Goal: Communication & Community: Answer question/provide support

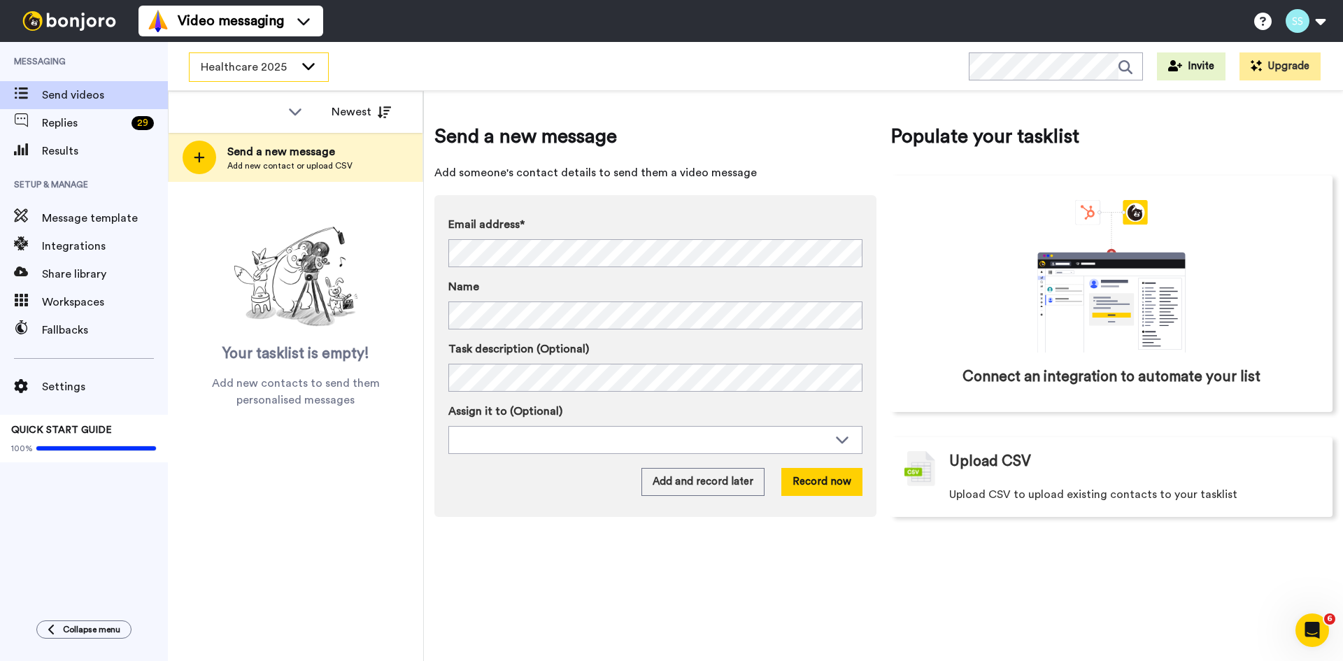
click at [274, 69] on span "Healthcare 2025" at bounding box center [248, 67] width 94 height 17
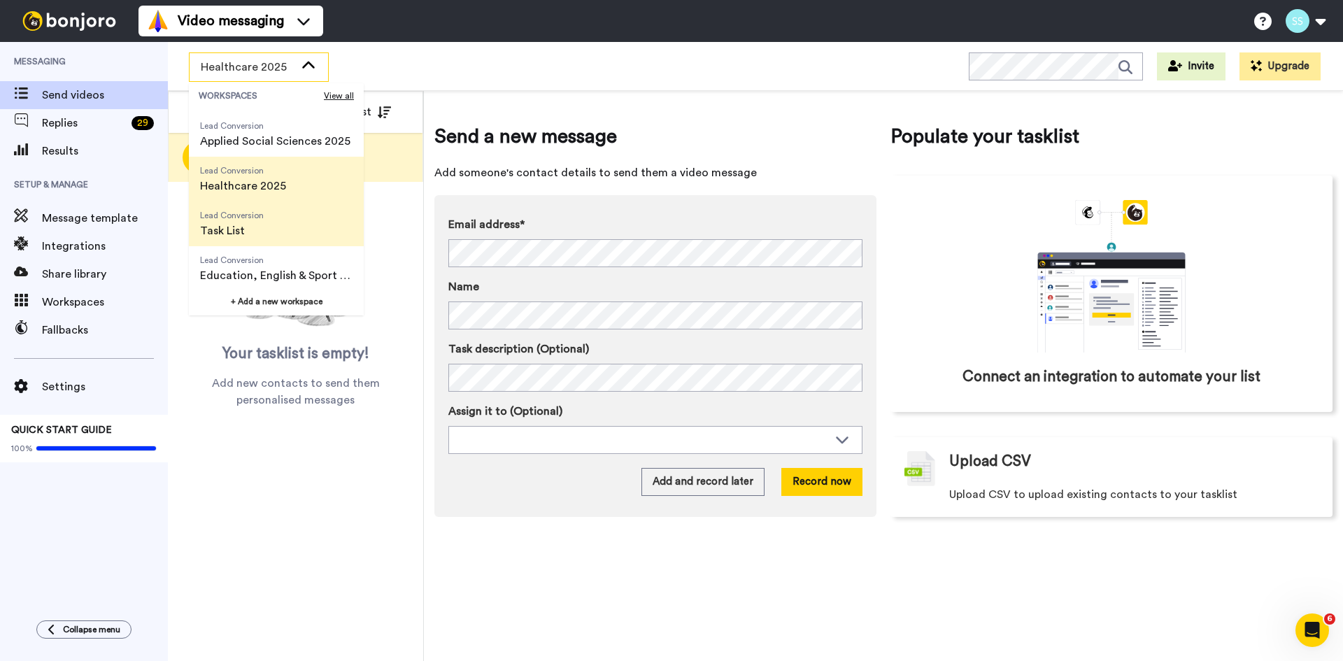
scroll to position [224, 0]
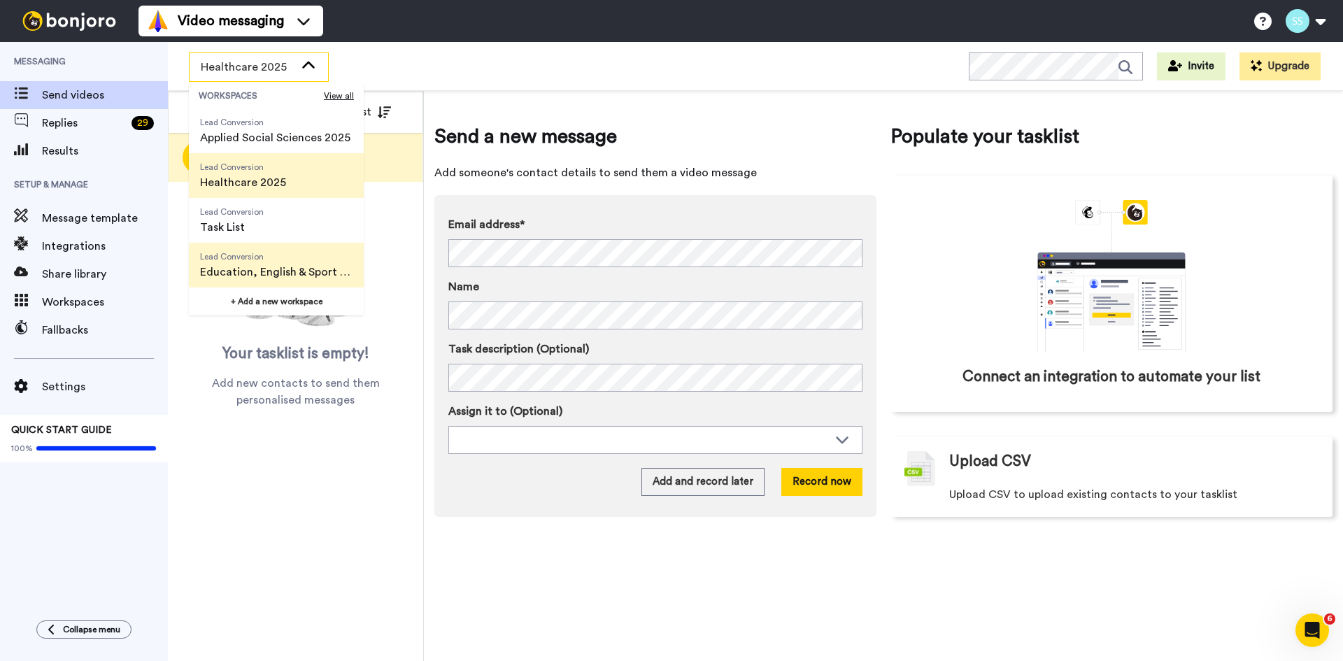
click at [246, 266] on span "Education, English & Sport 2025" at bounding box center [276, 272] width 152 height 17
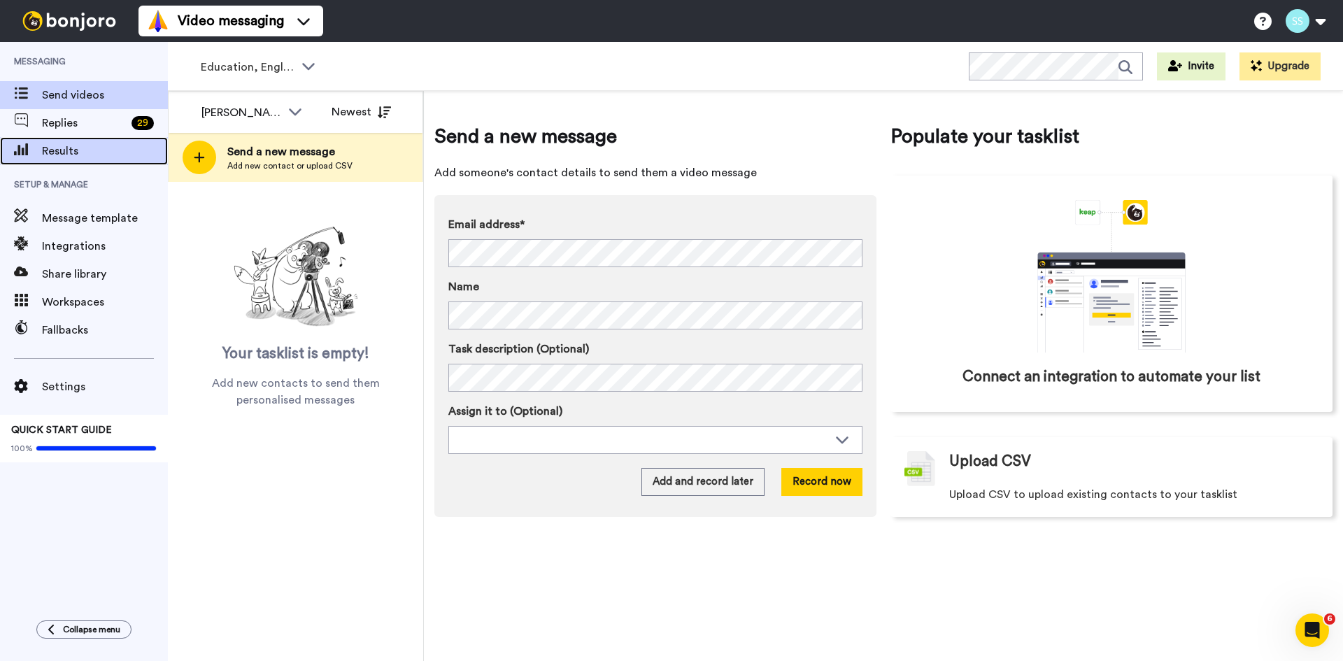
click at [76, 156] on span "Results" at bounding box center [105, 151] width 126 height 17
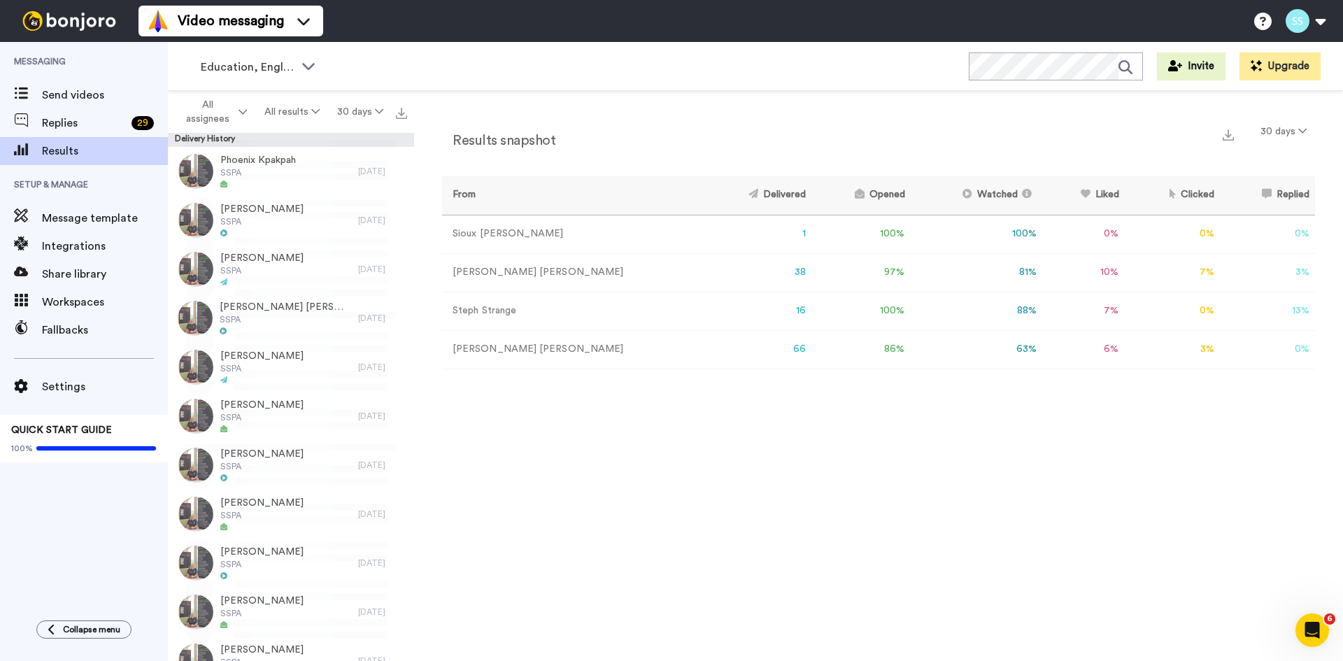
click at [492, 273] on td "[PERSON_NAME]" at bounding box center [572, 272] width 261 height 38
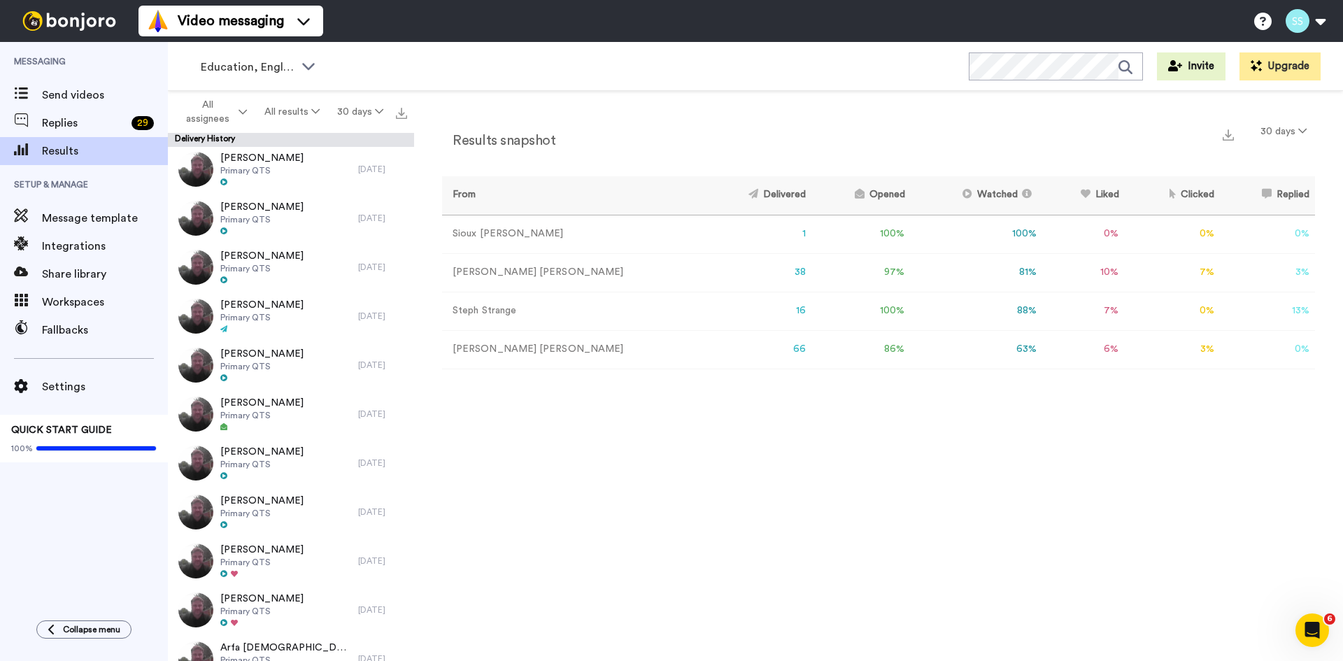
scroll to position [4164, 0]
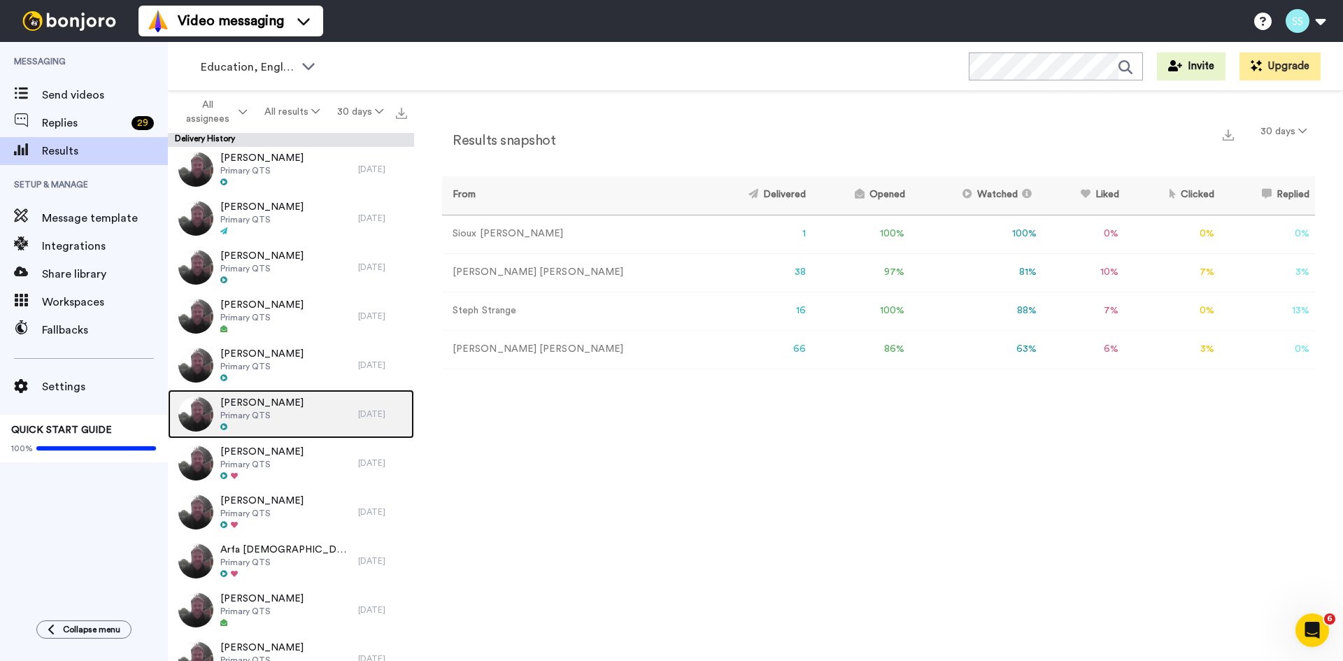
click at [257, 408] on span "Lauren Day" at bounding box center [261, 403] width 83 height 14
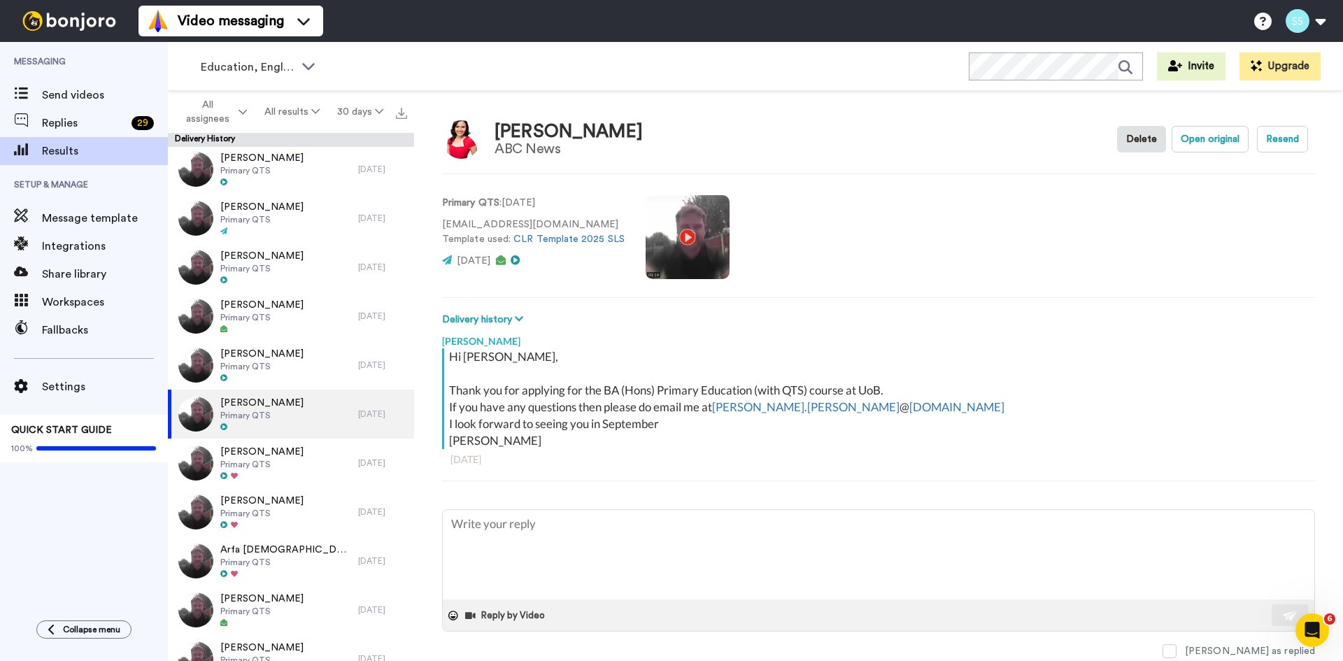
scroll to position [39, 0]
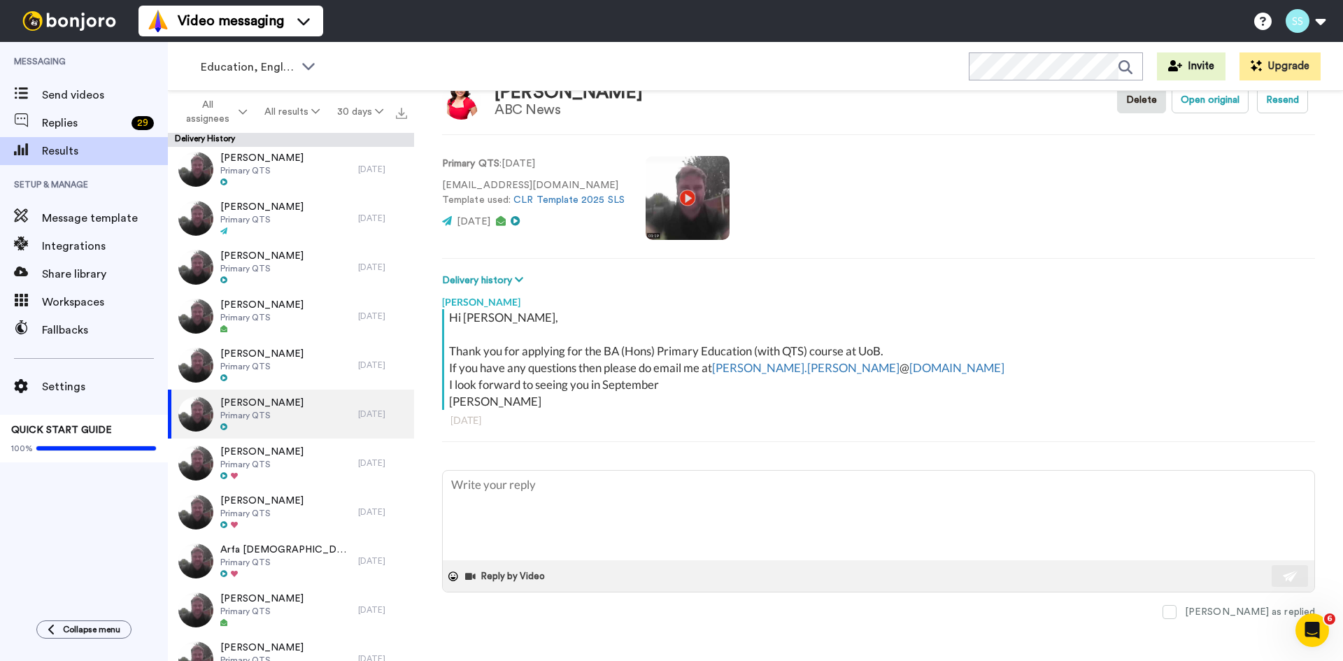
click at [699, 395] on div "Hi Lauren, Thank you for applying for the BA (Hons) Primary Education (with QTS…" at bounding box center [880, 359] width 862 height 101
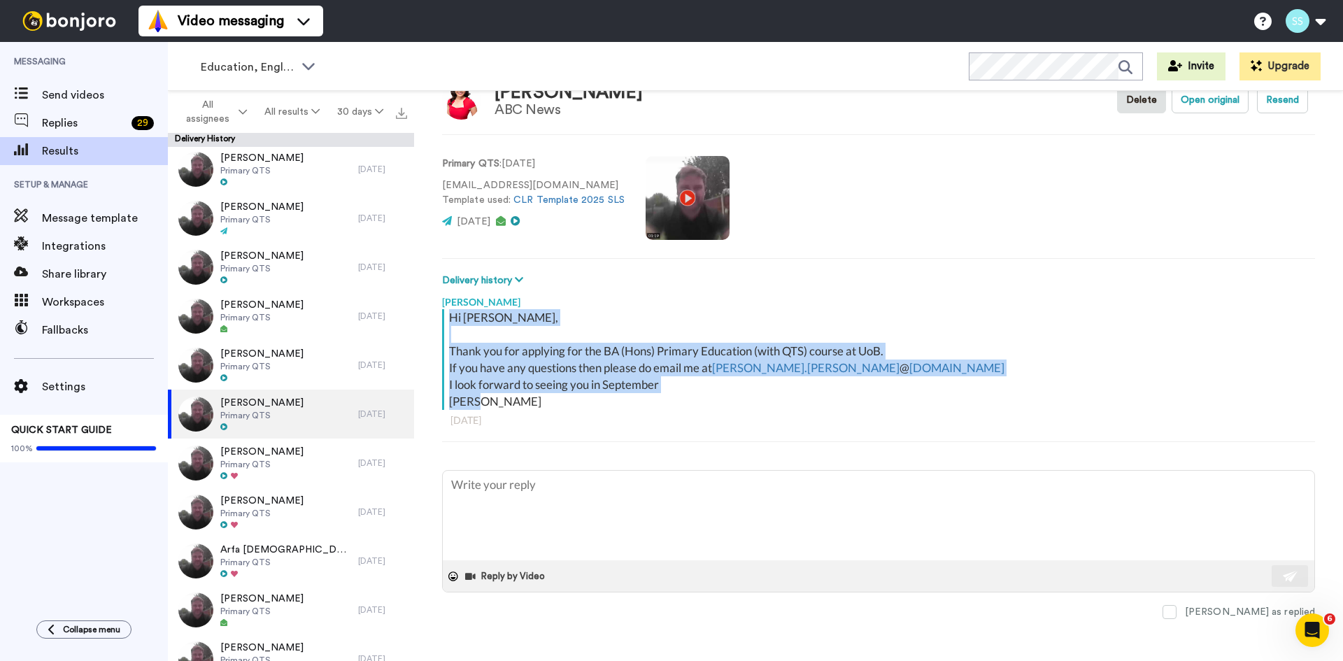
drag, startPoint x: 448, startPoint y: 317, endPoint x: 521, endPoint y: 406, distance: 115.8
click at [521, 406] on div "Hi Lauren, Thank you for applying for the BA (Hons) Primary Education (with QTS…" at bounding box center [876, 359] width 869 height 101
copy div "Hi Lauren, Thank you for applying for the BA (Hons) Primary Education (with QTS…"
click at [570, 200] on link "CLR Template 2025 SLS" at bounding box center [568, 200] width 111 height 10
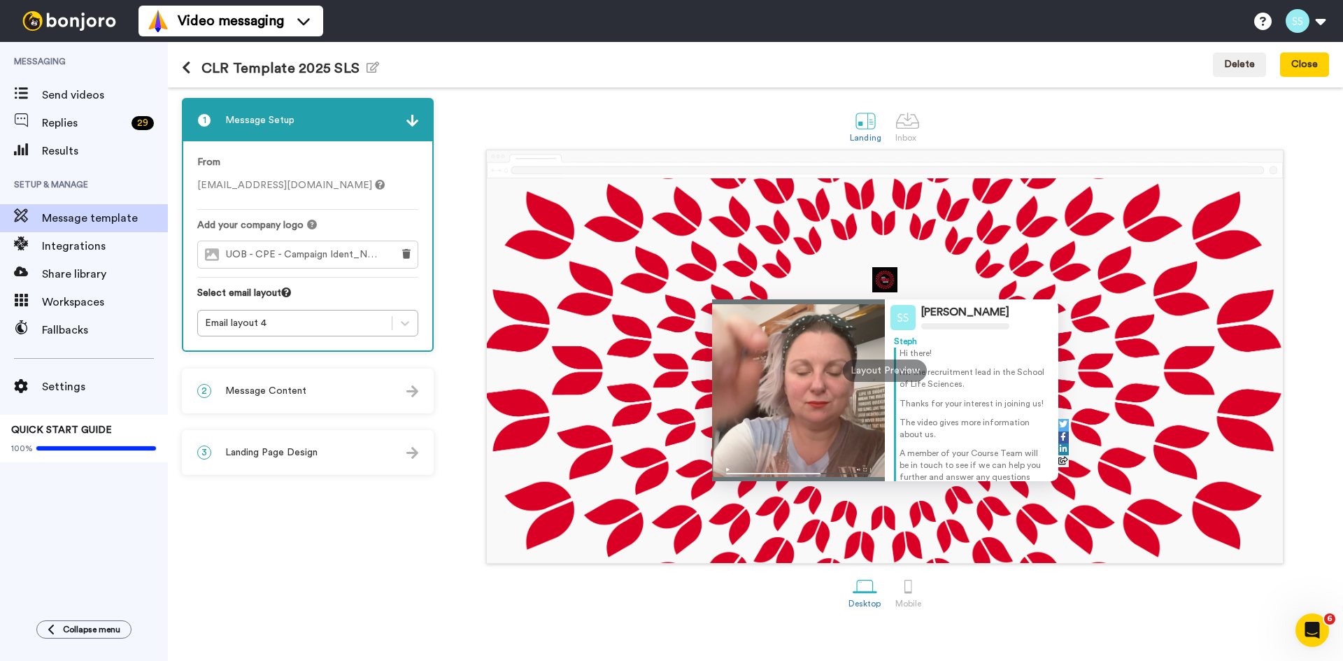
click at [260, 392] on span "Message Content" at bounding box center [265, 391] width 81 height 14
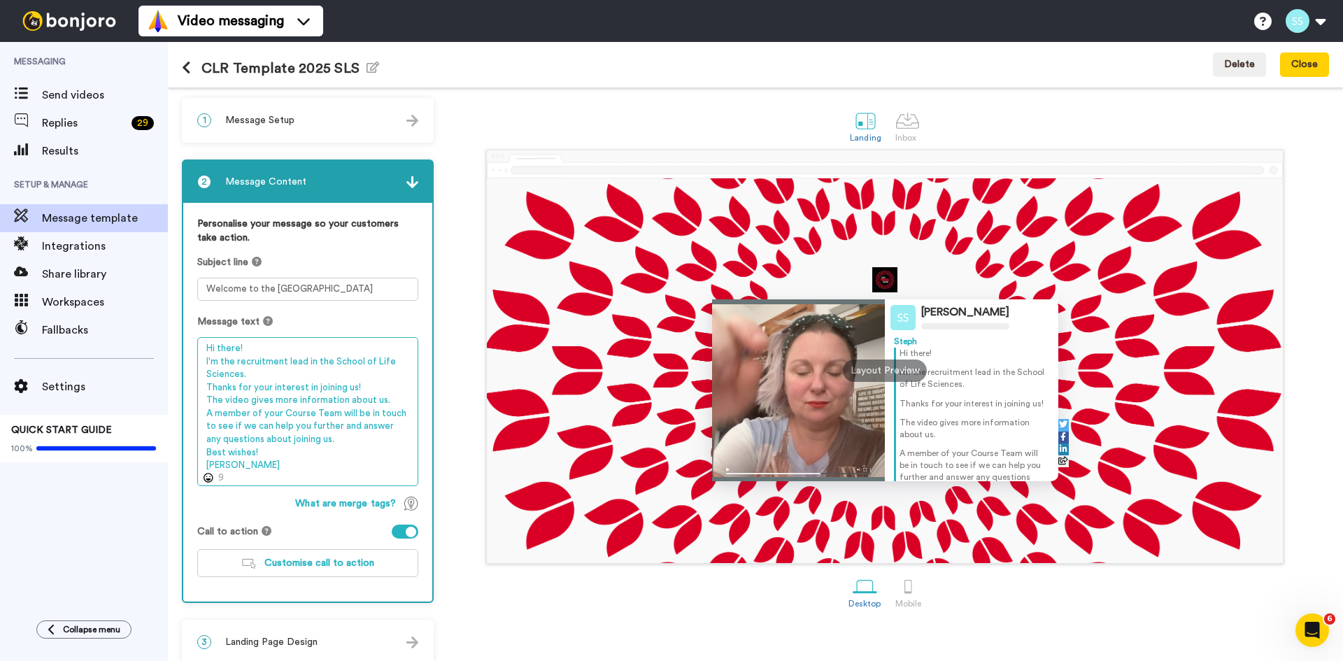
drag, startPoint x: 239, startPoint y: 465, endPoint x: 201, endPoint y: 365, distance: 106.7
click at [201, 365] on textarea "Hi there! I'm the recruitment lead in the School of Life Sciences. Thanks for y…" at bounding box center [307, 411] width 221 height 149
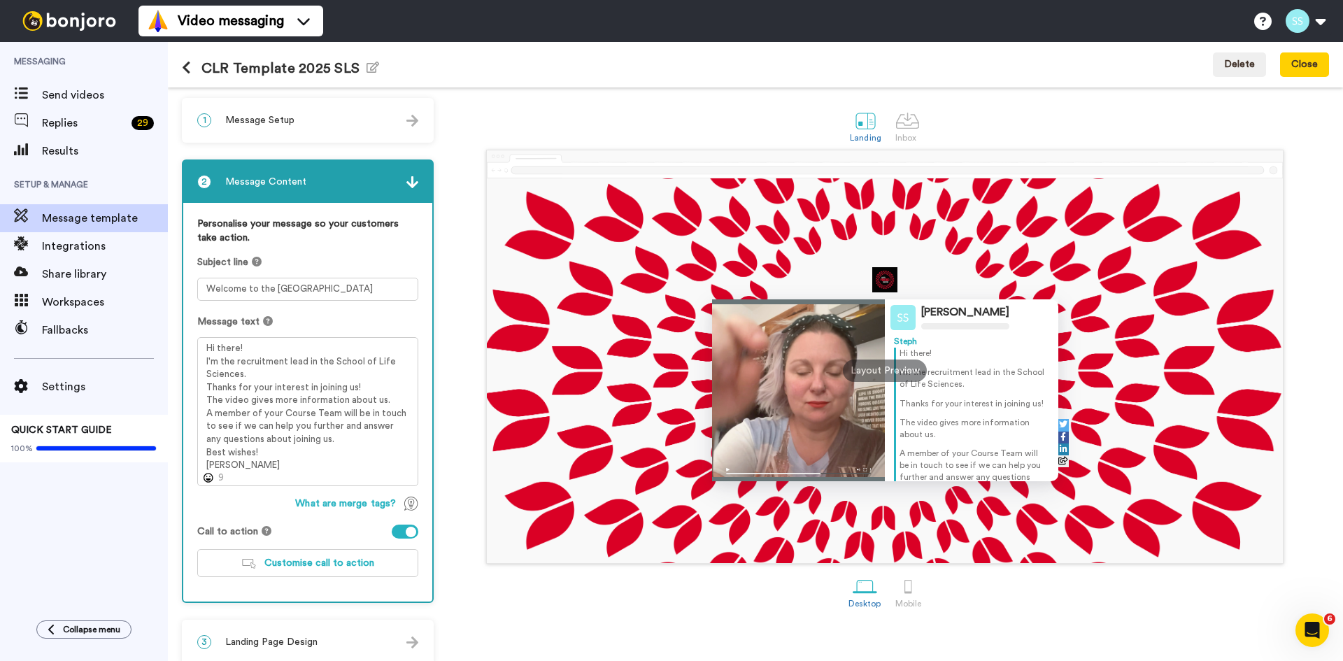
click at [187, 65] on icon at bounding box center [186, 68] width 9 height 14
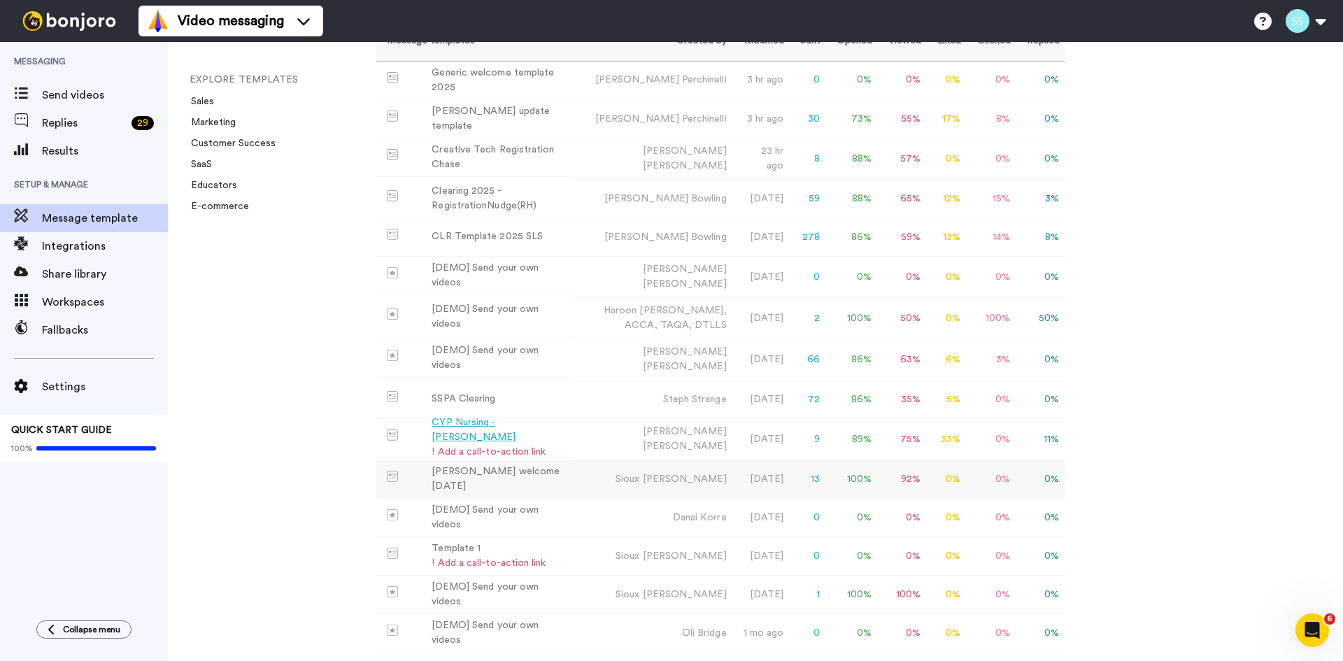
scroll to position [140, 0]
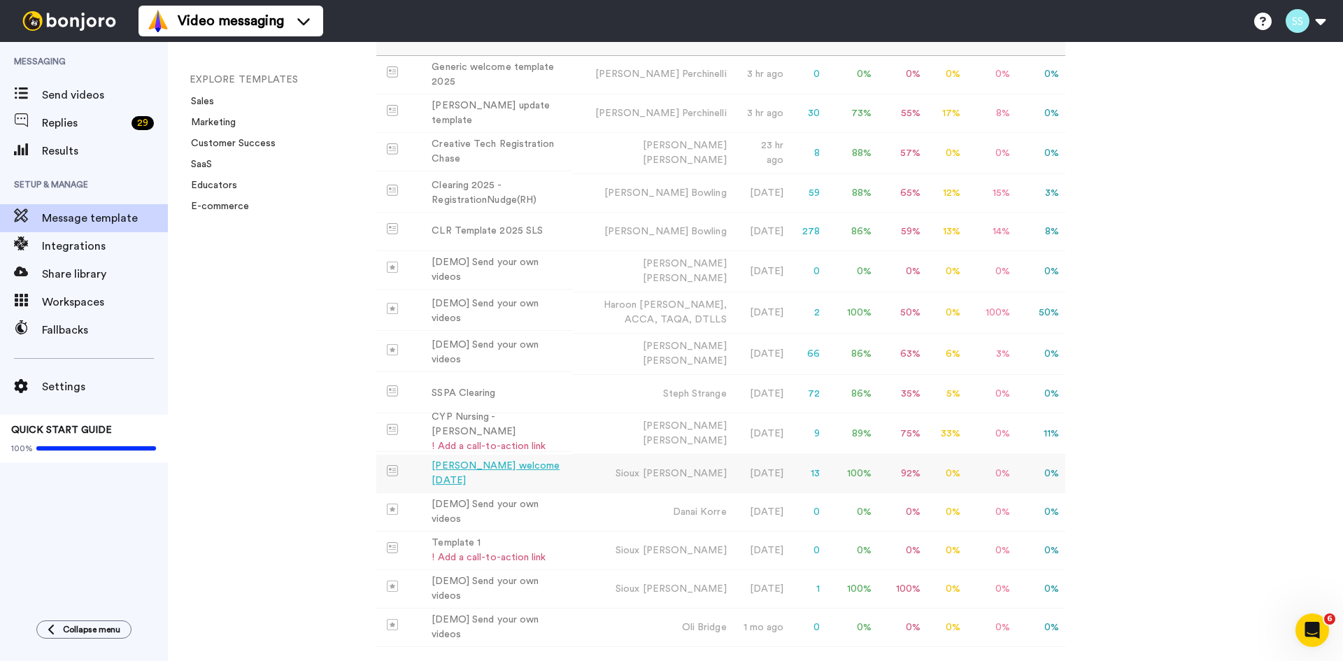
click at [501, 473] on div "Sioux Cooke welcome August 2025" at bounding box center [500, 473] width 136 height 29
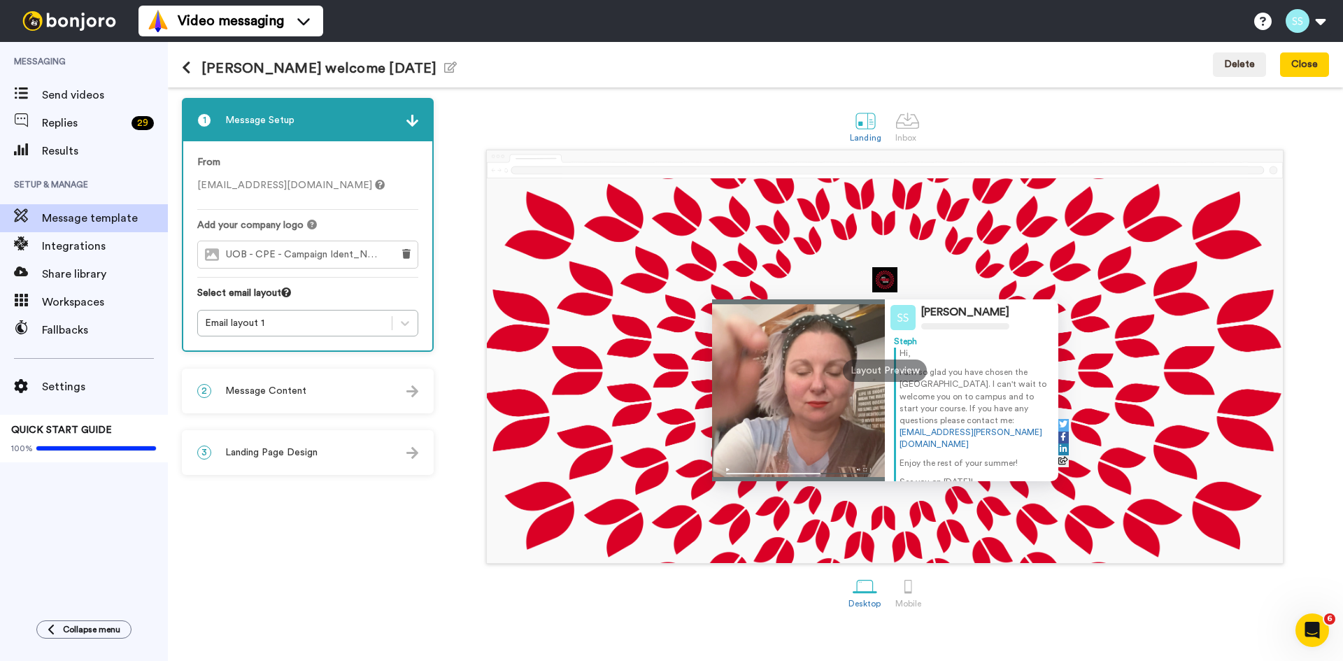
click at [288, 384] on span "Message Content" at bounding box center [265, 391] width 81 height 14
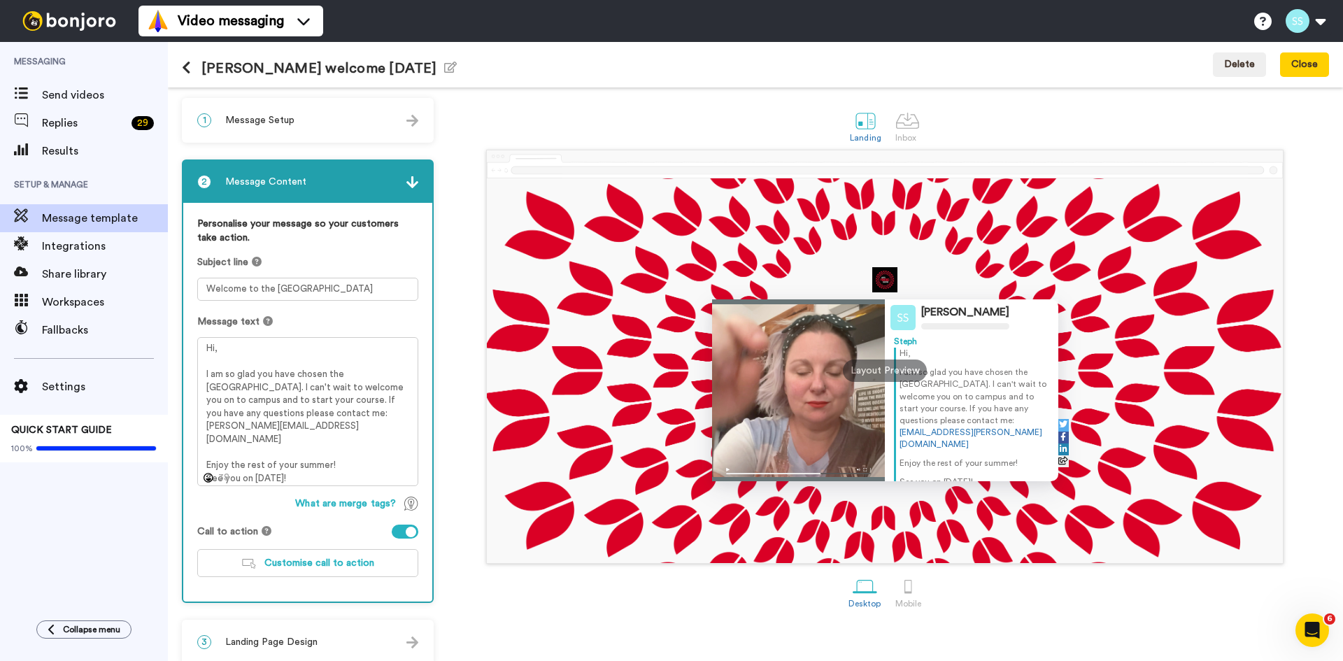
scroll to position [14, 0]
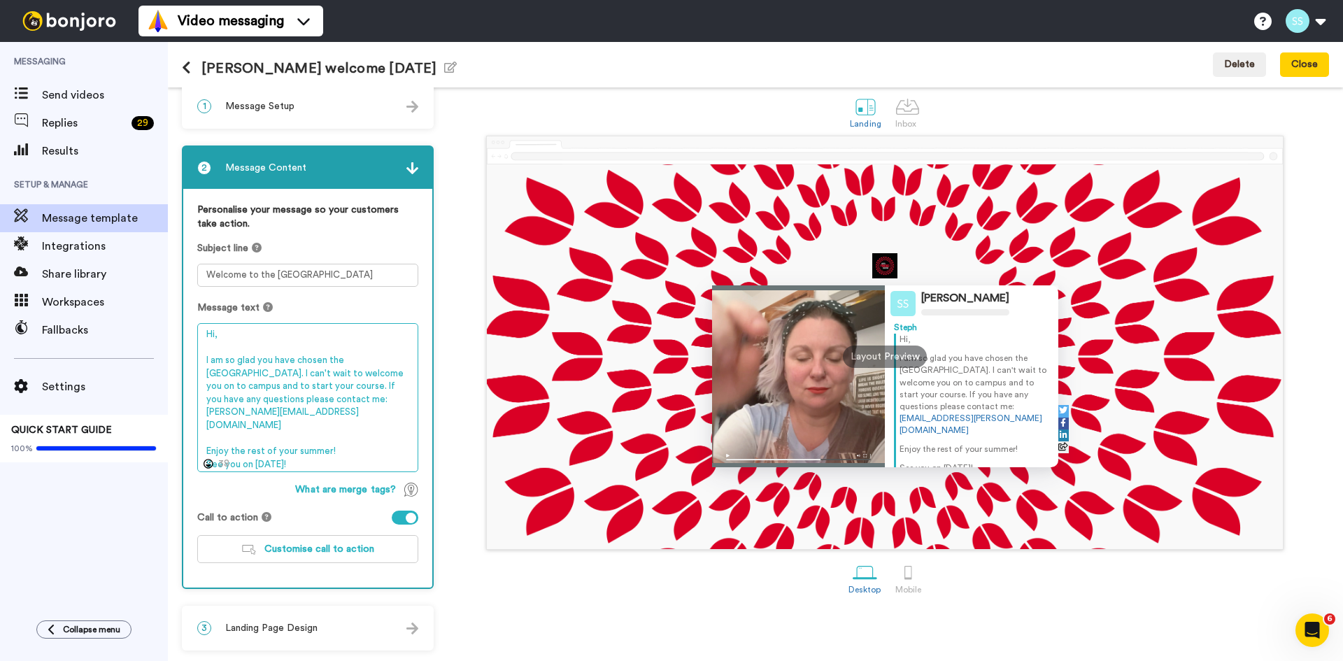
drag, startPoint x: 314, startPoint y: 412, endPoint x: 198, endPoint y: 362, distance: 126.6
click at [198, 362] on textarea "Hi, I am so glad you have chosen the University of Bedfordshire. I can't wait t…" at bounding box center [307, 397] width 221 height 149
paste textarea "Hi Lauren, Thank you for applying for the BA (Hons) Primary Education (with QTS…"
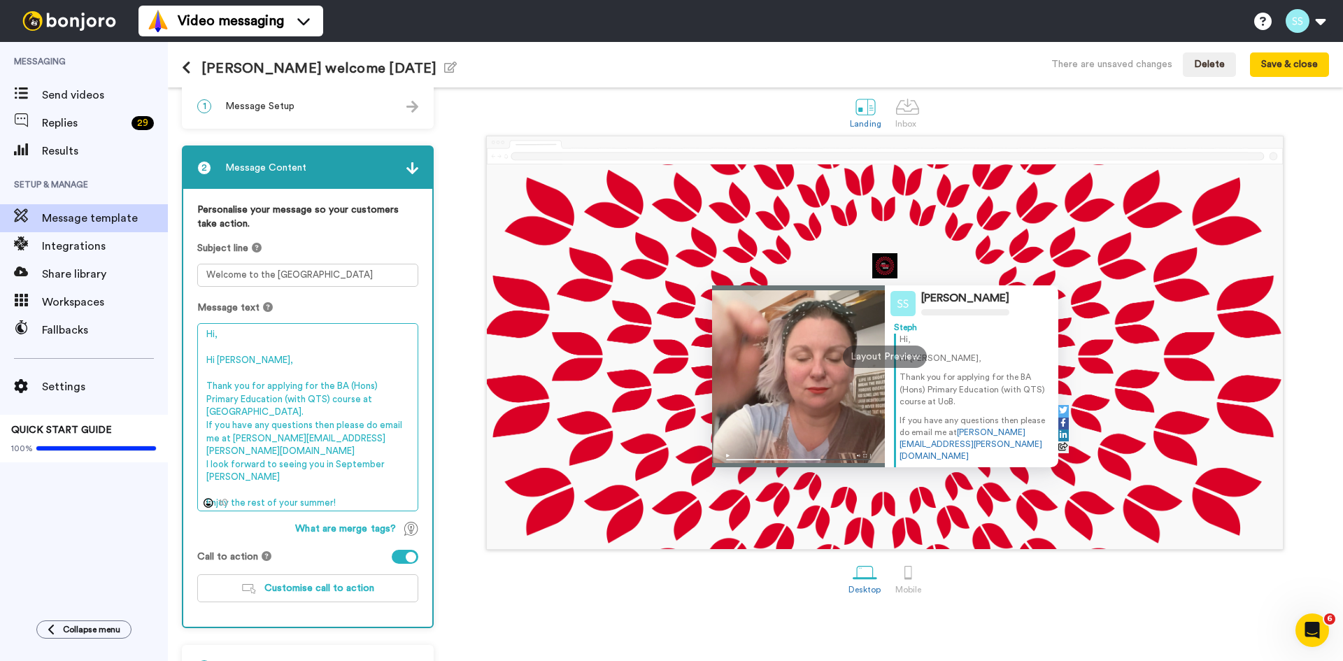
scroll to position [53, 0]
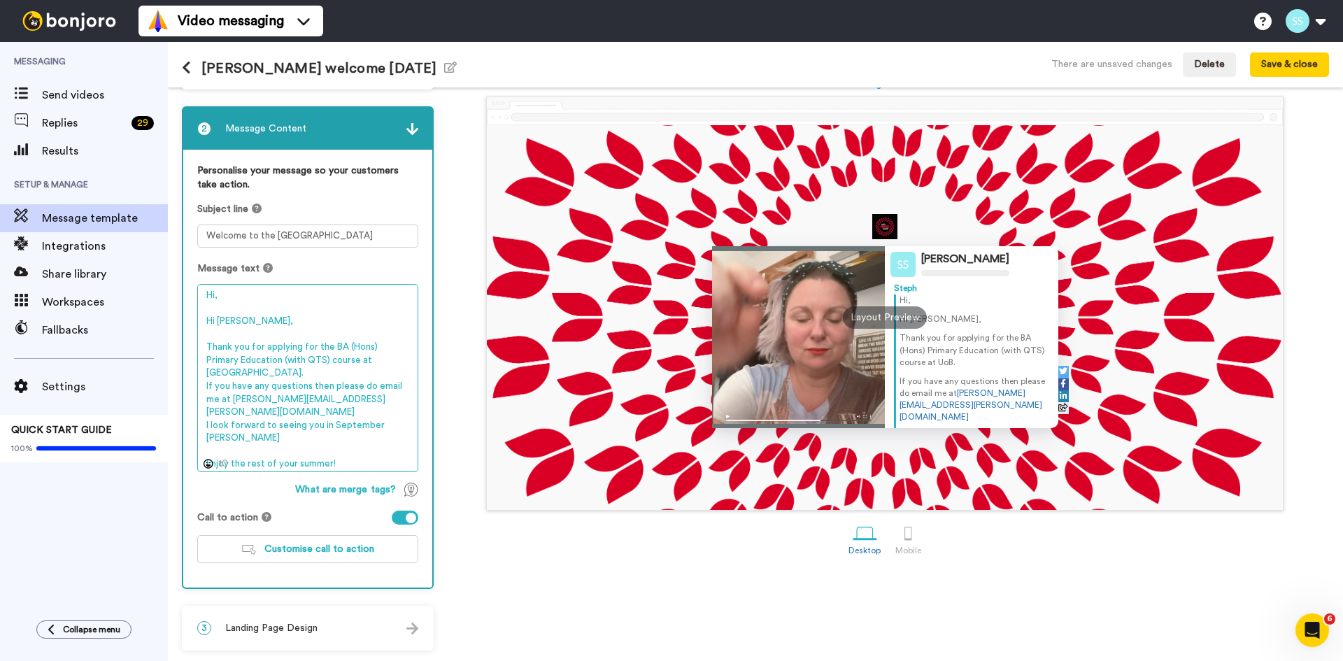
drag, startPoint x: 257, startPoint y: 319, endPoint x: 204, endPoint y: 315, distance: 53.3
click at [204, 315] on textarea "Hi, Hi Lauren, Thank you for applying for the BA (Hons) Primary Education (with…" at bounding box center [307, 378] width 221 height 188
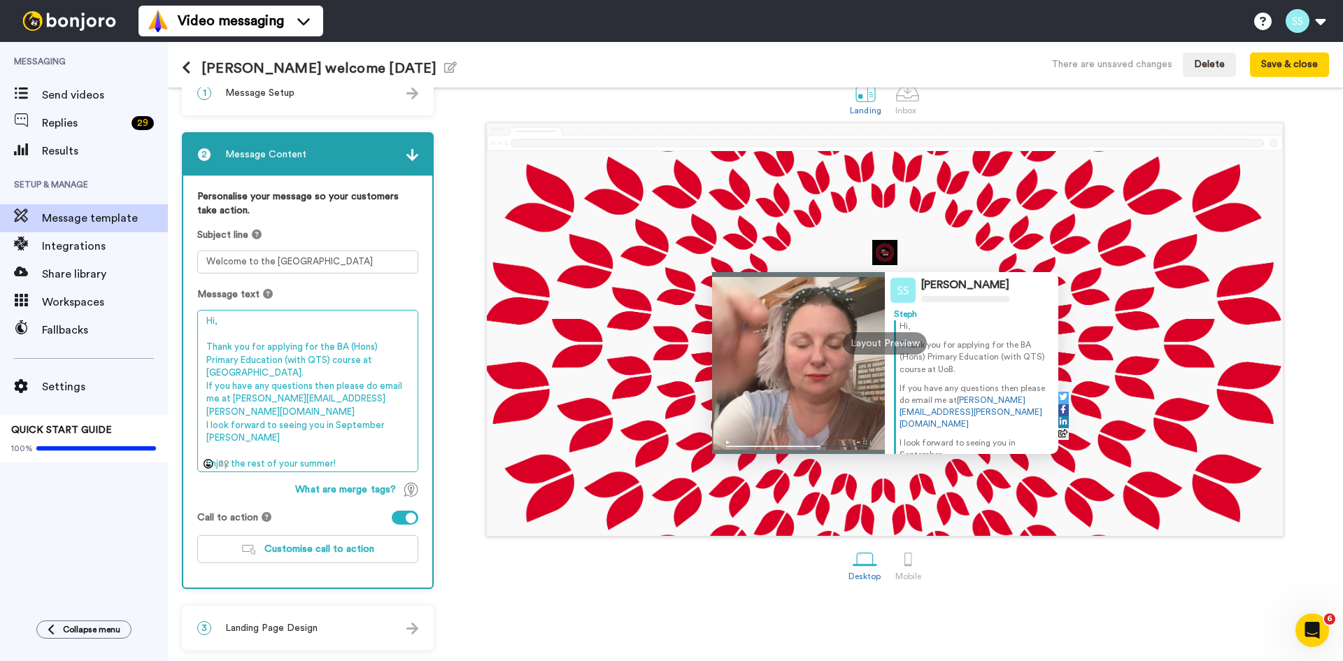
scroll to position [27, 0]
type textarea "Hi, Thank you for applying for the BA (Hons) Primary Education (with QTS) cours…"
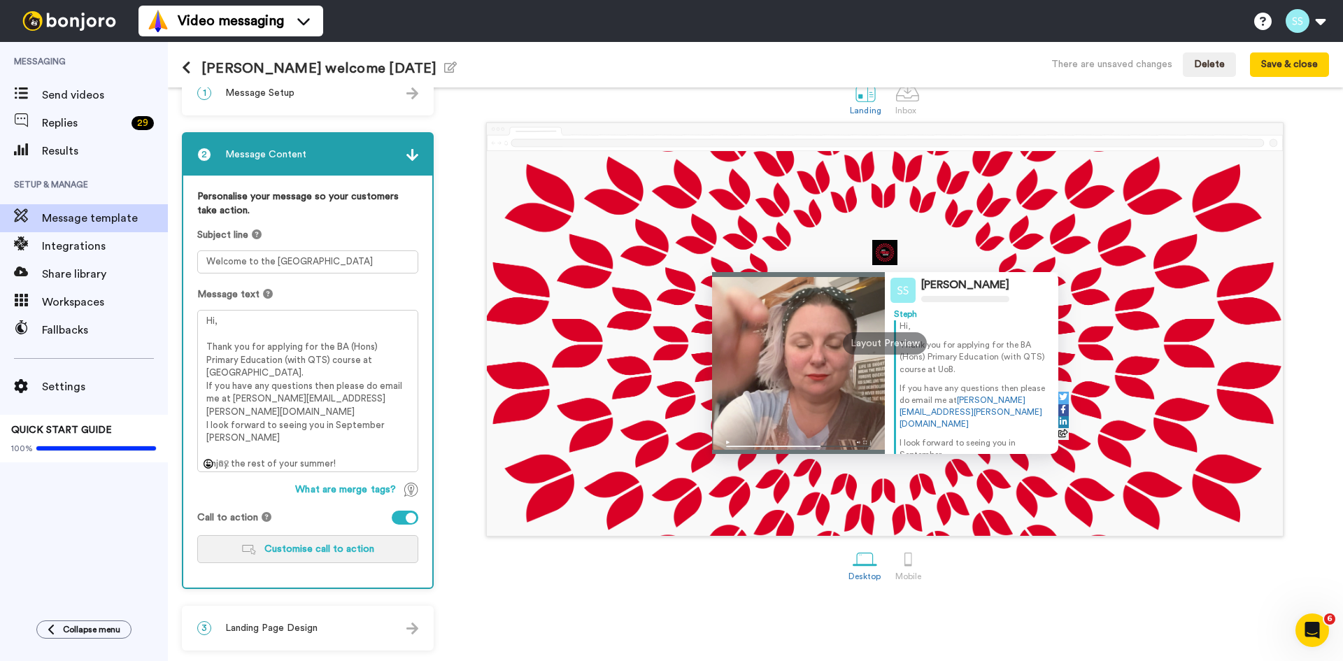
click at [316, 548] on span "Customise call to action" at bounding box center [319, 549] width 110 height 10
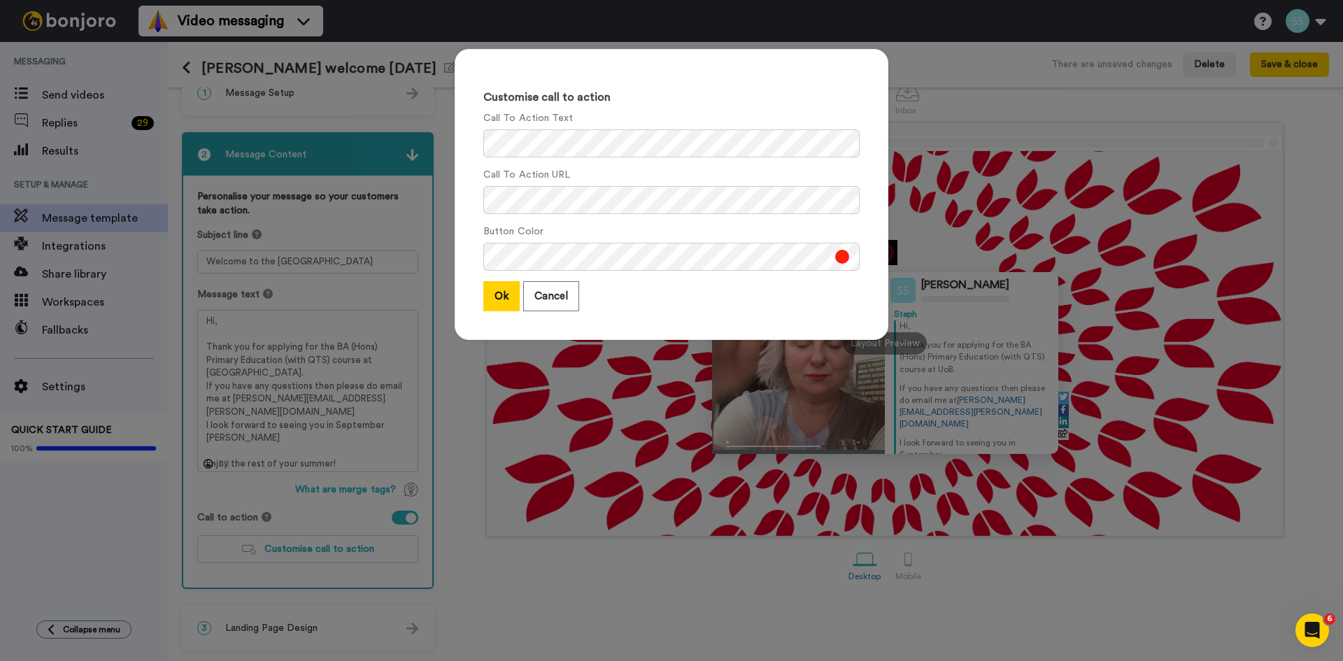
click at [248, 502] on div "Customise call to action Call To Action Text Call To Action URL Button Color Ok…" at bounding box center [671, 330] width 1343 height 661
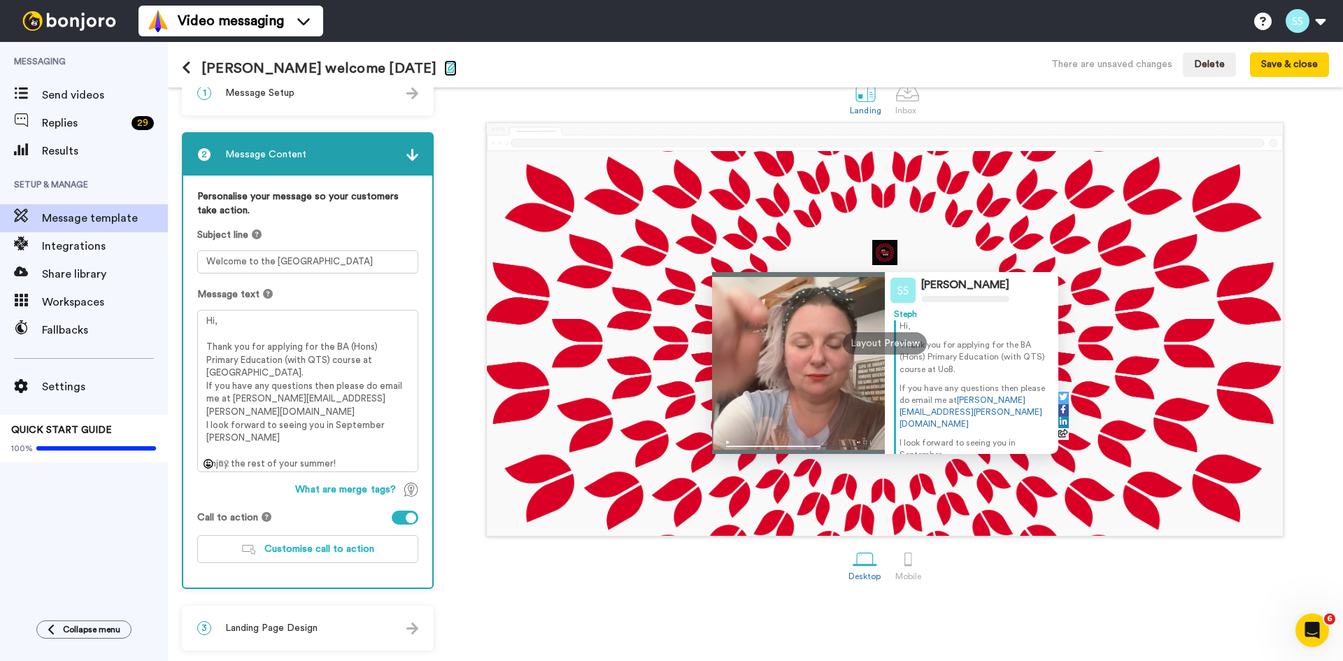
click at [444, 66] on icon "button" at bounding box center [450, 67] width 13 height 11
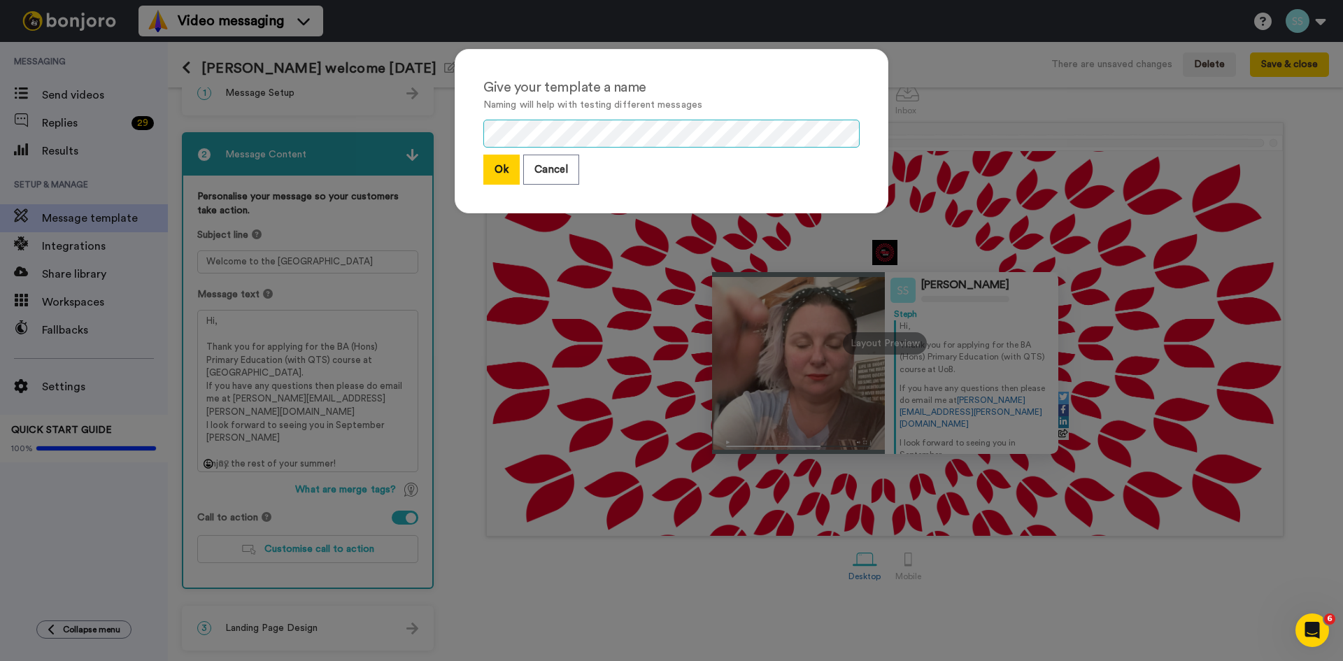
click at [455, 120] on div "Give your template a name Naming will help with testing different messages Ok C…" at bounding box center [672, 131] width 434 height 164
click at [504, 166] on button "Ok" at bounding box center [501, 170] width 36 height 30
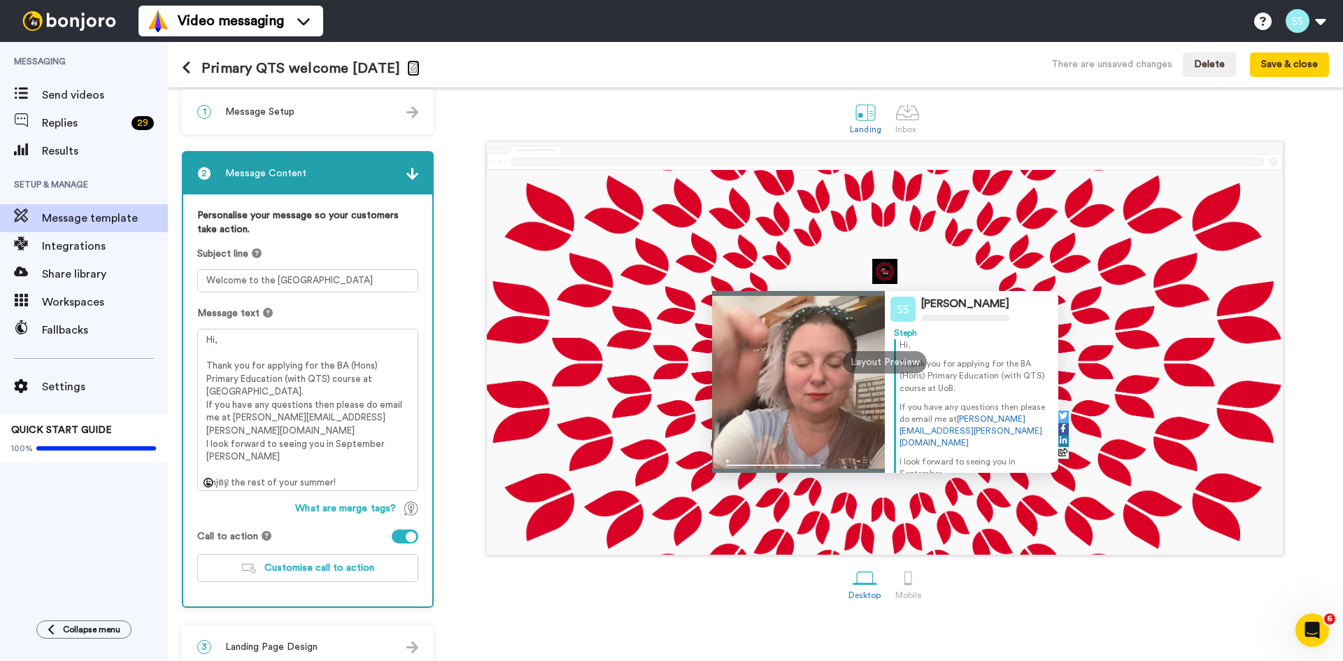
scroll to position [0, 0]
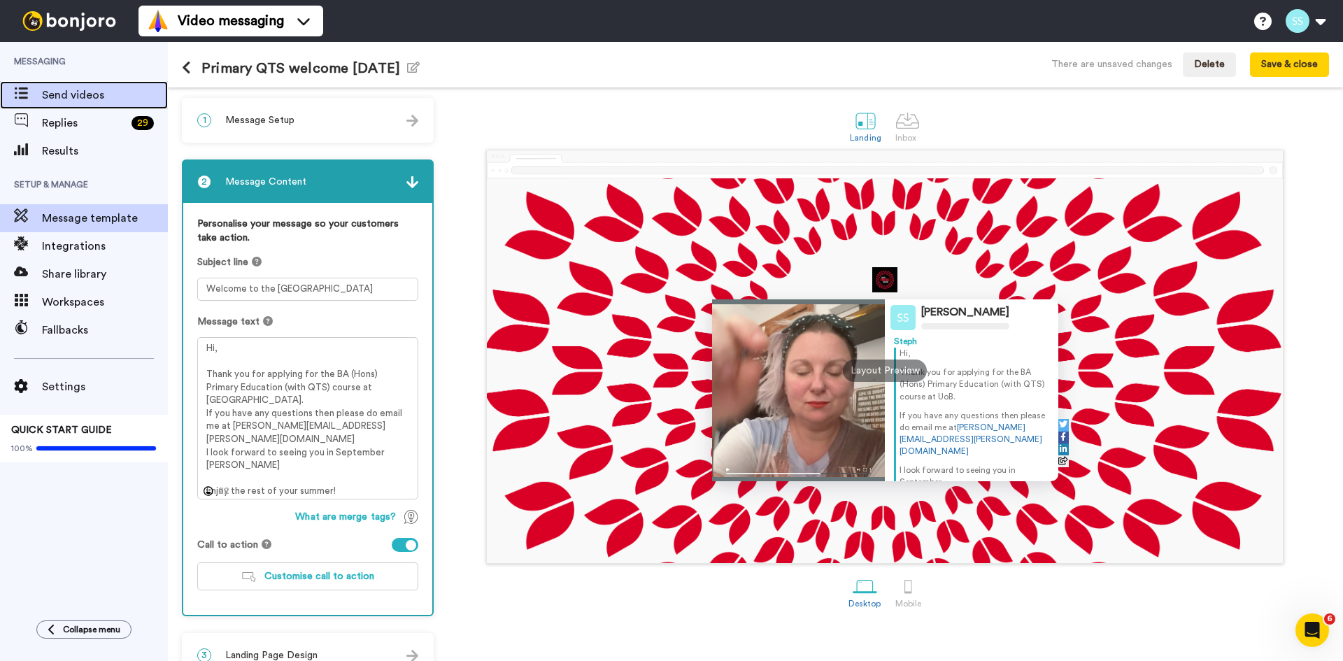
click at [66, 97] on span "Send videos" at bounding box center [105, 95] width 126 height 17
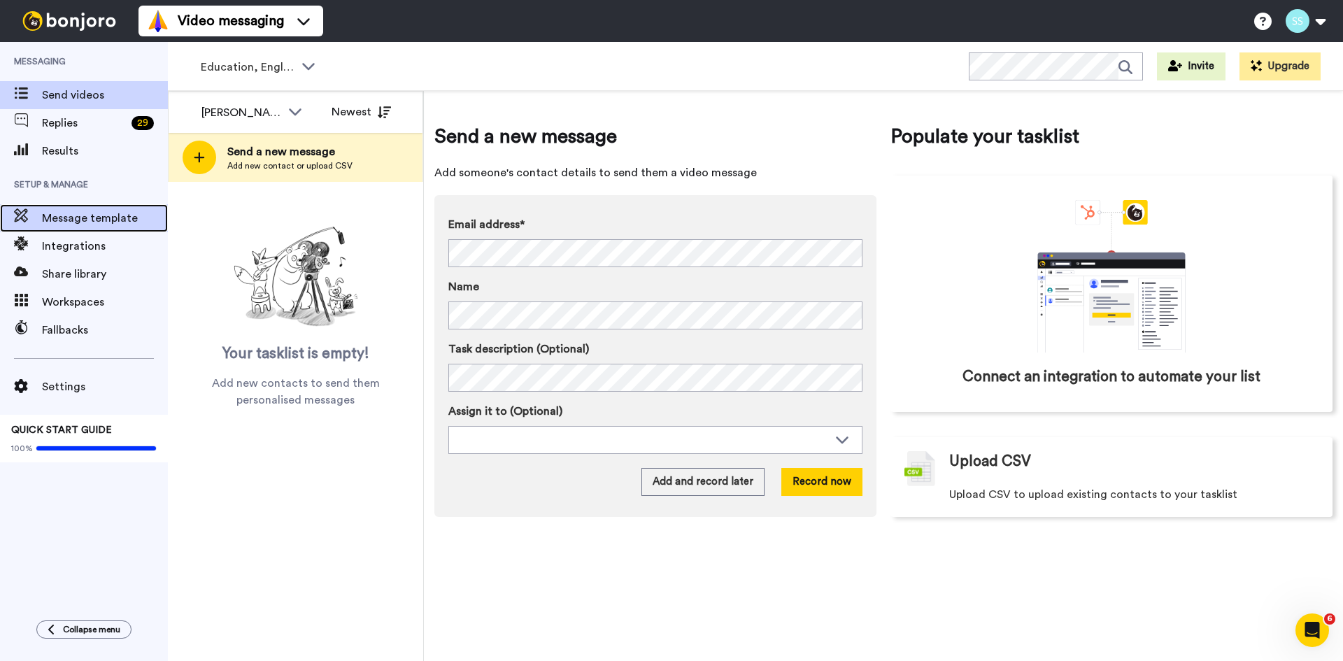
click at [64, 221] on span "Message template" at bounding box center [105, 218] width 126 height 17
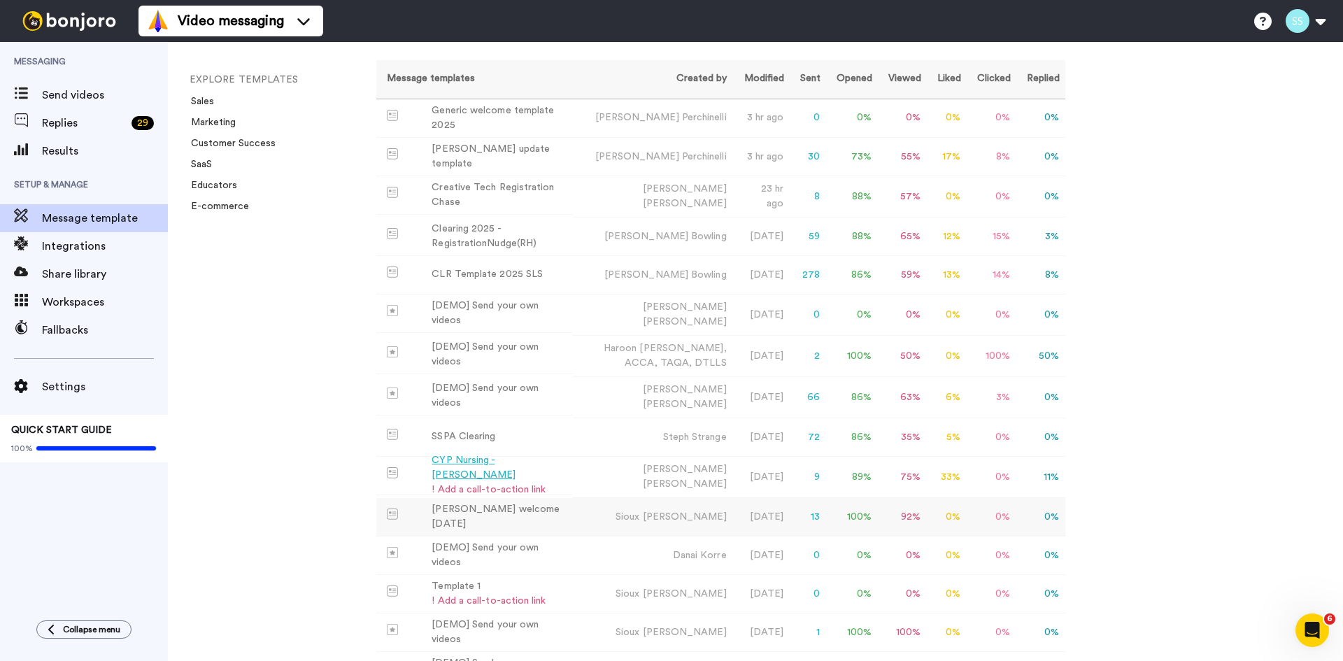
scroll to position [140, 0]
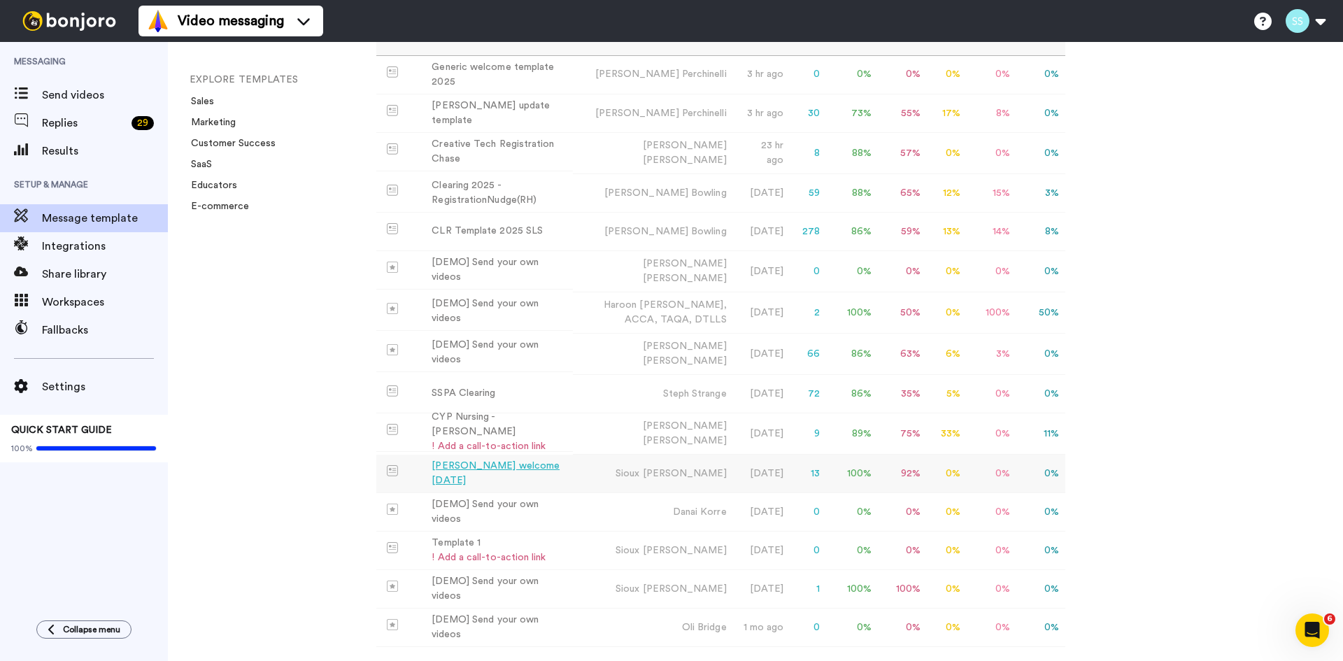
click at [509, 464] on div "Sioux Cooke welcome August 2025" at bounding box center [500, 473] width 136 height 29
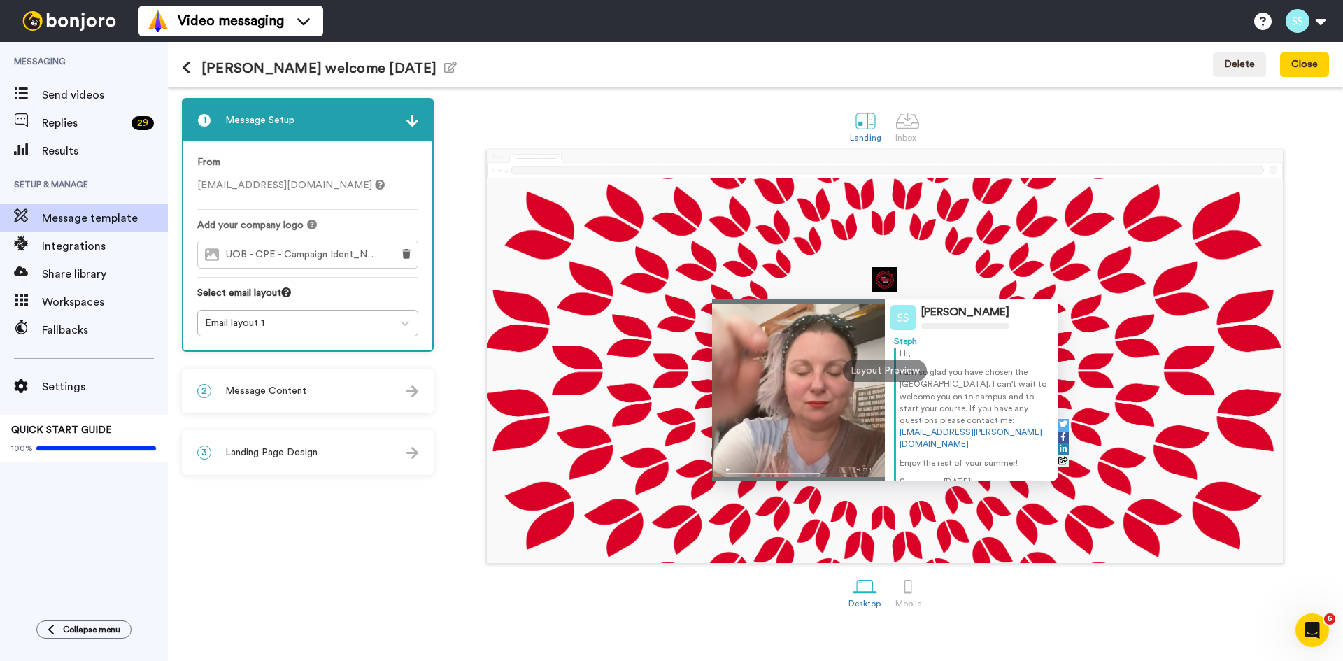
click at [253, 385] on span "Message Content" at bounding box center [265, 391] width 81 height 14
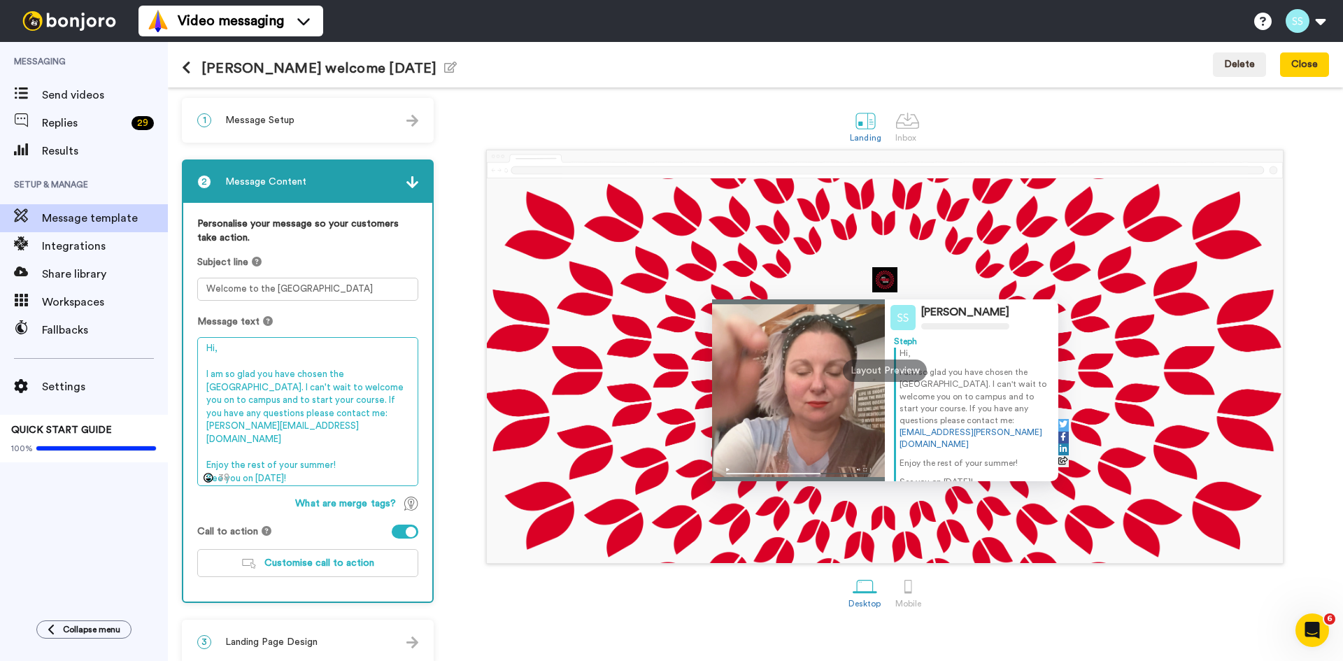
drag, startPoint x: 321, startPoint y: 435, endPoint x: 194, endPoint y: 371, distance: 142.0
click at [194, 371] on div "Personalise your message so your customers take action. Subject line Welcome to…" at bounding box center [307, 402] width 249 height 399
paste textarea "Hi Lauren, Thank you for applying for the BA (Hons) Primary Education (with QTS…"
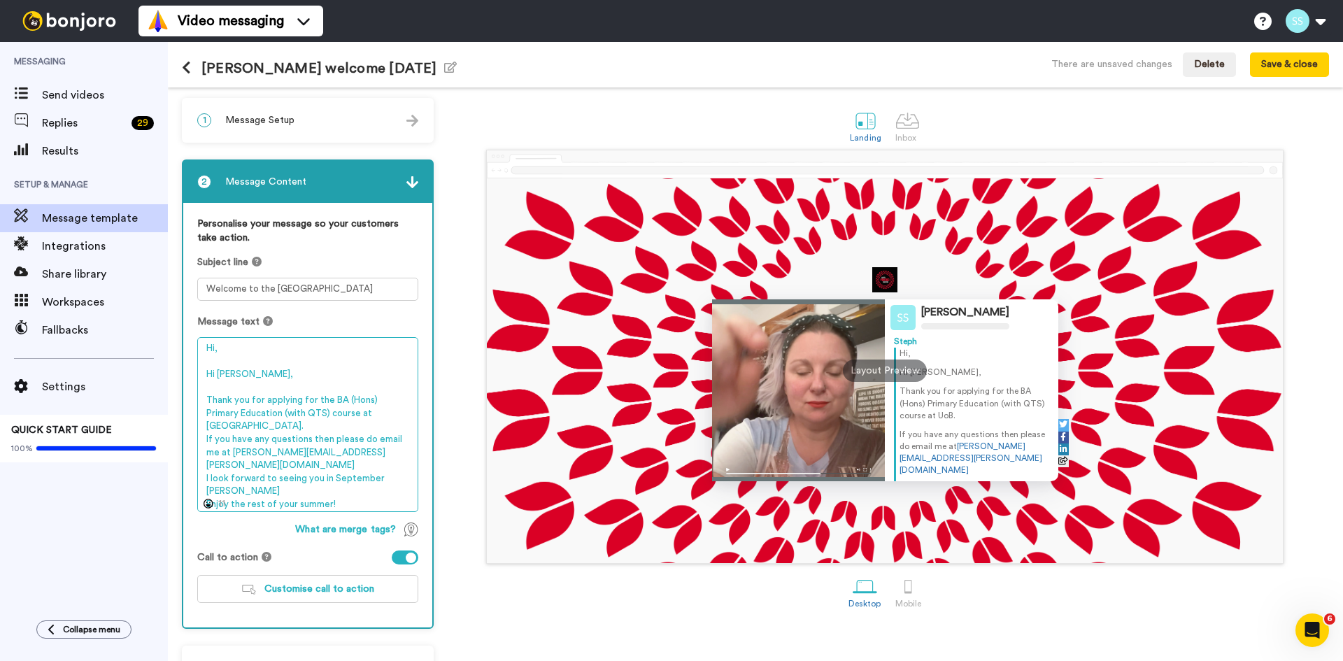
drag, startPoint x: 260, startPoint y: 382, endPoint x: 202, endPoint y: 372, distance: 58.9
click at [202, 372] on textarea "Hi, Hi Lauren, Thank you for applying for the BA (Hons) Primary Education (with…" at bounding box center [307, 424] width 221 height 175
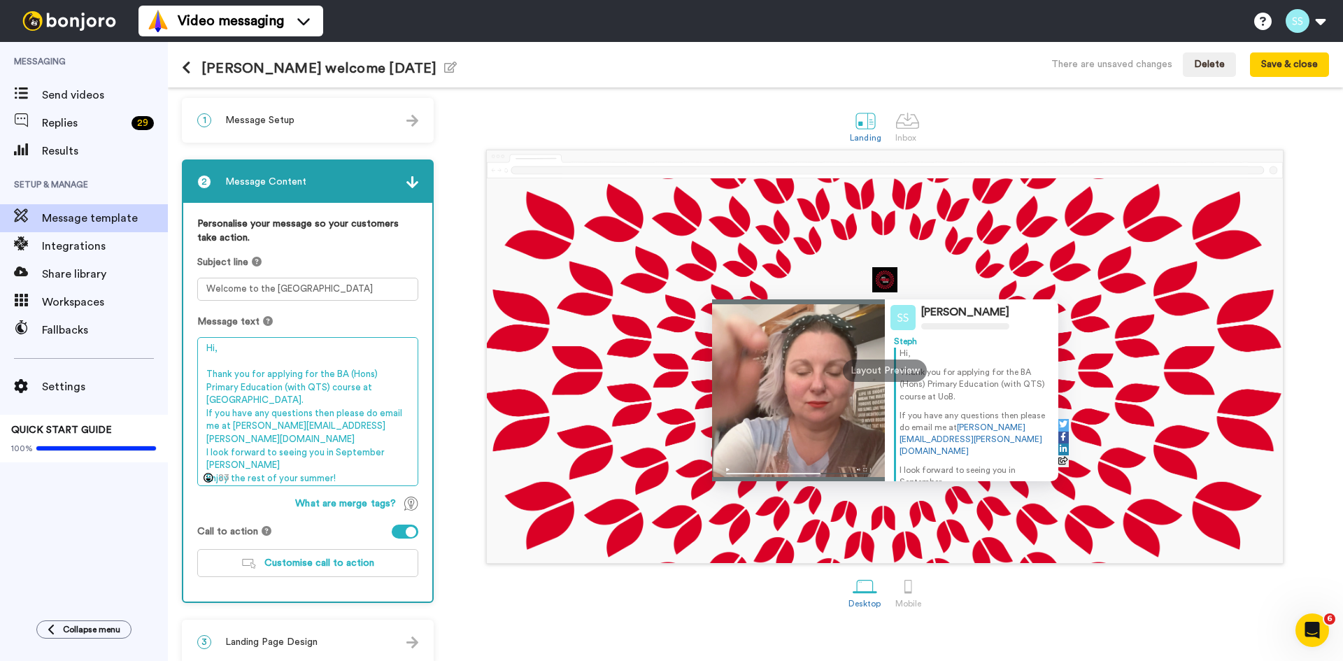
drag, startPoint x: 281, startPoint y: 463, endPoint x: 193, endPoint y: 465, distance: 88.2
click at [193, 465] on div "Personalise your message so your customers take action. Subject line Welcome to…" at bounding box center [307, 402] width 249 height 399
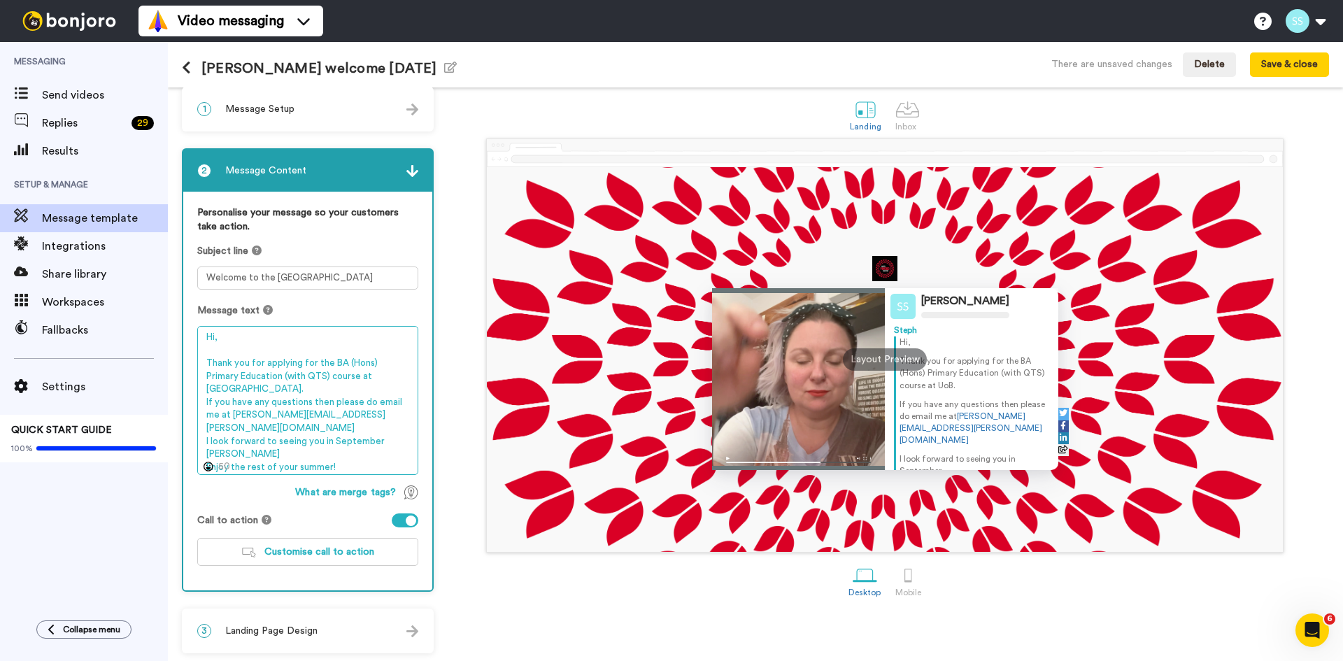
scroll to position [14, 0]
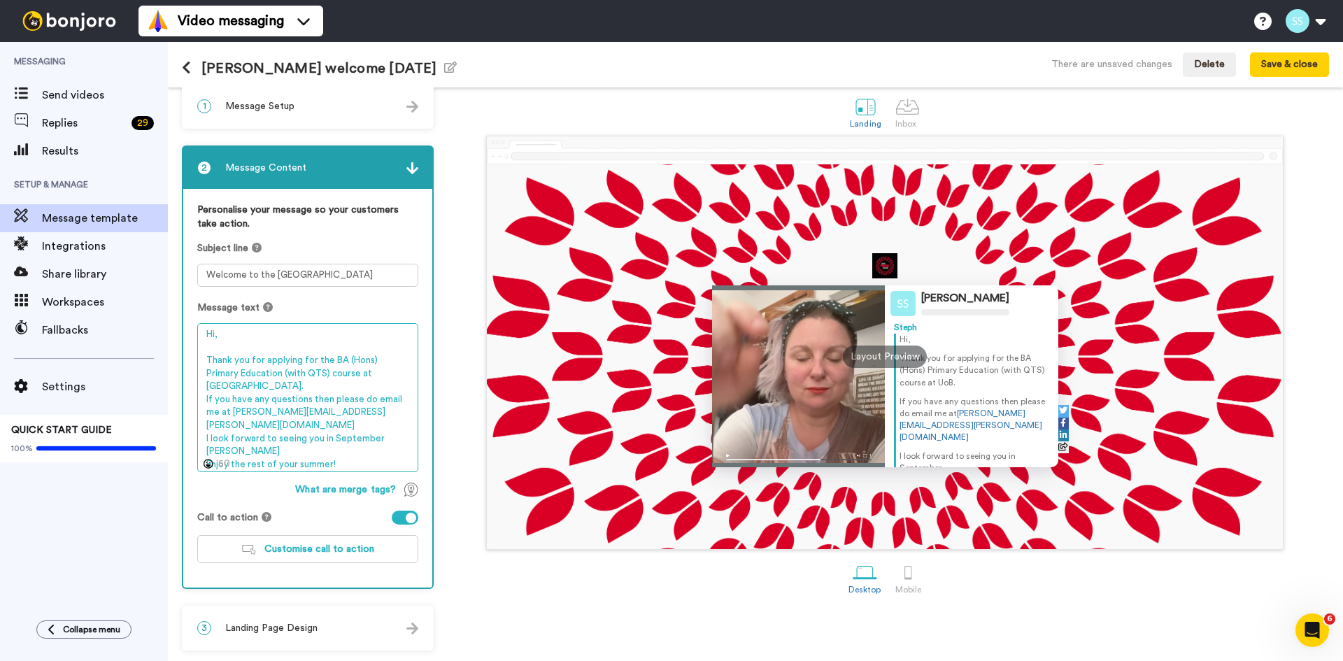
type textarea "Hi, Thank you for applying for the BA (Hons) Primary Education (with QTS) cours…"
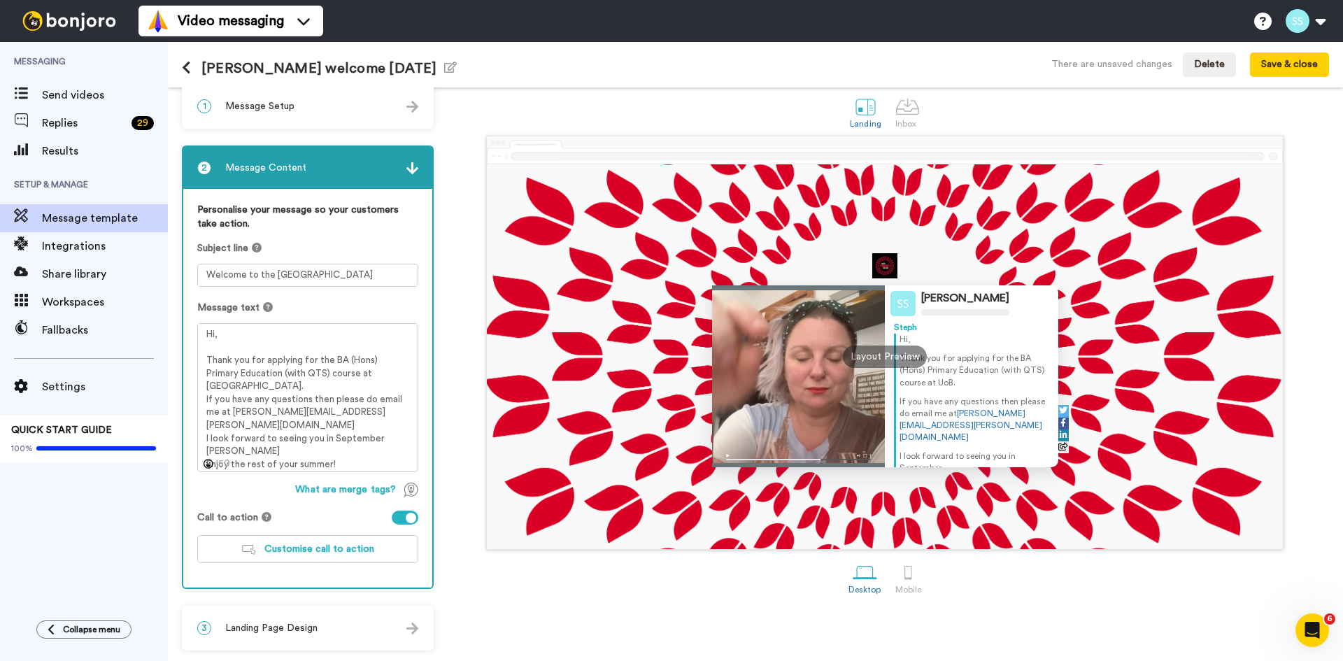
click at [313, 623] on span "Landing Page Design" at bounding box center [271, 628] width 92 height 14
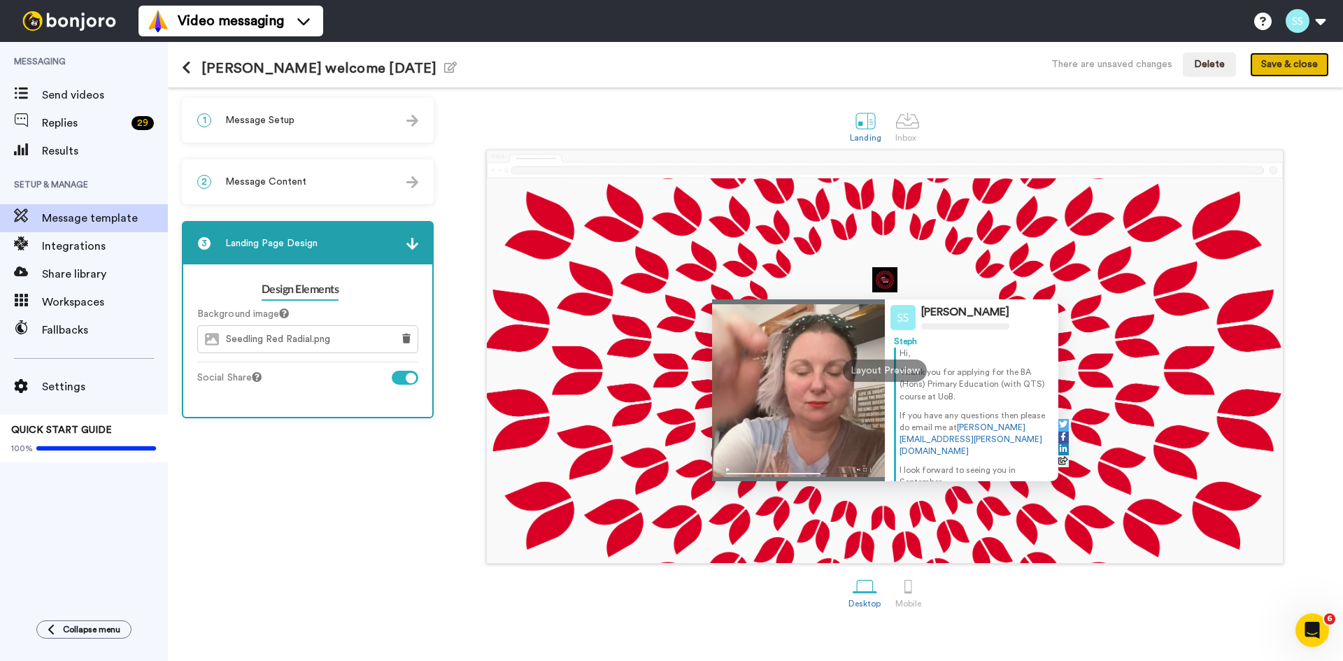
click at [1308, 59] on button "Save & close" at bounding box center [1289, 64] width 79 height 25
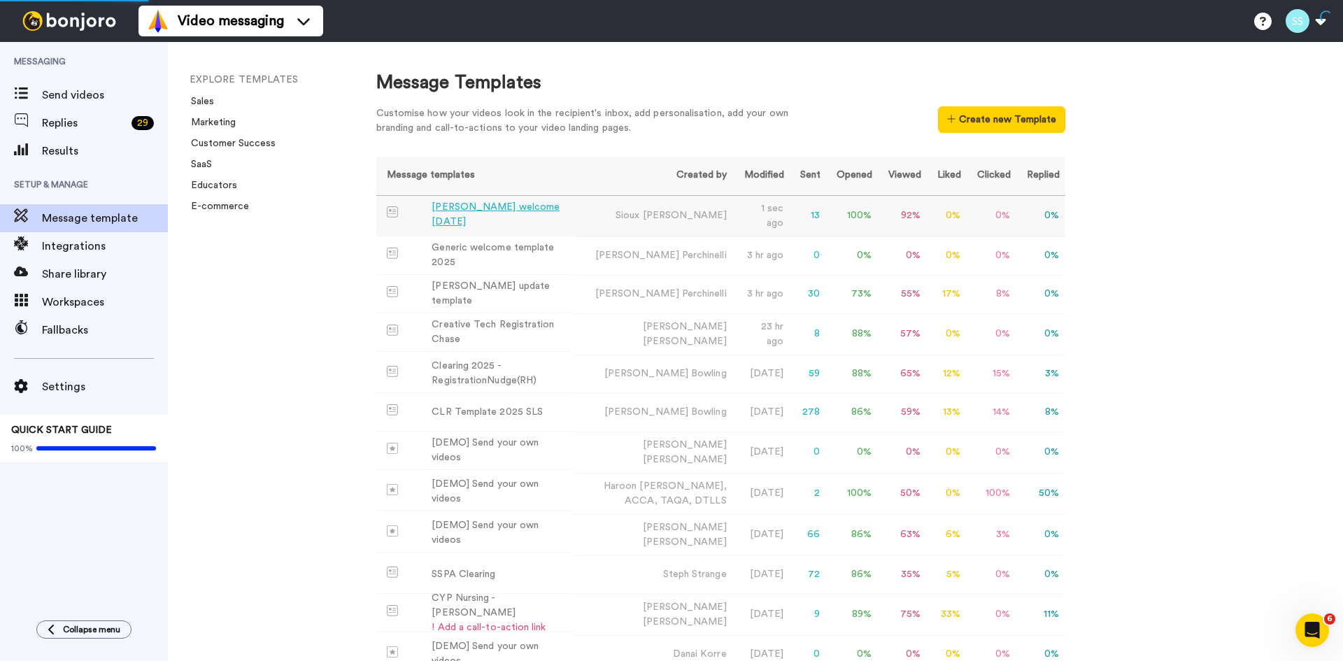
click at [507, 205] on div "Sioux Cooke welcome August 2025" at bounding box center [500, 214] width 136 height 29
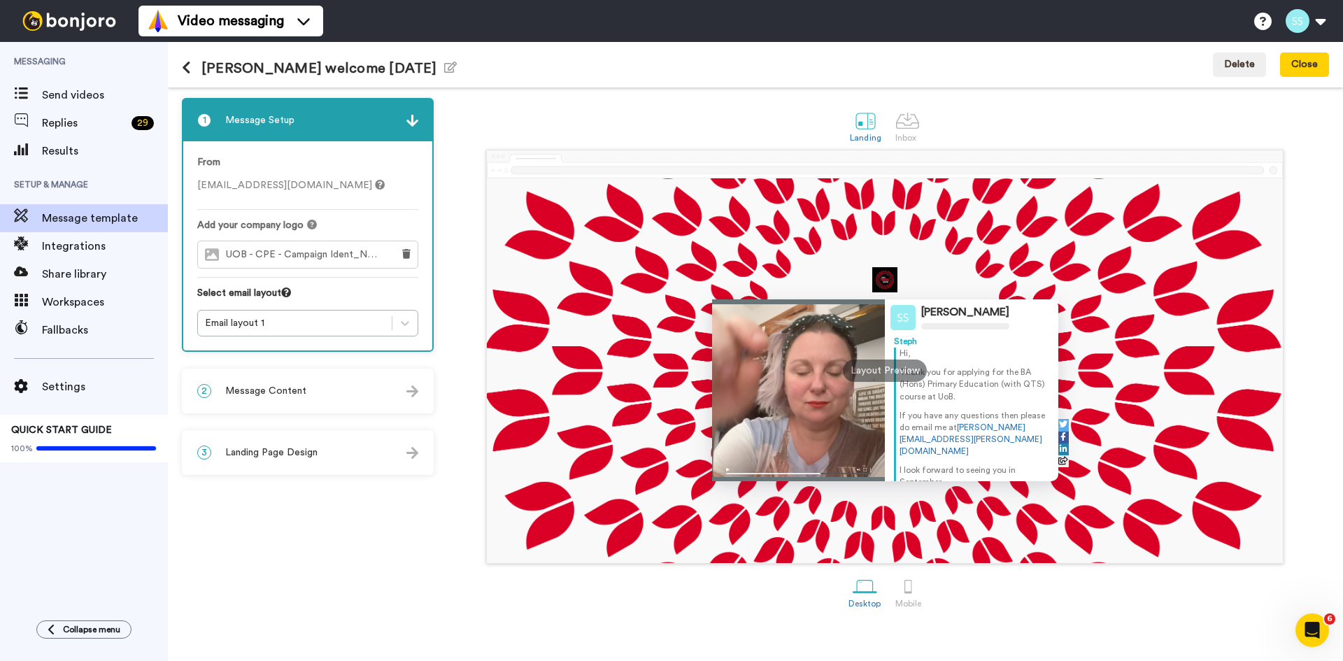
click at [327, 56] on div "Sioux Cooke welcome August 2025 Edit name" at bounding box center [319, 64] width 275 height 37
click at [444, 61] on button "Edit name" at bounding box center [450, 68] width 13 height 16
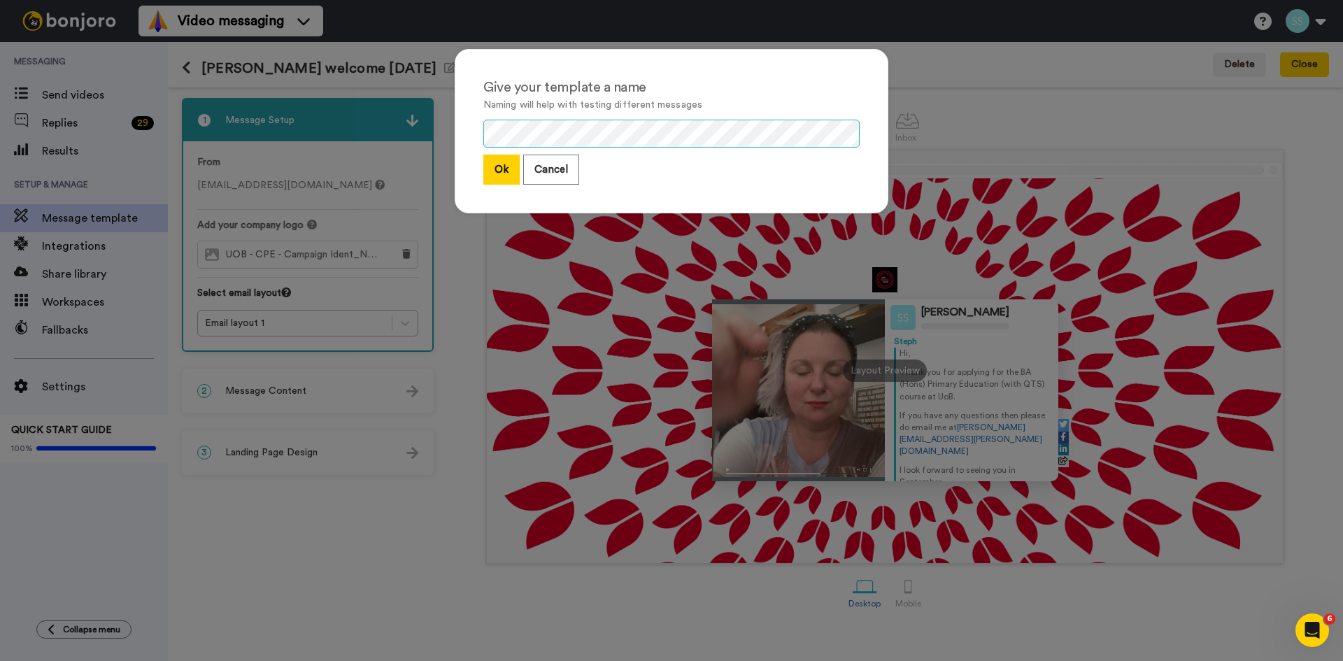
click at [441, 138] on div "Give your template a name Naming will help with testing different messages Ok C…" at bounding box center [672, 138] width 462 height 206
click at [490, 161] on button "Ok" at bounding box center [501, 170] width 36 height 30
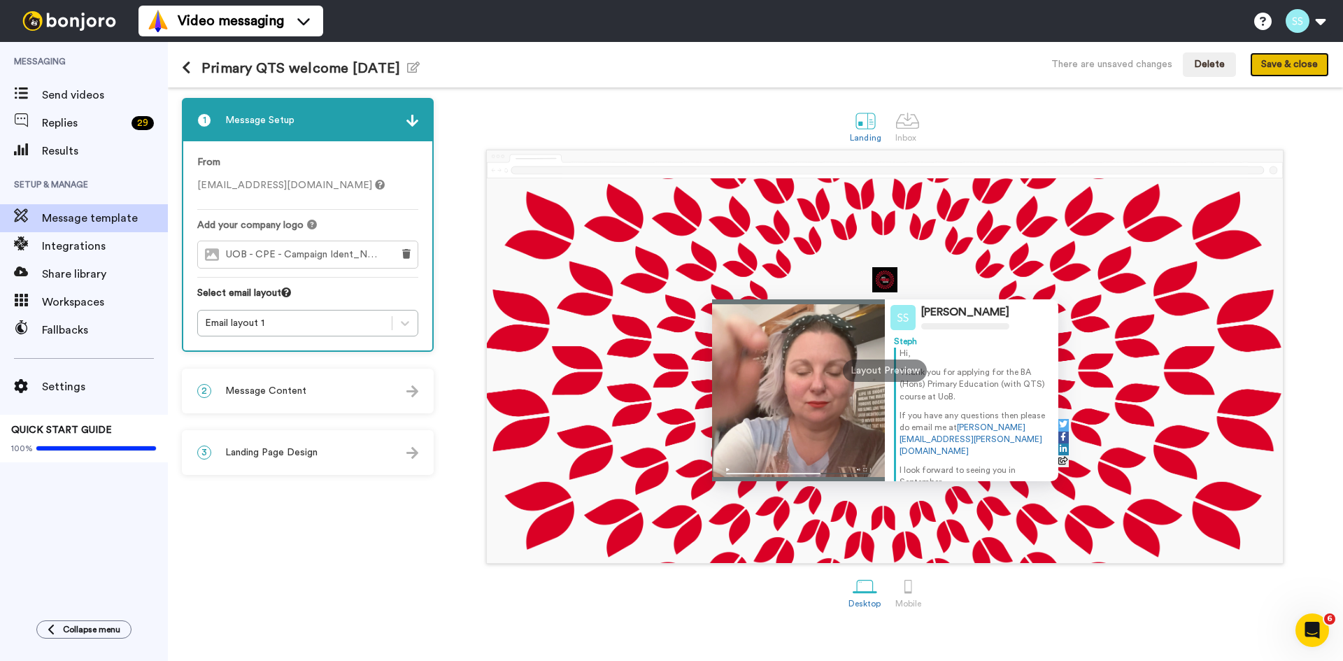
click at [1272, 59] on button "Save & close" at bounding box center [1289, 64] width 79 height 25
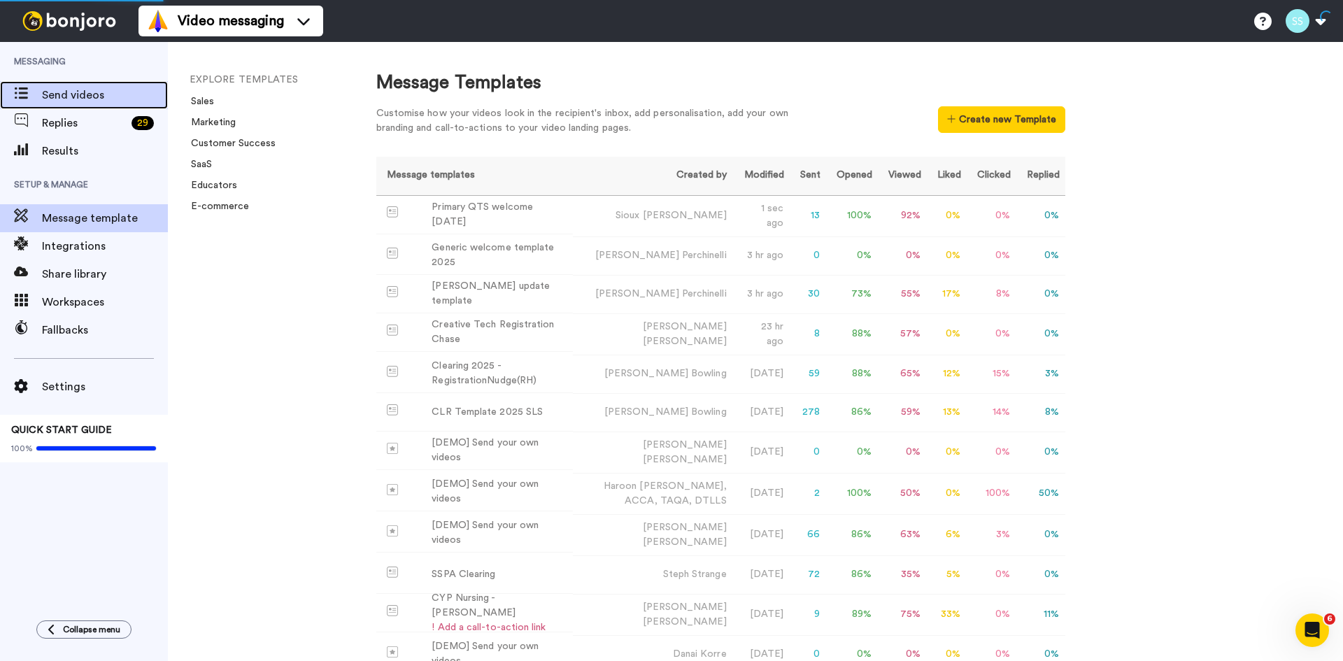
click at [62, 97] on span "Send videos" at bounding box center [105, 95] width 126 height 17
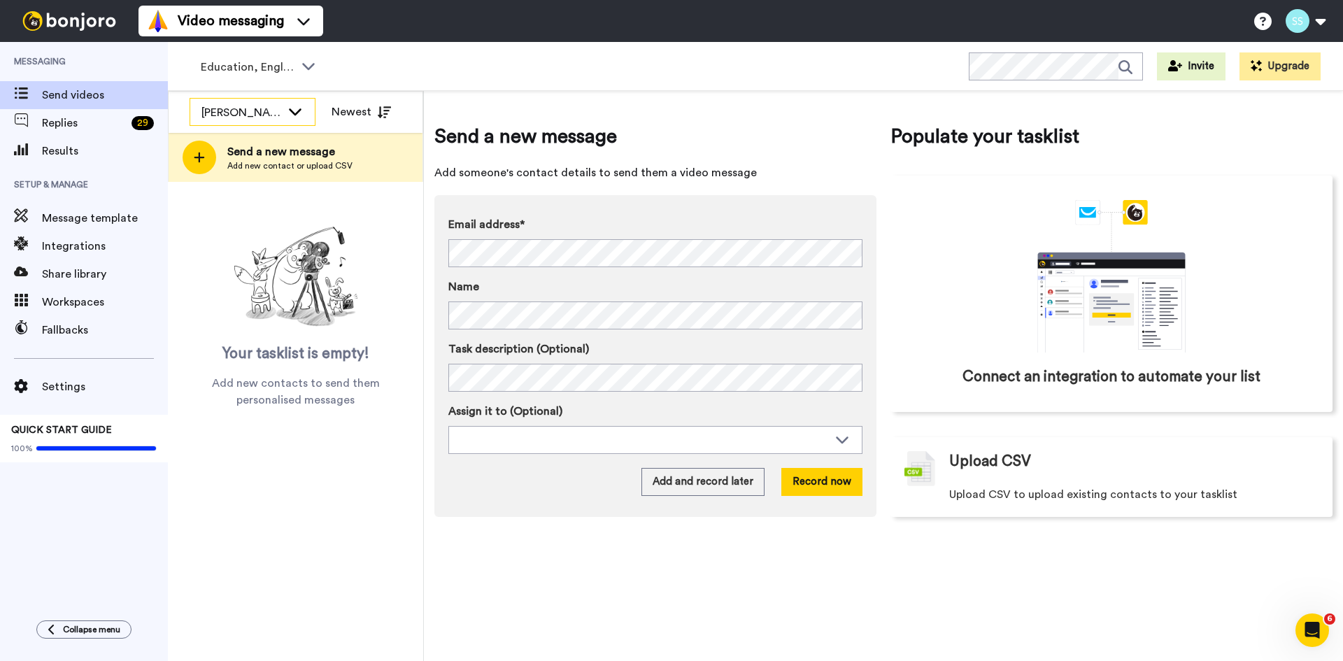
click at [289, 105] on icon at bounding box center [295, 111] width 17 height 14
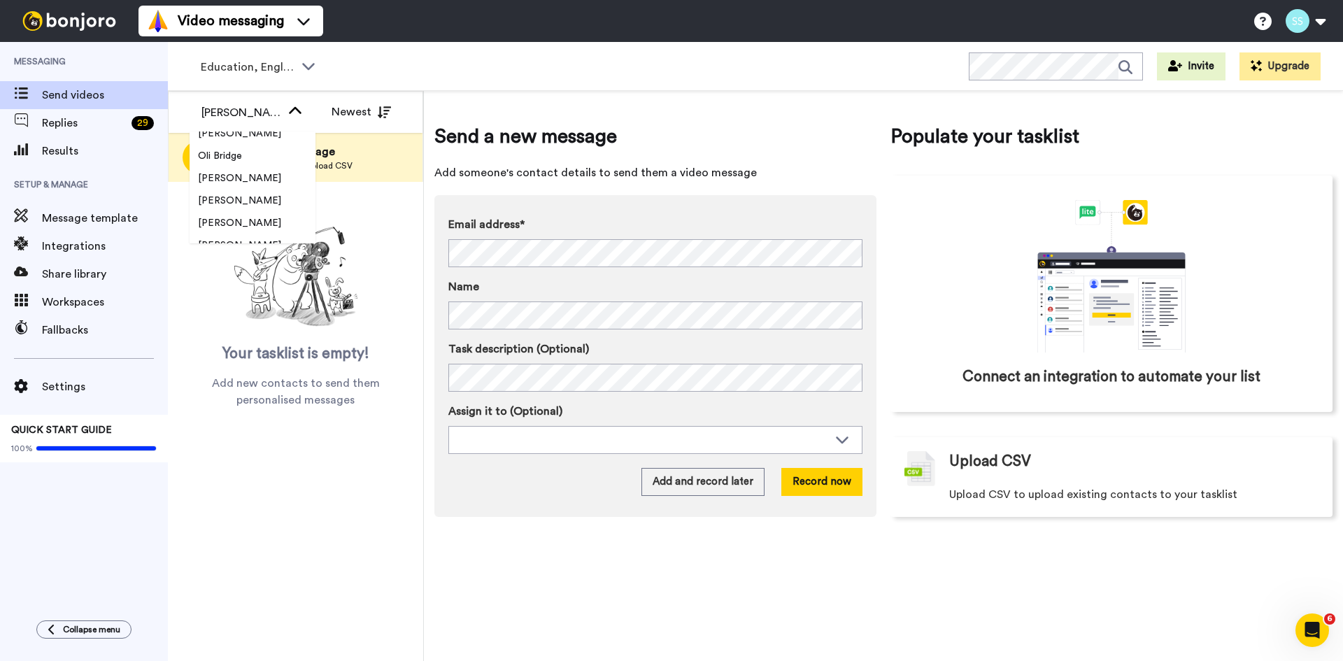
scroll to position [1399, 0]
click at [271, 198] on span "[PERSON_NAME]" at bounding box center [240, 199] width 100 height 14
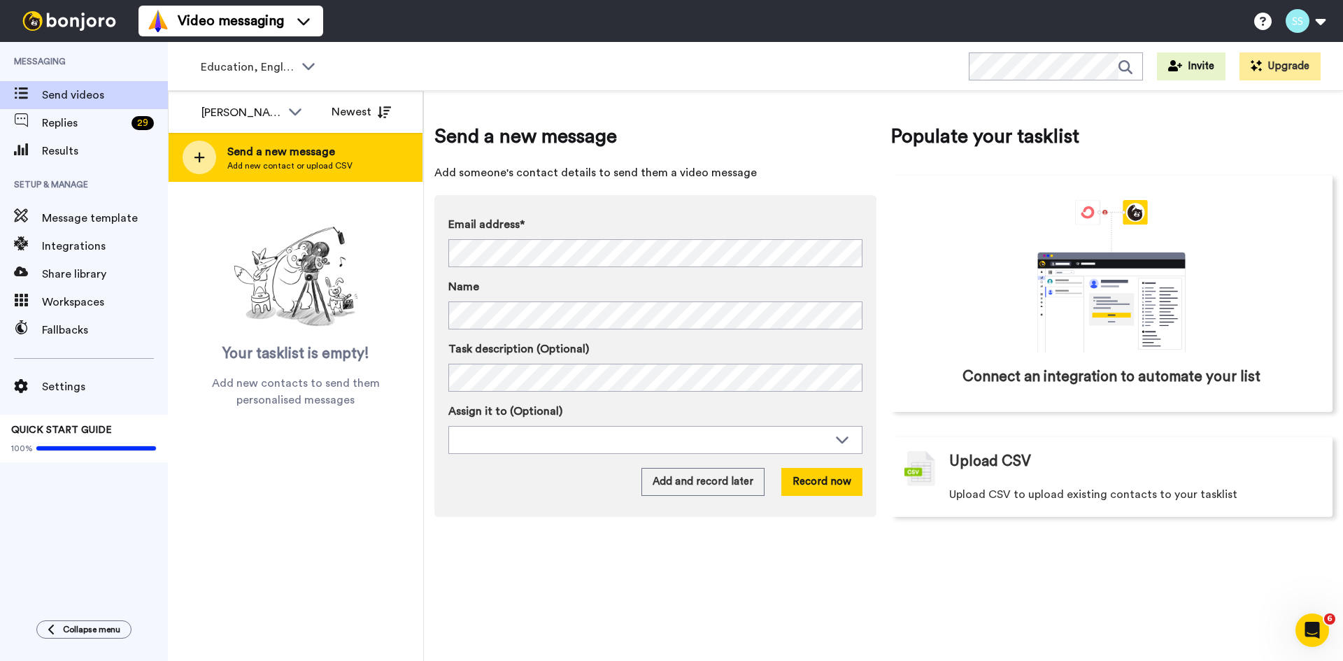
click at [208, 168] on div at bounding box center [200, 158] width 34 height 34
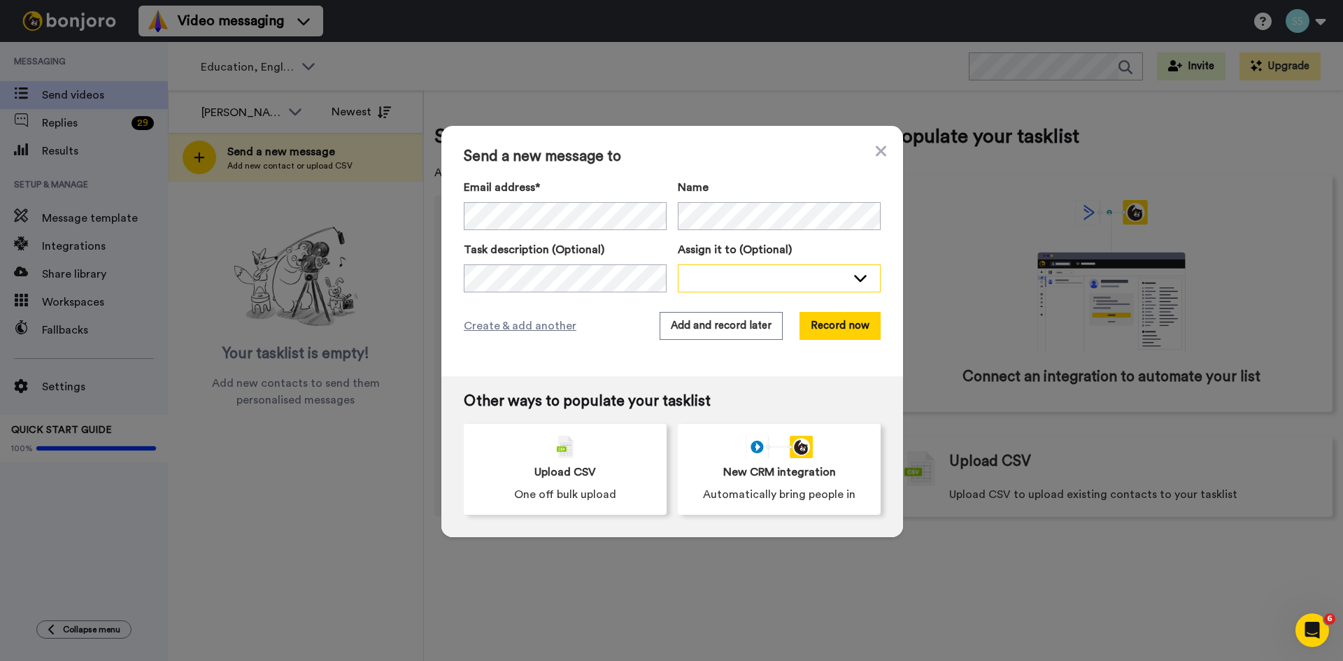
click at [720, 276] on div at bounding box center [768, 278] width 157 height 14
click at [425, 273] on div "Send a new message to Email address* No search result for ‘ zohaib211202@outloo…" at bounding box center [671, 330] width 1343 height 661
click at [727, 287] on div at bounding box center [778, 277] width 201 height 25
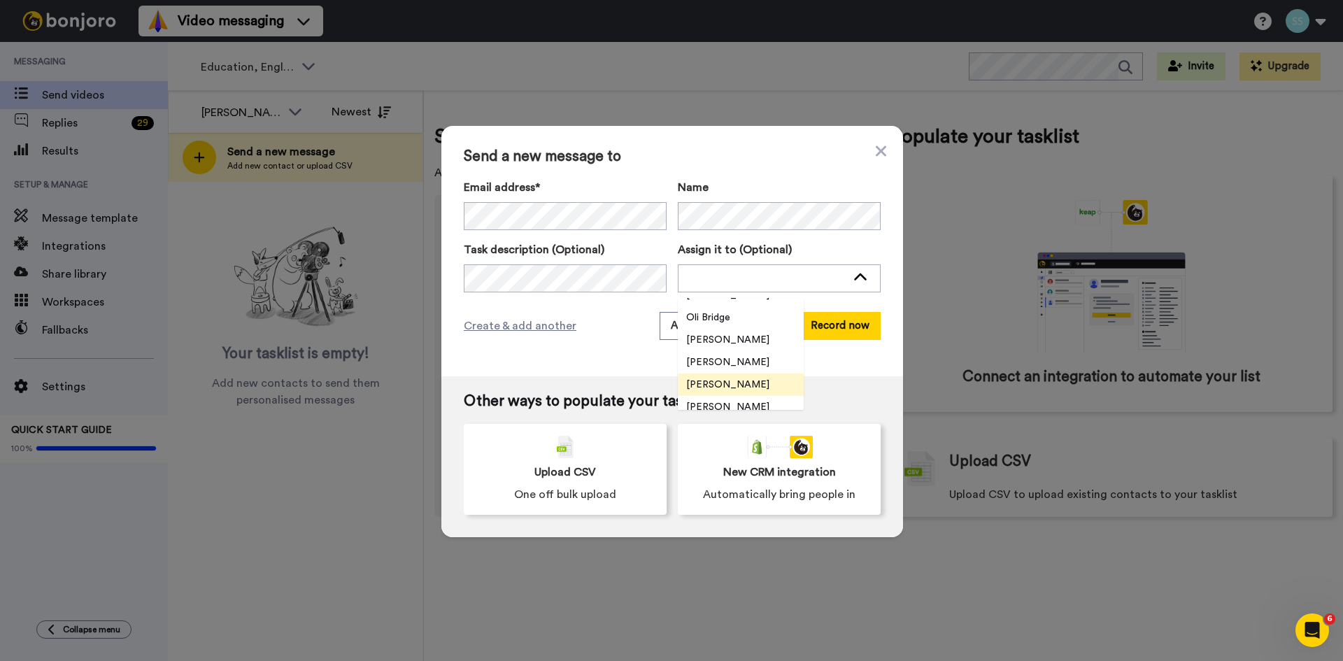
click at [762, 388] on span "[PERSON_NAME]" at bounding box center [728, 385] width 100 height 14
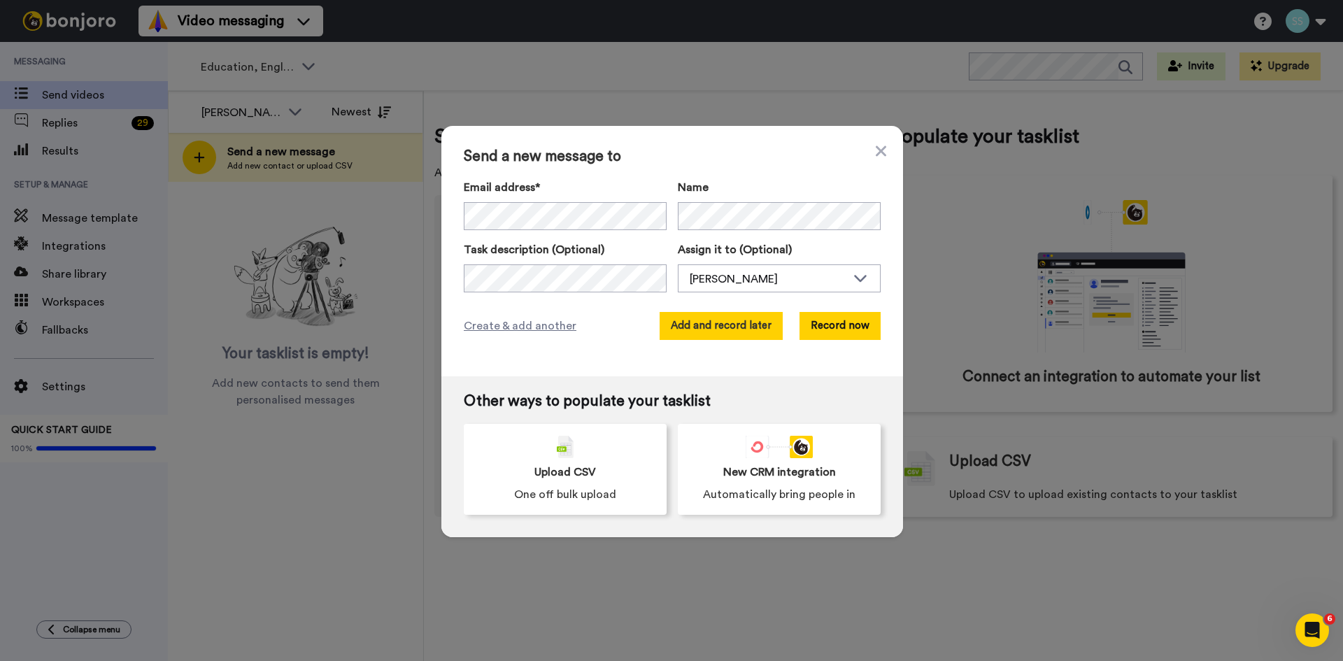
click at [769, 331] on button "Add and record later" at bounding box center [721, 326] width 123 height 28
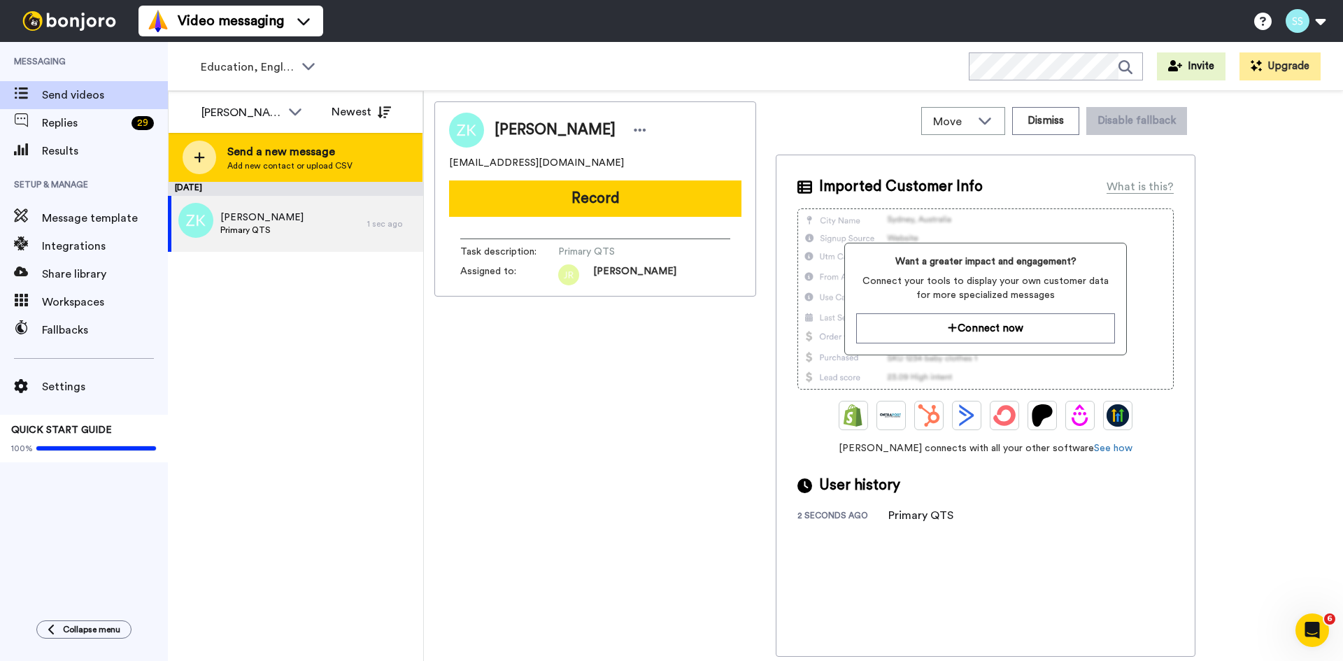
click at [215, 162] on div "Send a new message Add new contact or upload CSV" at bounding box center [296, 157] width 254 height 49
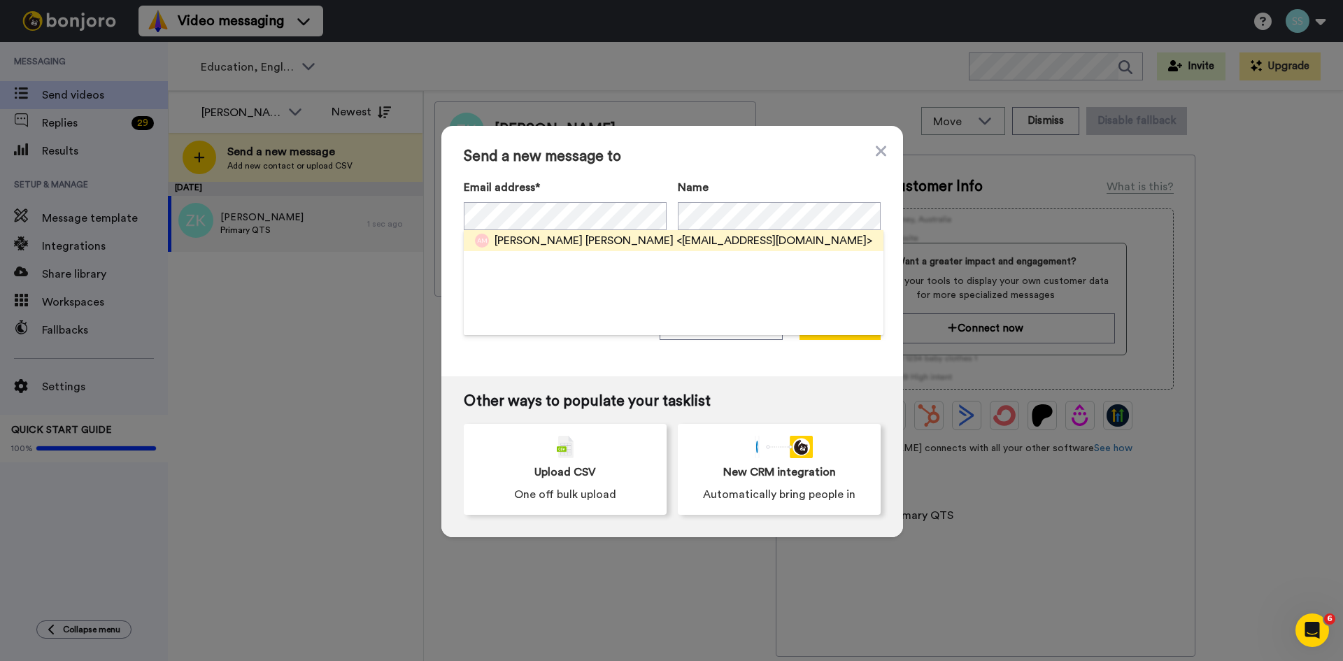
click at [597, 243] on span "Aisha Mehmood Mehmood" at bounding box center [584, 240] width 179 height 17
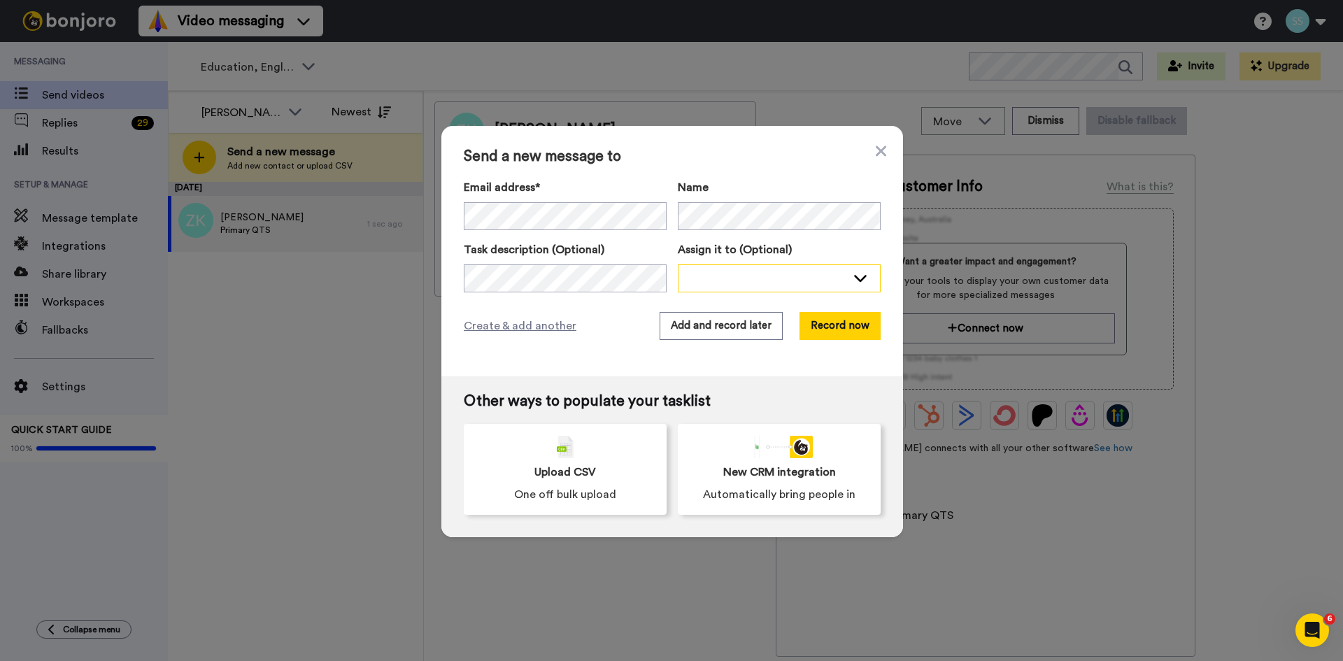
click at [690, 282] on div at bounding box center [768, 278] width 157 height 14
click at [723, 315] on span "[PERSON_NAME]" at bounding box center [728, 315] width 100 height 14
click at [729, 327] on button "Add and record later" at bounding box center [721, 326] width 123 height 28
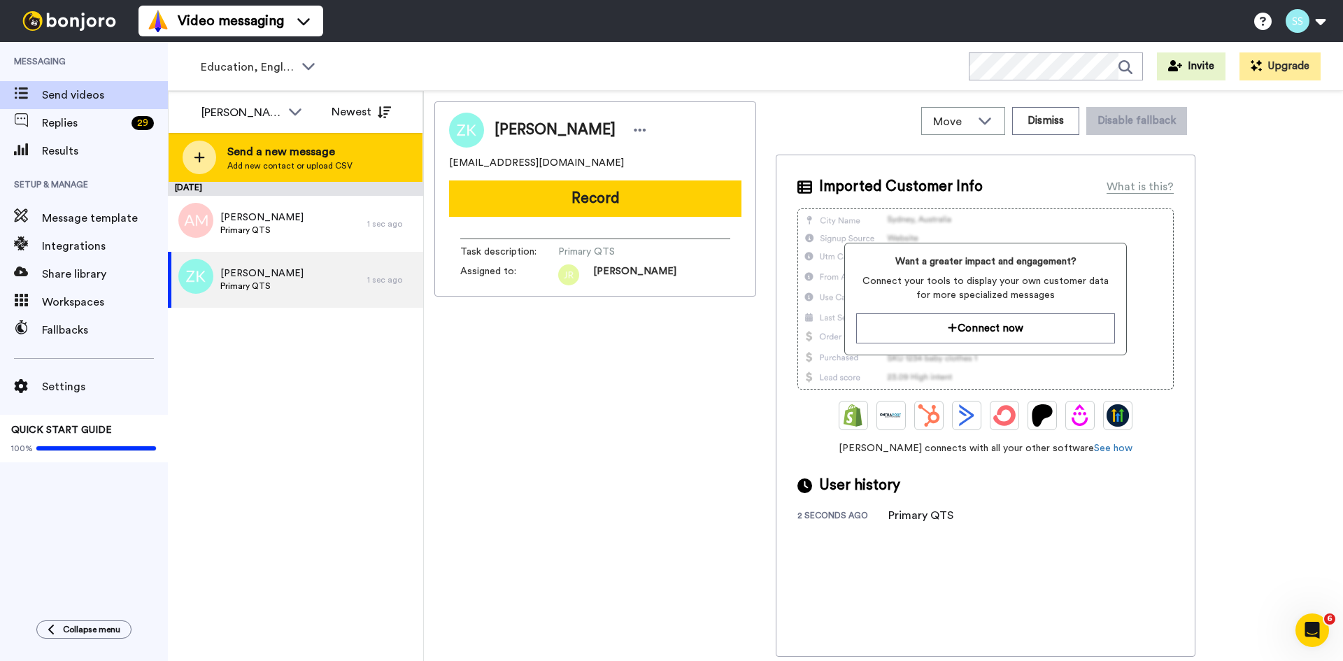
click at [199, 162] on icon at bounding box center [199, 157] width 10 height 10
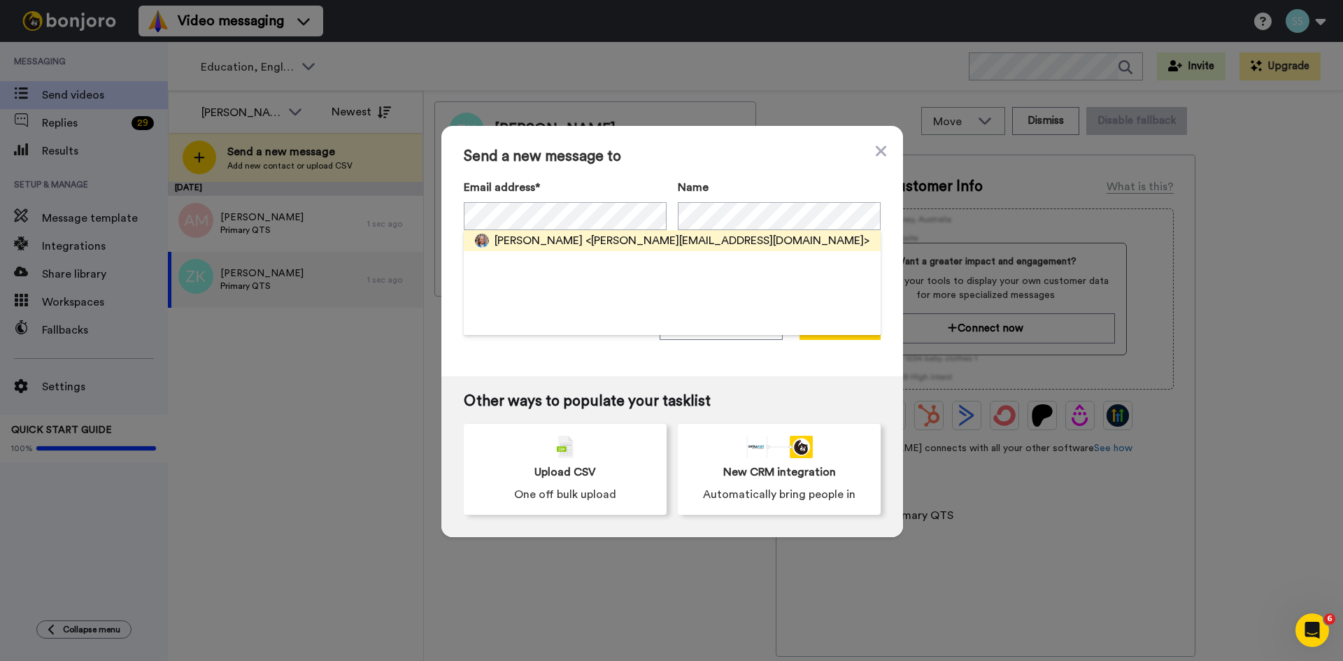
click at [560, 236] on span "Sophie Hornsey" at bounding box center [539, 240] width 88 height 17
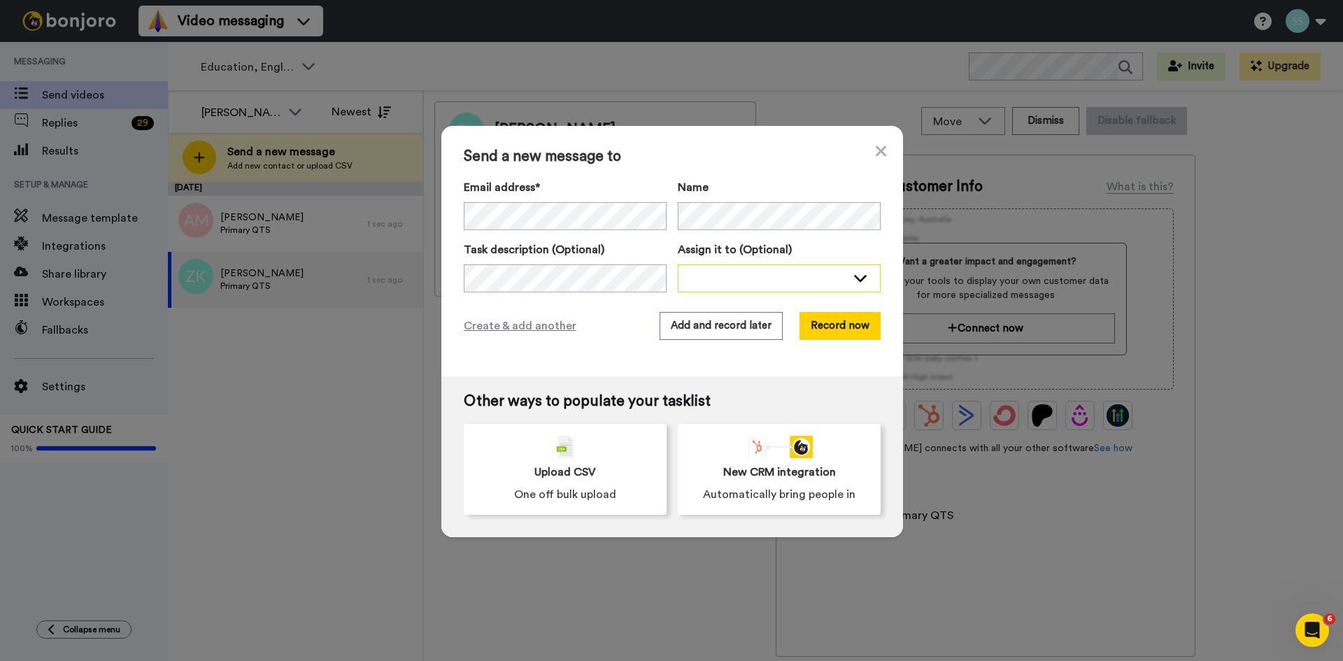
click at [697, 280] on div at bounding box center [768, 278] width 157 height 14
click at [724, 344] on span "[PERSON_NAME]" at bounding box center [728, 343] width 100 height 14
click at [760, 323] on button "Add and record later" at bounding box center [721, 326] width 123 height 28
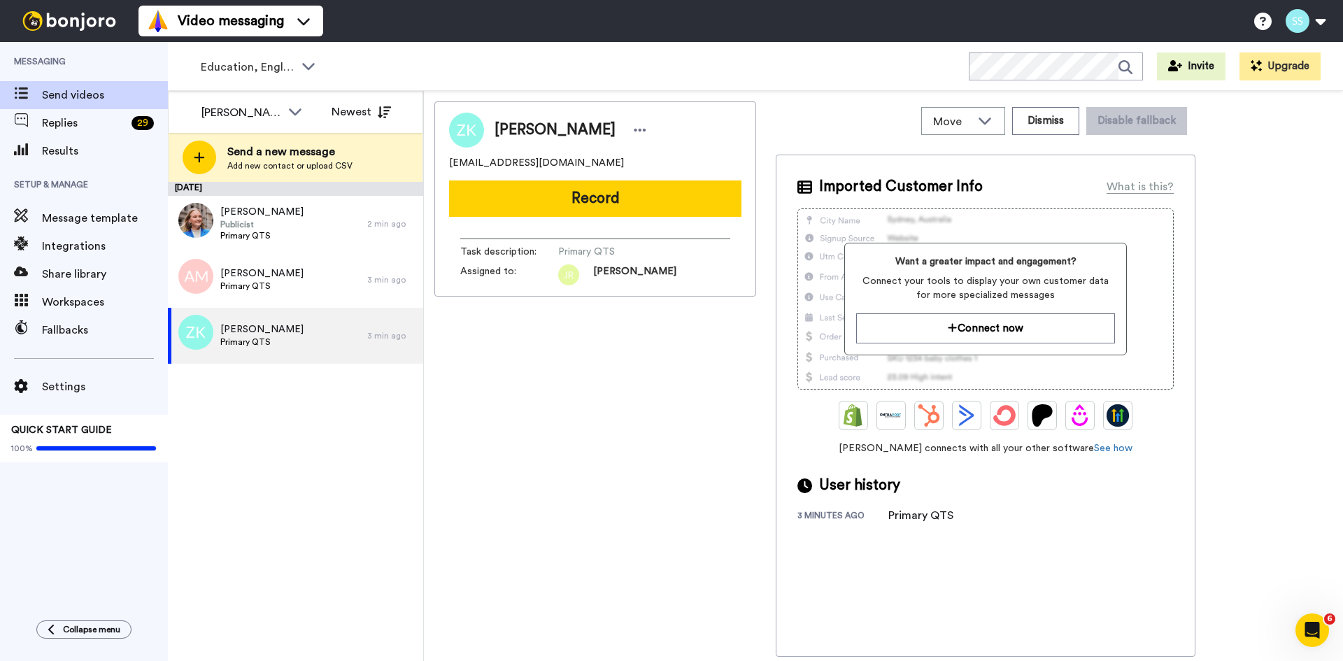
click at [224, 154] on div "Send a new message Add new contact or upload CSV" at bounding box center [296, 157] width 254 height 49
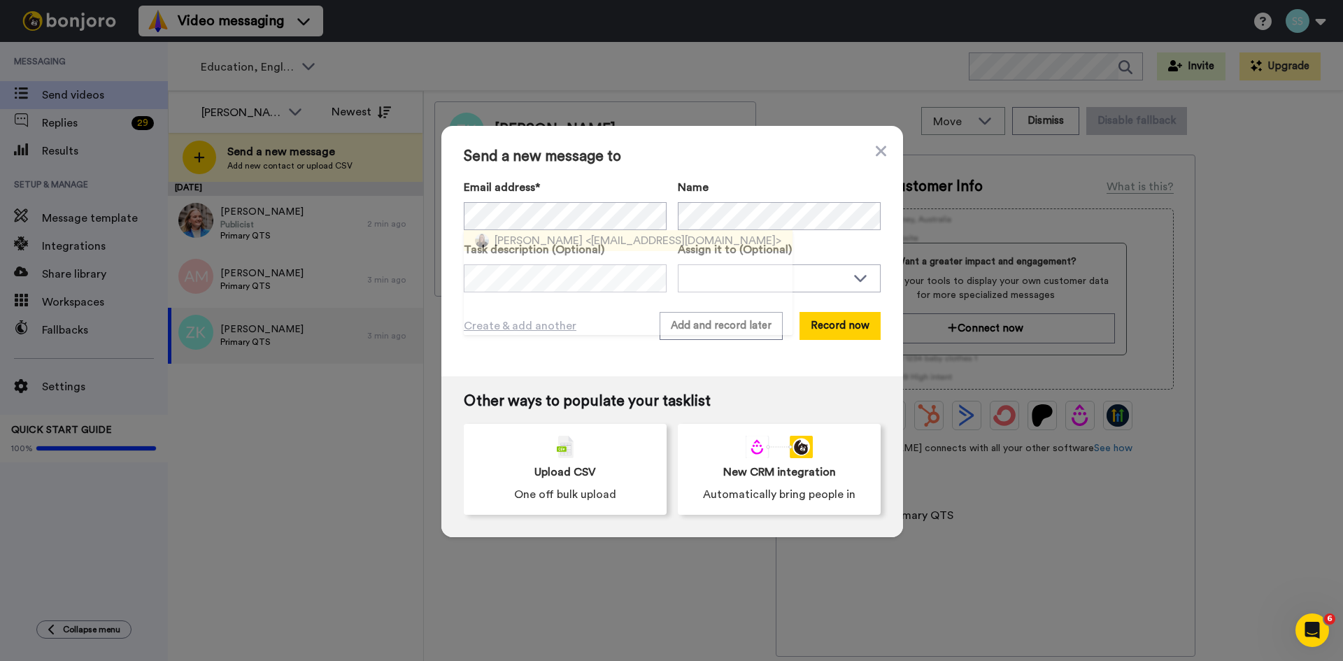
click at [610, 239] on span "<katiensear@gmail.com>" at bounding box center [683, 240] width 196 height 17
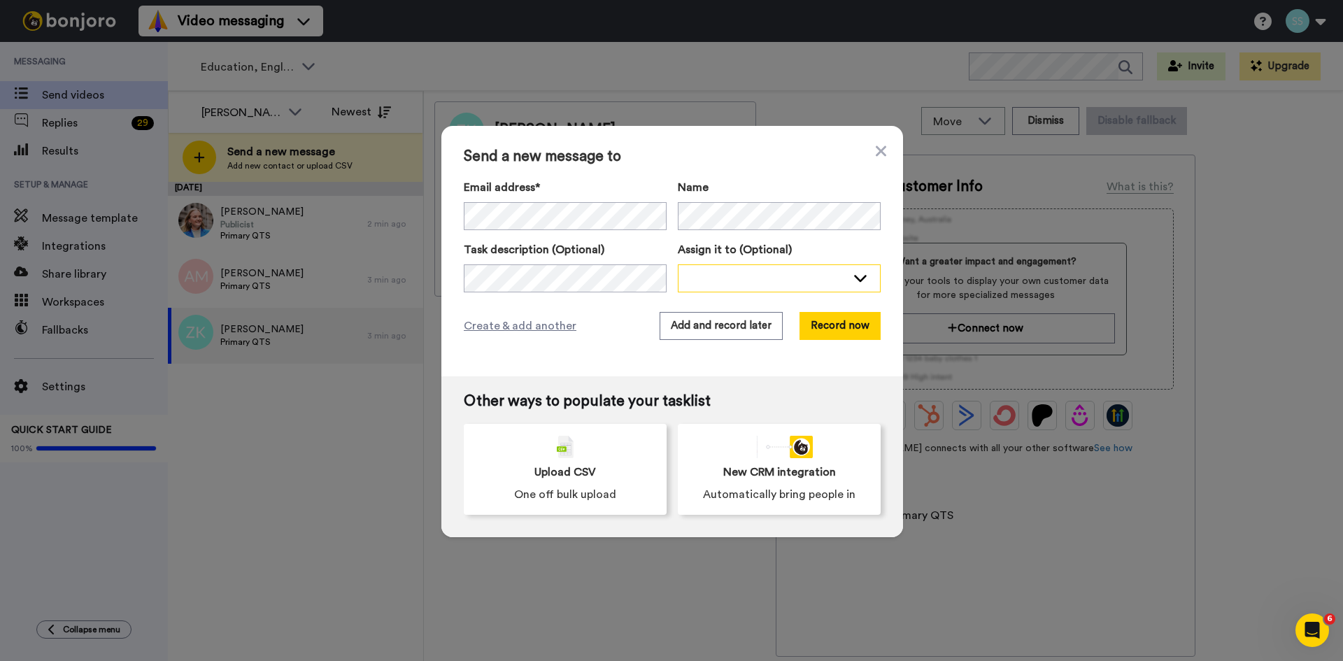
click at [690, 282] on div at bounding box center [768, 278] width 157 height 14
click at [738, 343] on span "[PERSON_NAME]" at bounding box center [728, 343] width 100 height 14
click at [750, 332] on button "Add and record later" at bounding box center [721, 326] width 123 height 28
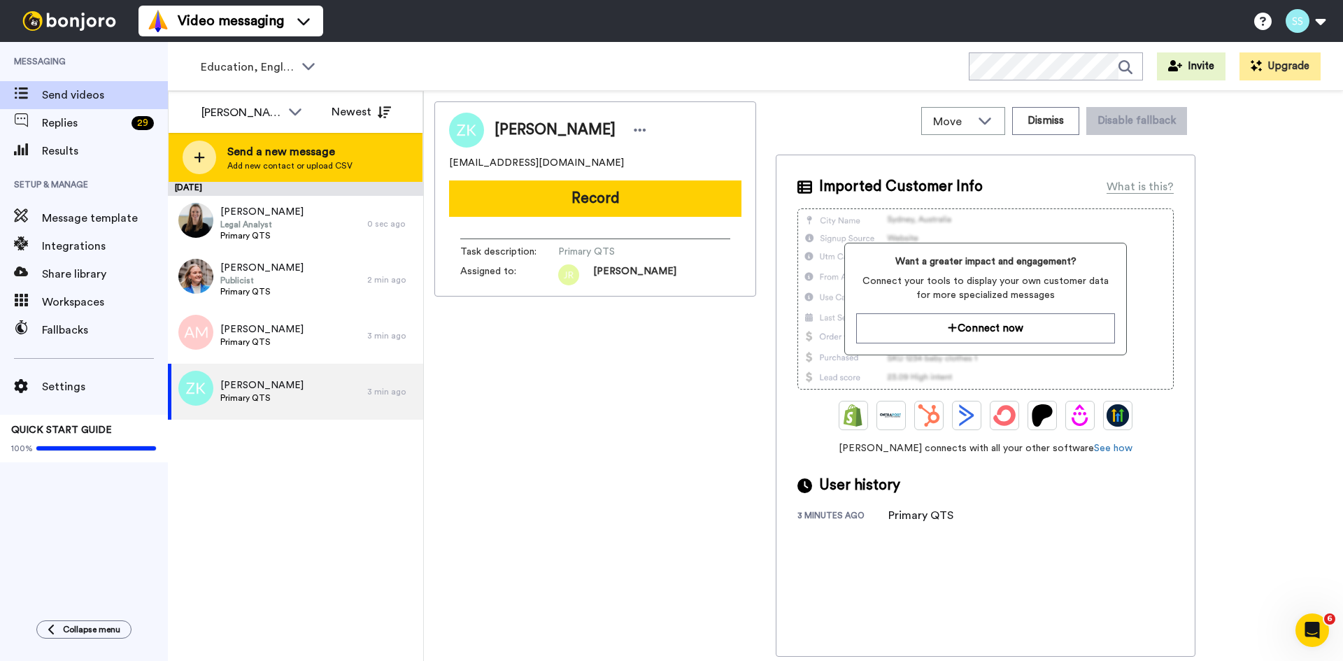
click at [200, 155] on icon at bounding box center [199, 157] width 10 height 10
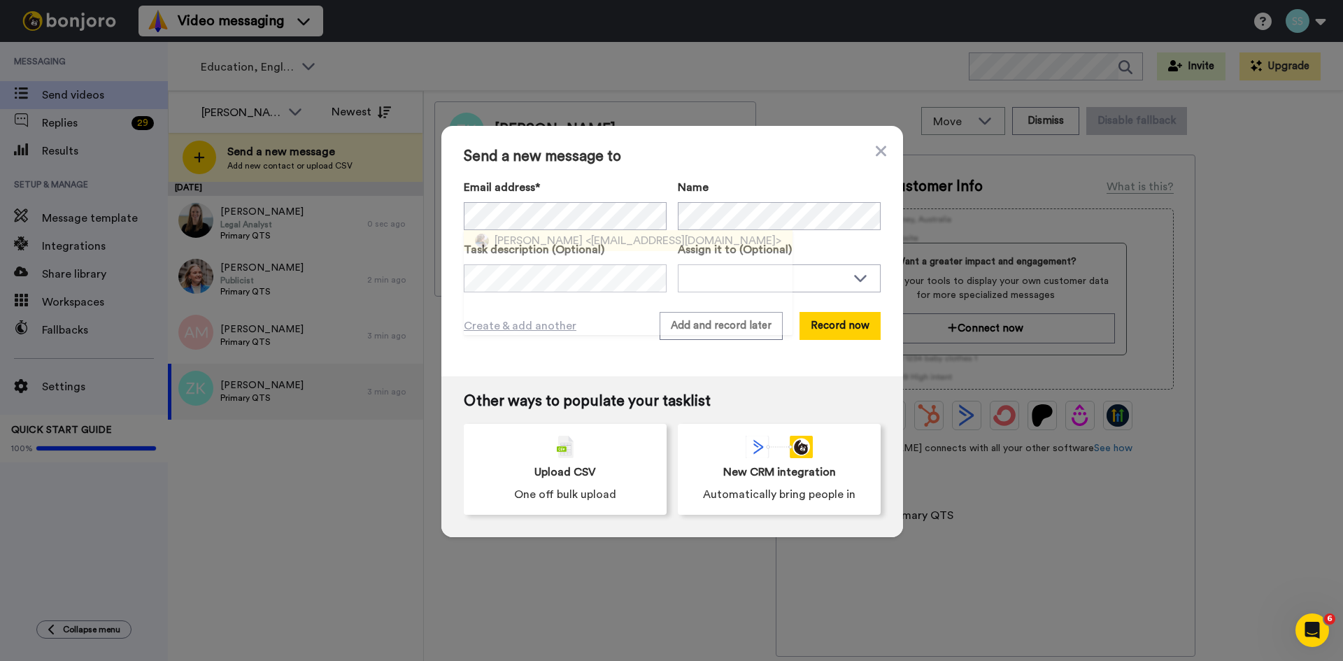
click at [585, 245] on span "<humayra.chand@icloud.com>" at bounding box center [683, 240] width 196 height 17
click at [695, 276] on div at bounding box center [768, 278] width 157 height 14
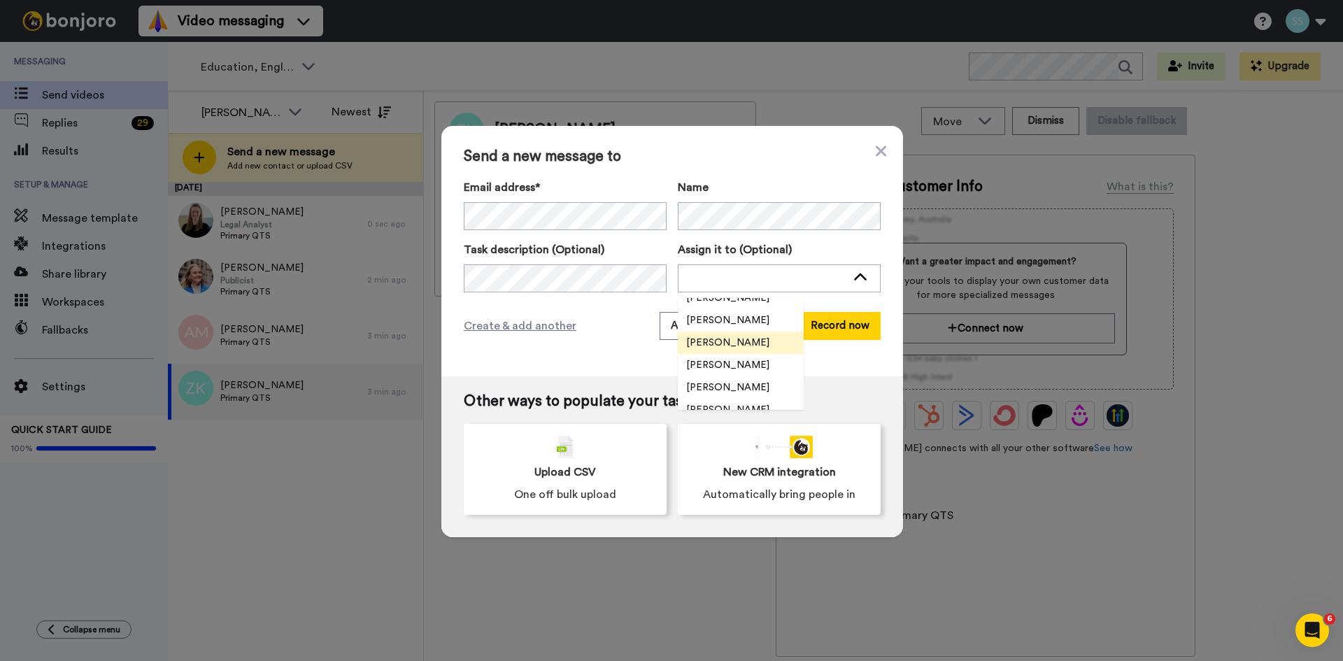
click at [713, 339] on span "[PERSON_NAME]" at bounding box center [728, 343] width 100 height 14
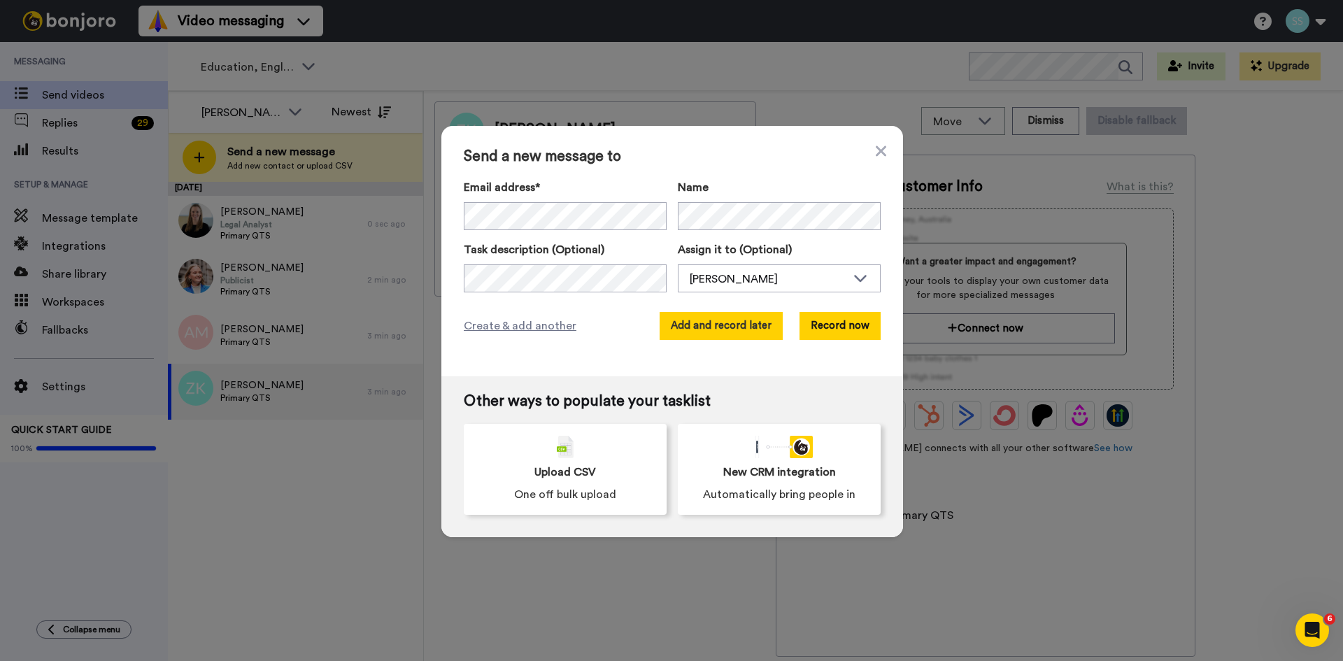
click at [734, 318] on button "Add and record later" at bounding box center [721, 326] width 123 height 28
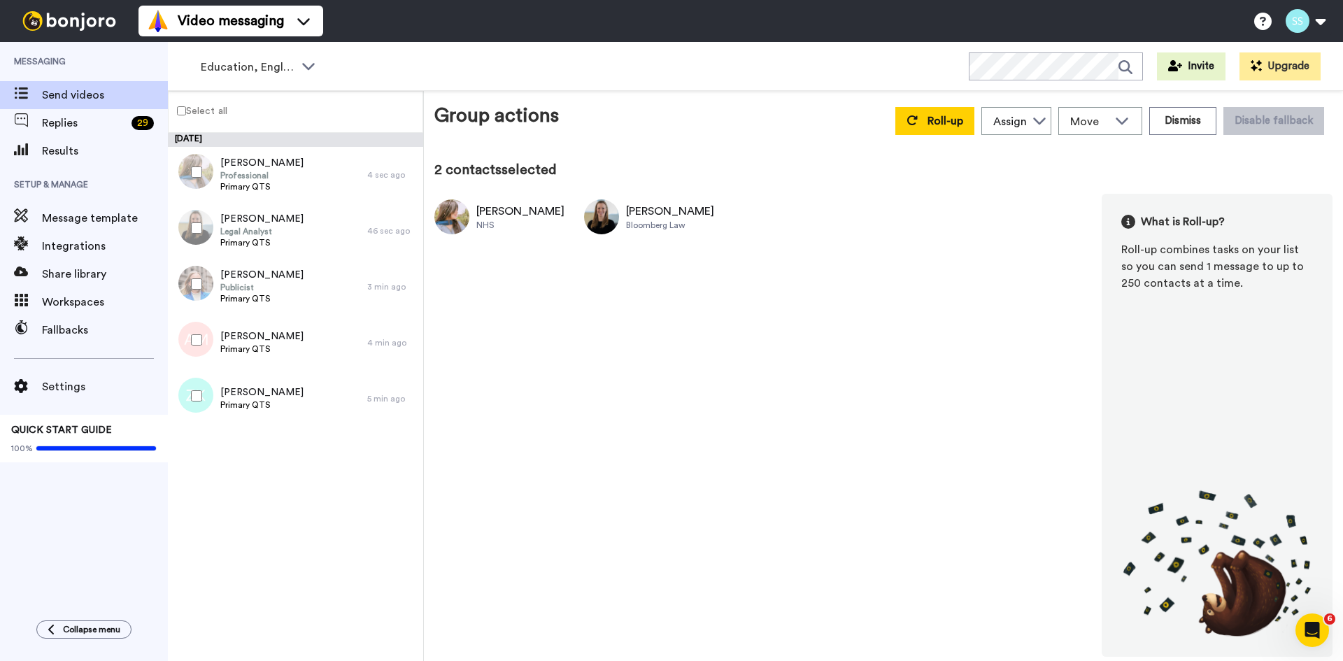
click at [198, 277] on div at bounding box center [194, 284] width 50 height 49
click at [195, 402] on div at bounding box center [194, 395] width 50 height 49
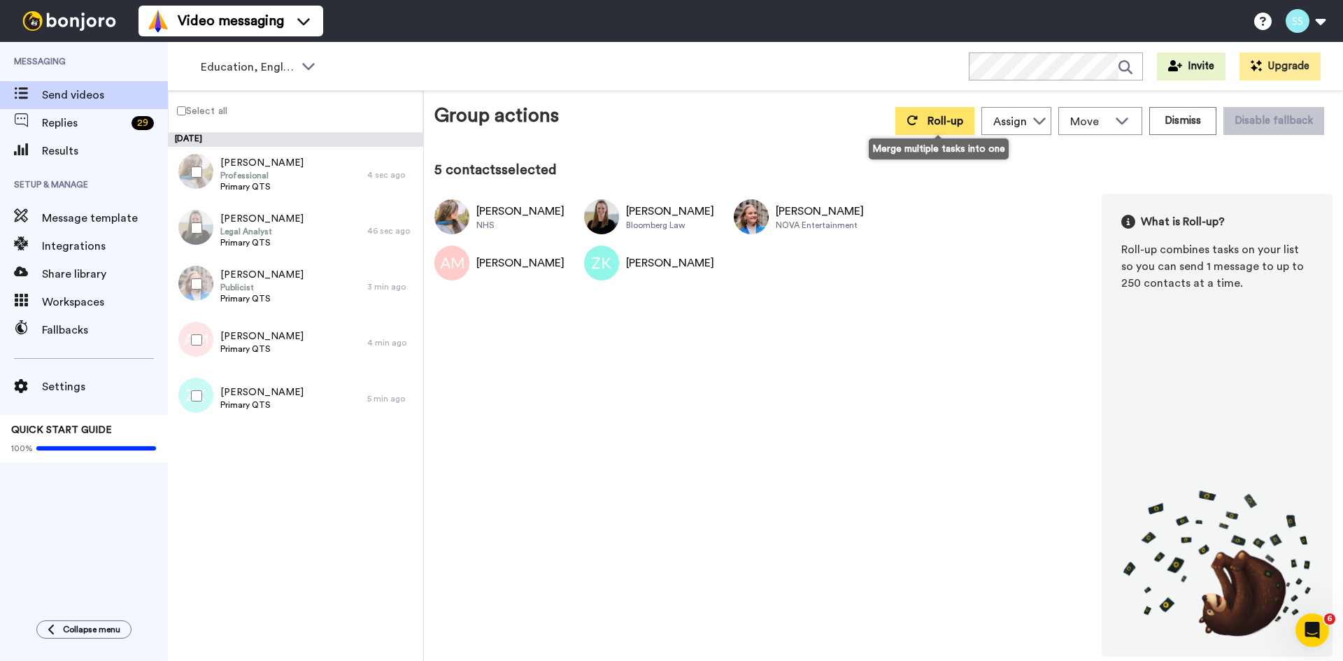
click at [934, 122] on span "Roll-up" at bounding box center [945, 120] width 36 height 11
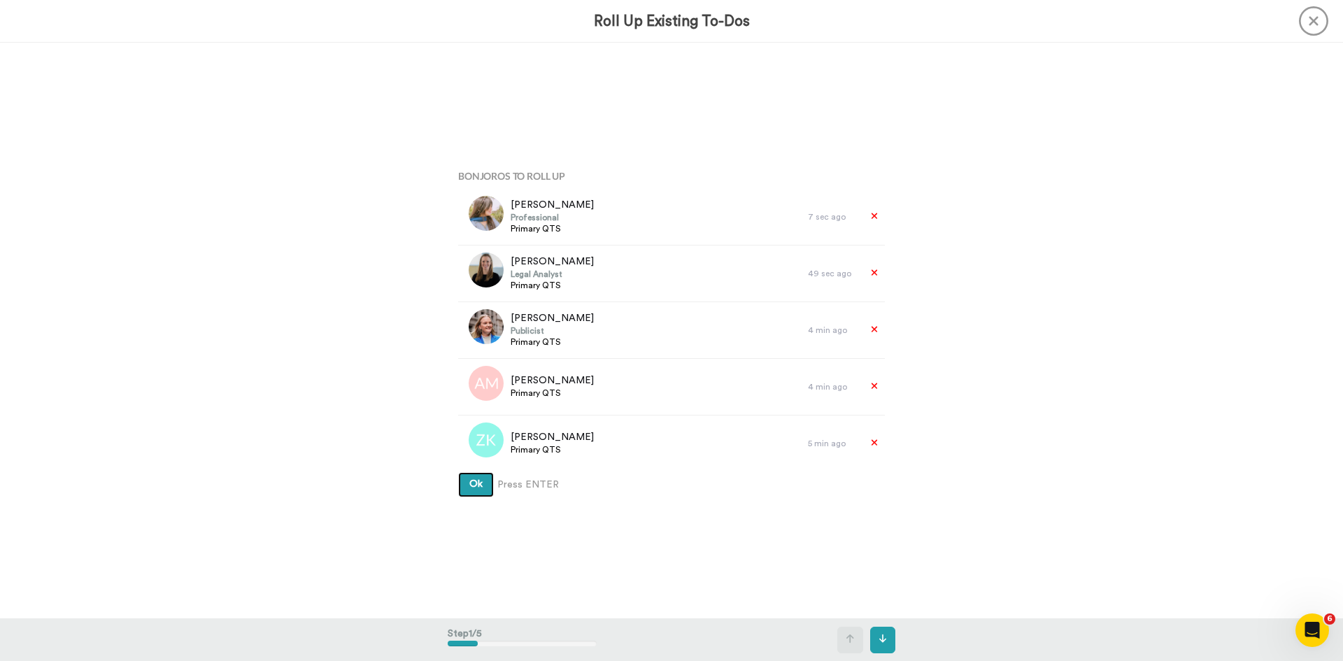
click at [477, 489] on button "Ok" at bounding box center [476, 484] width 36 height 25
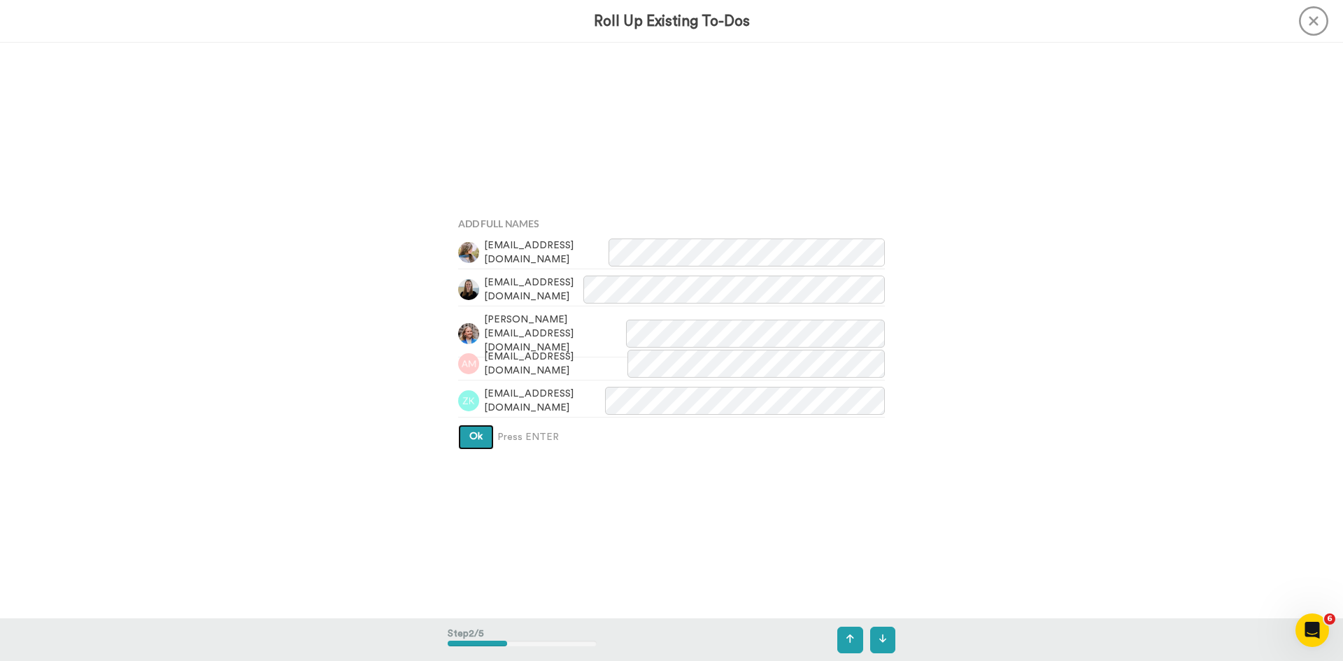
click at [474, 437] on span "Ok" at bounding box center [475, 437] width 13 height 10
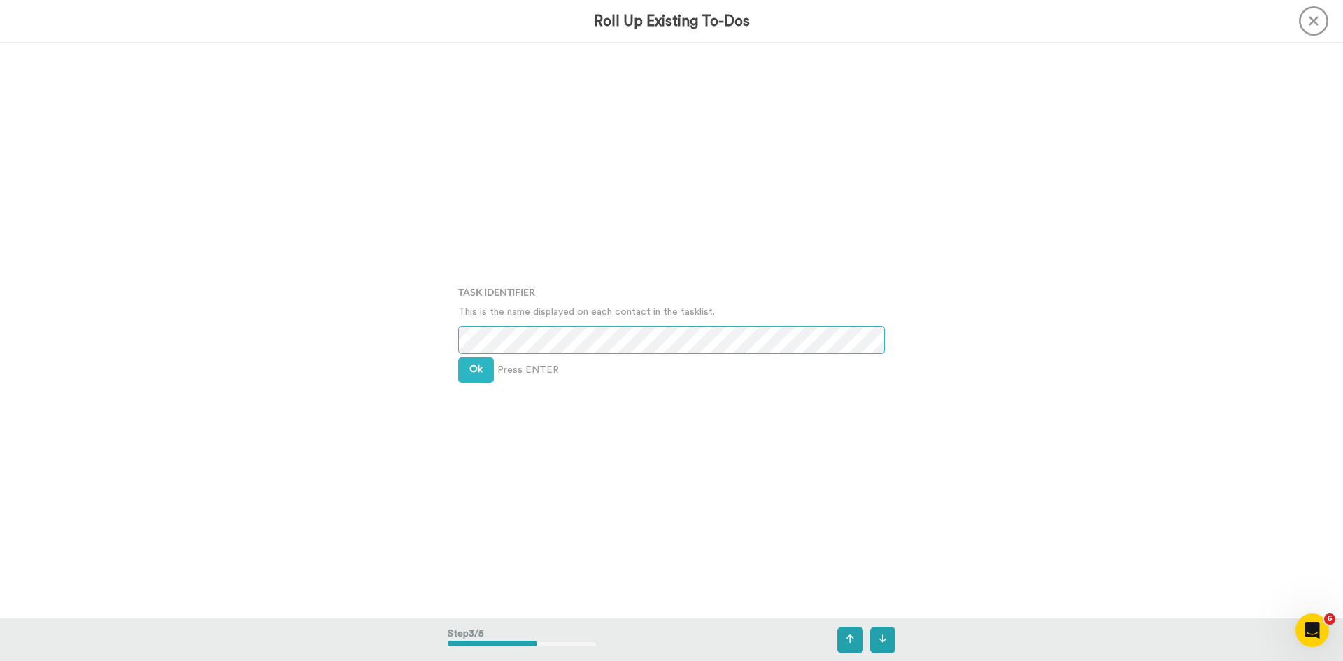
scroll to position [1151, 0]
click at [848, 641] on icon at bounding box center [850, 639] width 8 height 10
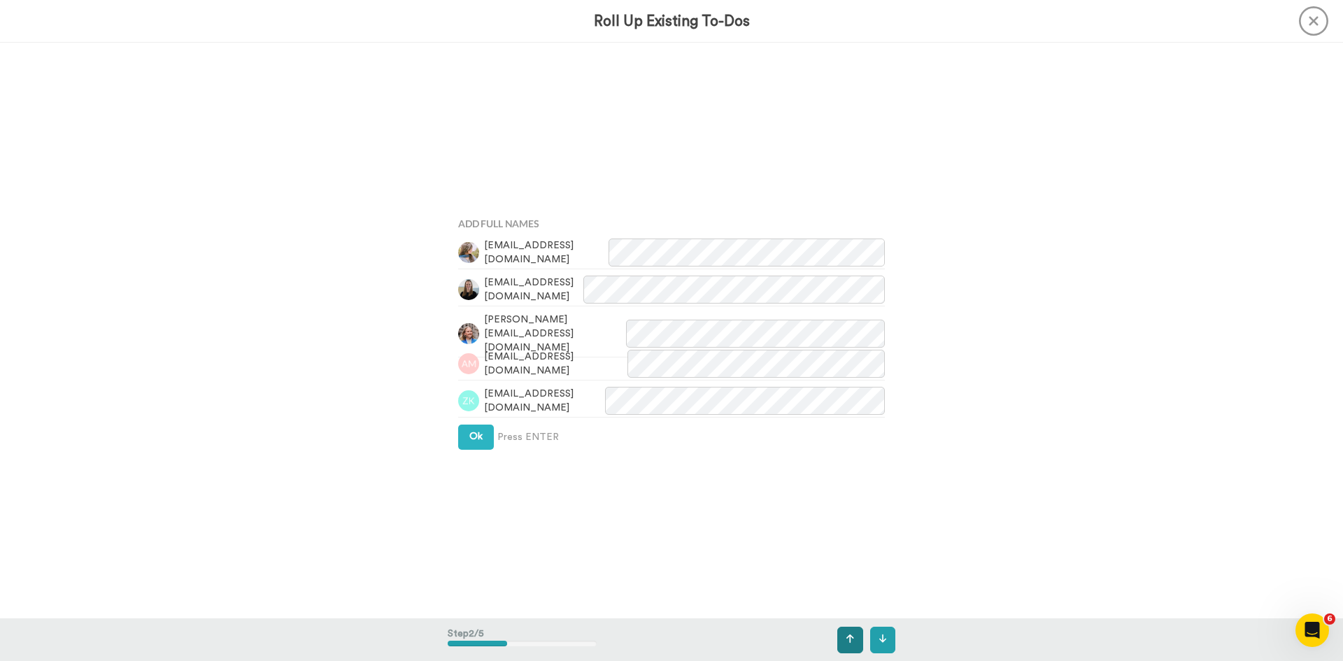
click at [848, 641] on icon at bounding box center [850, 639] width 8 height 10
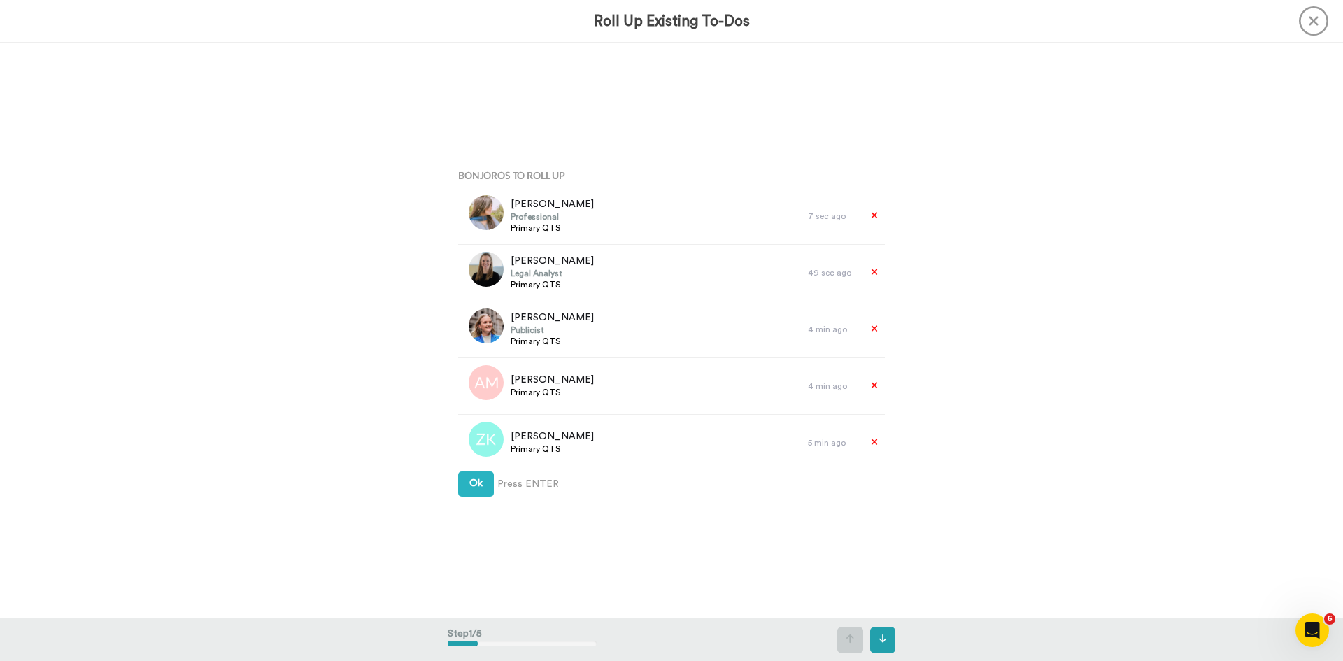
scroll to position [0, 0]
click at [1308, 18] on icon at bounding box center [1313, 20] width 29 height 29
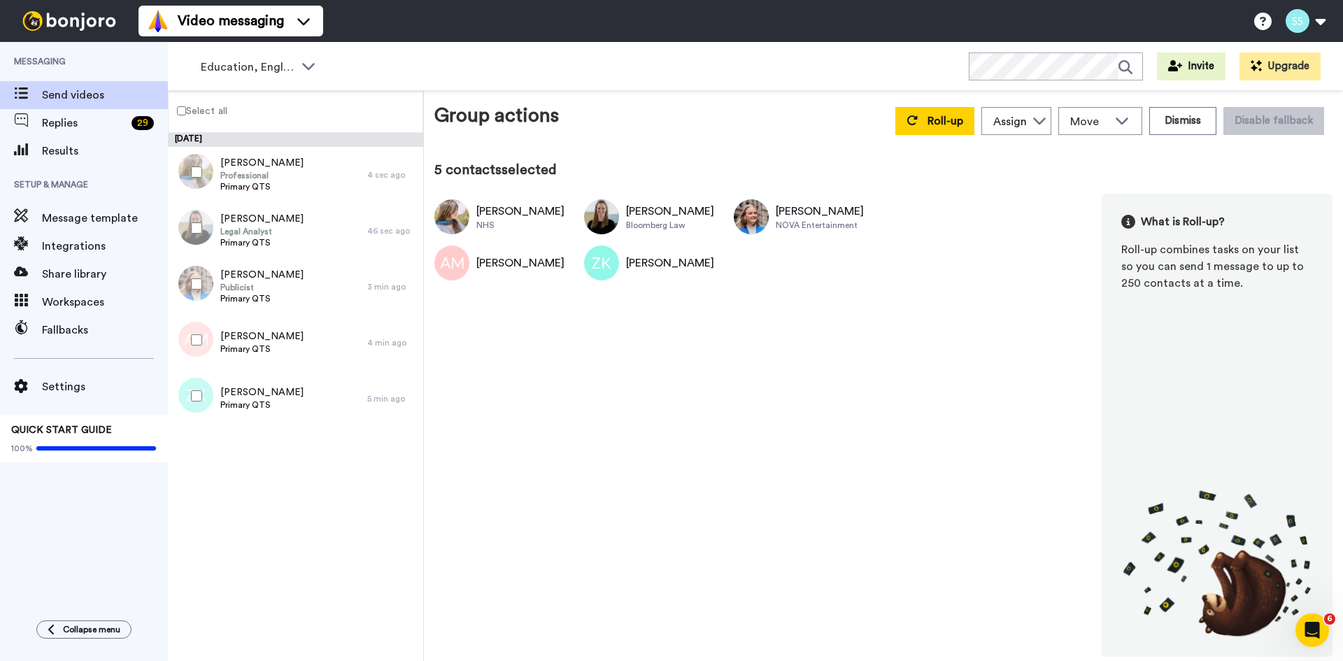
click at [178, 116] on label "Select all" at bounding box center [198, 110] width 59 height 17
click at [178, 116] on label "Deselect all" at bounding box center [204, 110] width 71 height 17
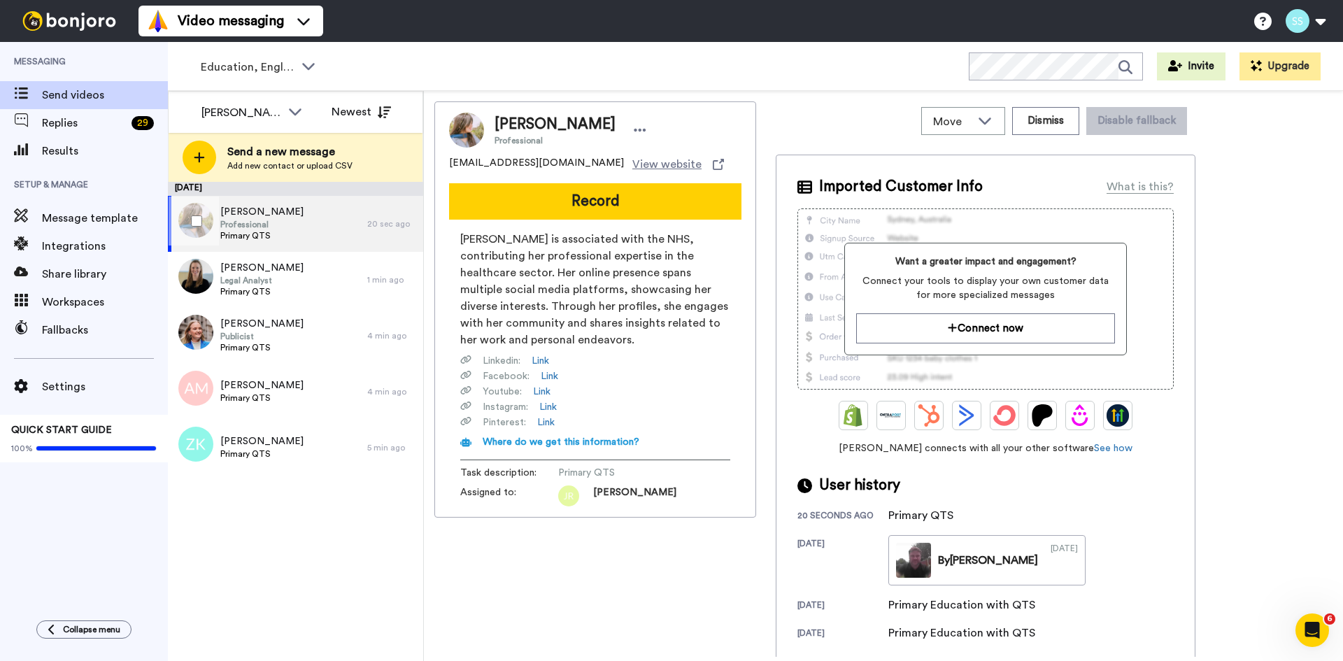
click at [309, 221] on div "Maryam Chand Professional Primary QTS" at bounding box center [267, 224] width 199 height 56
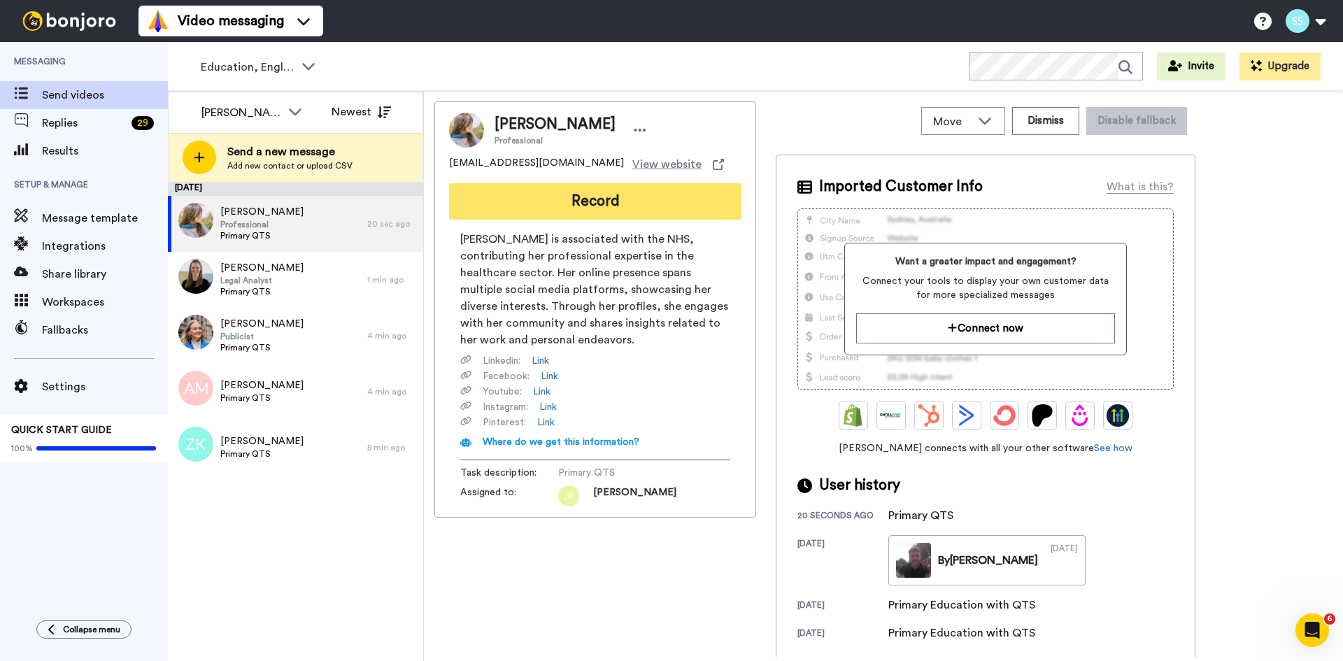
click at [569, 201] on button "Record" at bounding box center [595, 201] width 292 height 36
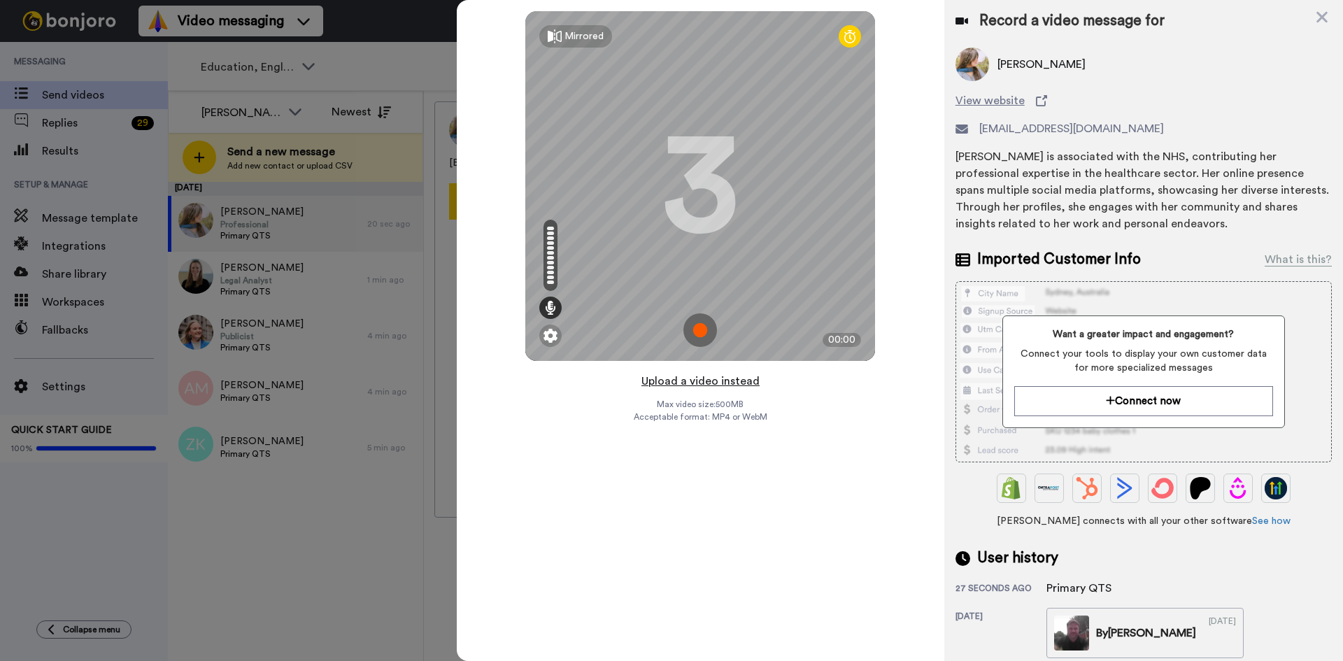
click at [702, 379] on button "Upload a video instead" at bounding box center [700, 381] width 127 height 18
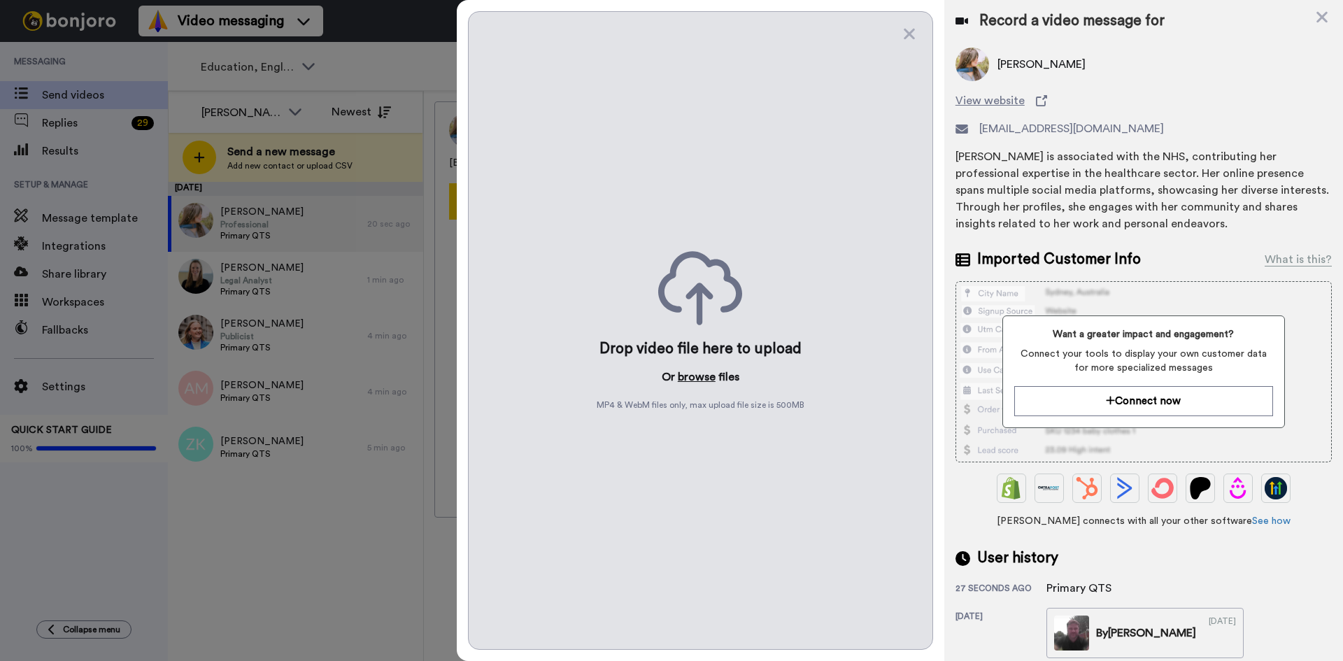
click at [697, 379] on button "browse" at bounding box center [697, 377] width 38 height 17
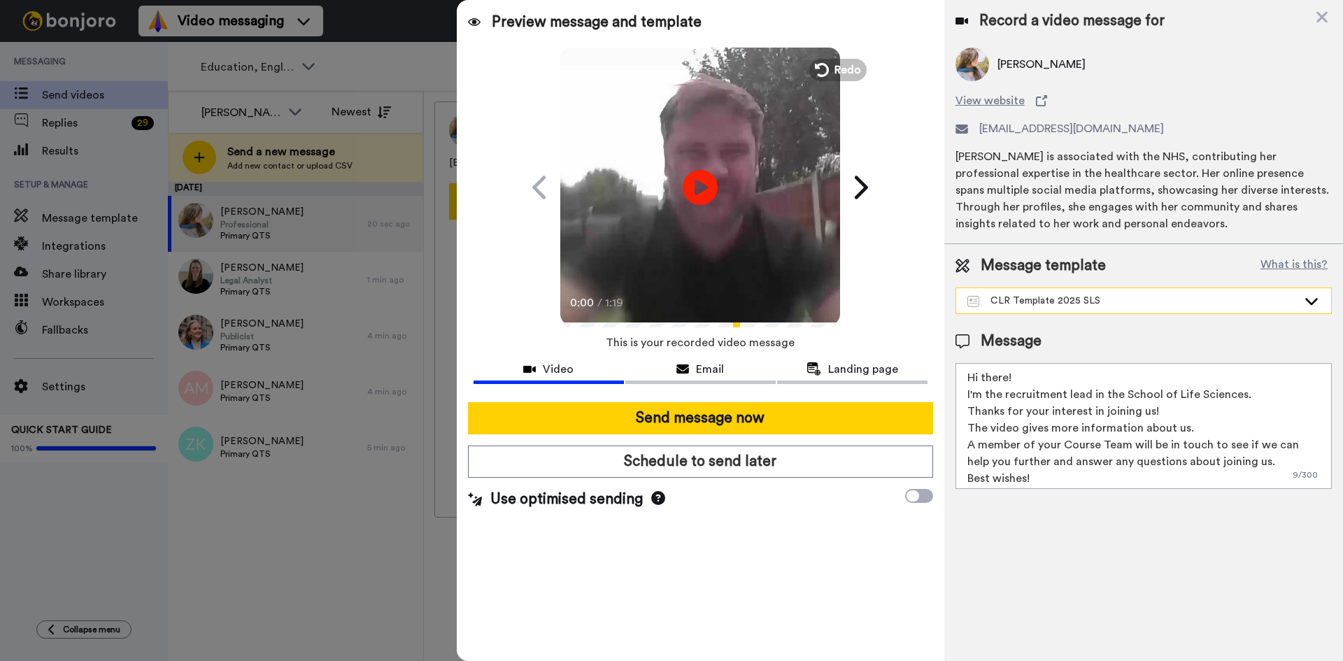
click at [1054, 302] on div "CLR Template 2025 SLS" at bounding box center [1132, 301] width 330 height 14
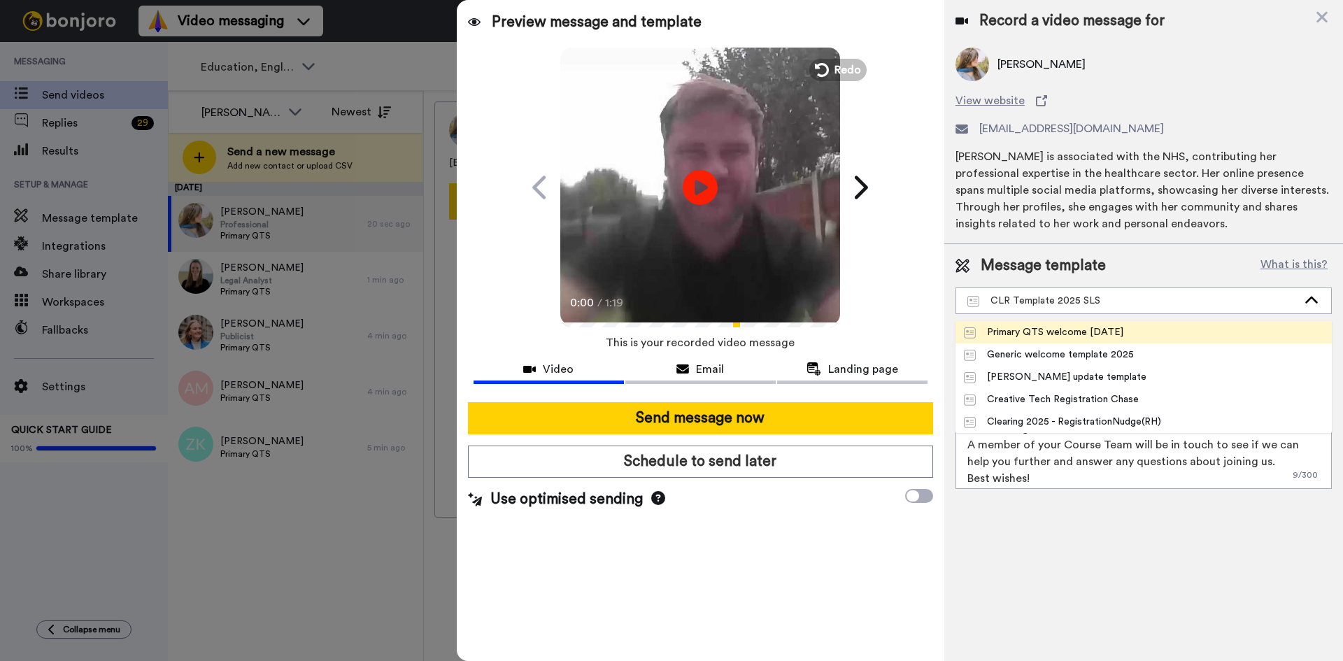
click at [1052, 332] on div "Primary QTS welcome August 2025" at bounding box center [1043, 332] width 159 height 14
type textarea "Hi, Thank you for applying for the BA (Hons) Primary Education (with QTS) cours…"
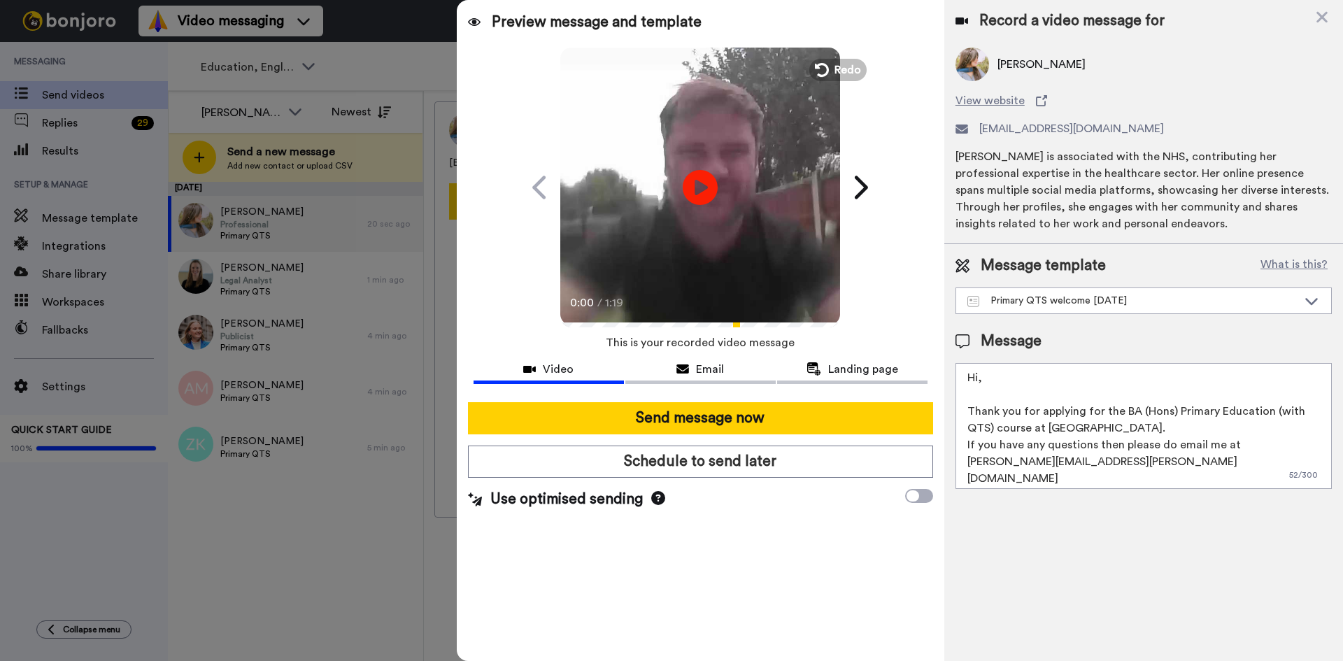
click at [1061, 403] on textarea "Hi, Thank you for applying for the BA (Hons) Primary Education (with QTS) cours…" at bounding box center [1143, 426] width 376 height 126
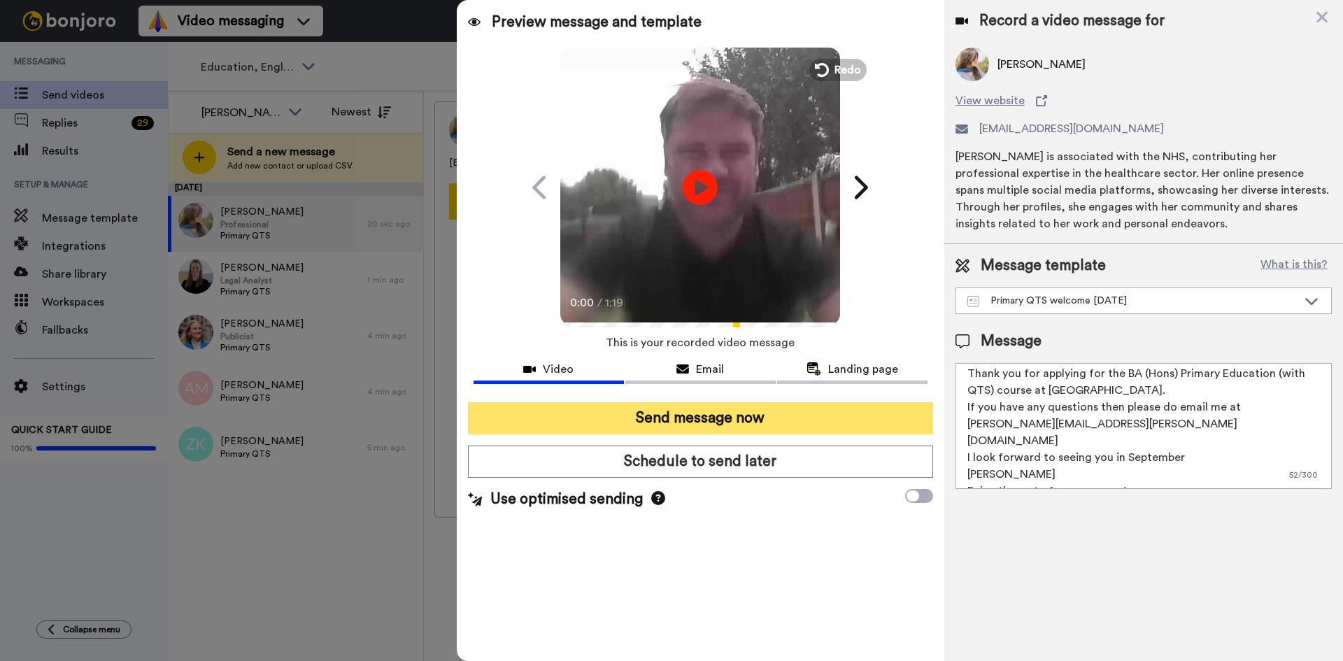
click at [754, 422] on button "Send message now" at bounding box center [700, 418] width 465 height 32
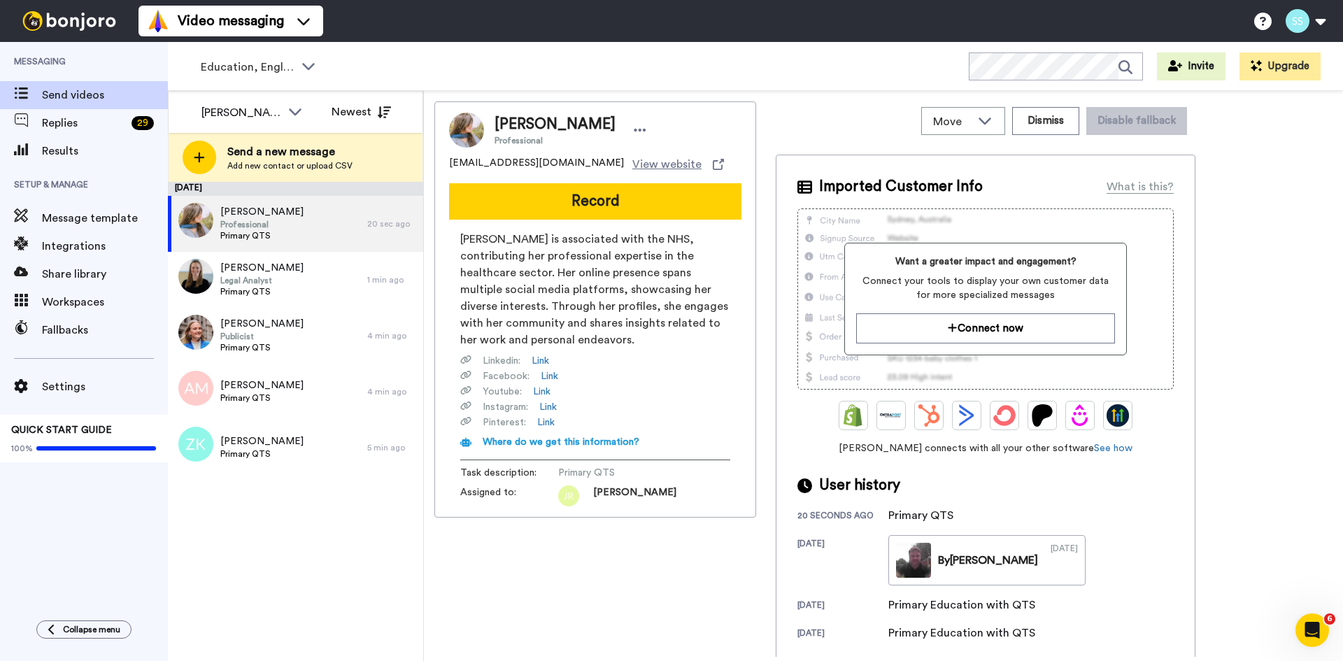
scroll to position [0, 0]
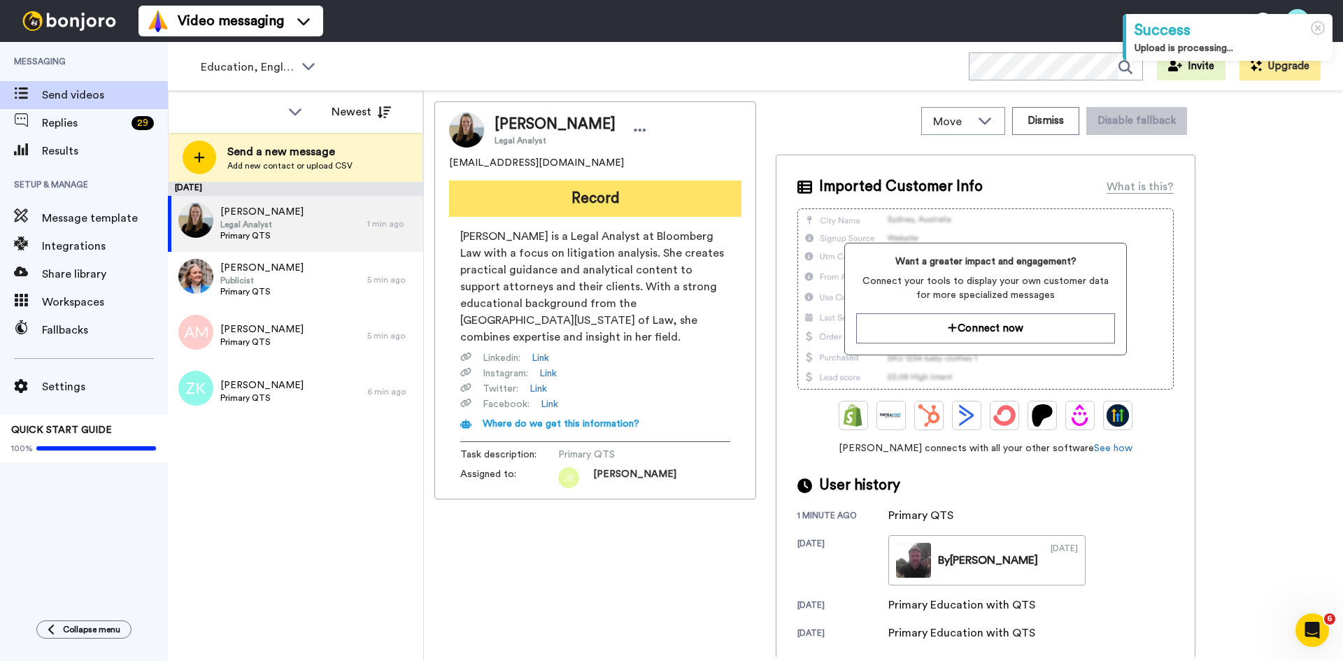
click at [566, 208] on button "Record" at bounding box center [595, 198] width 292 height 36
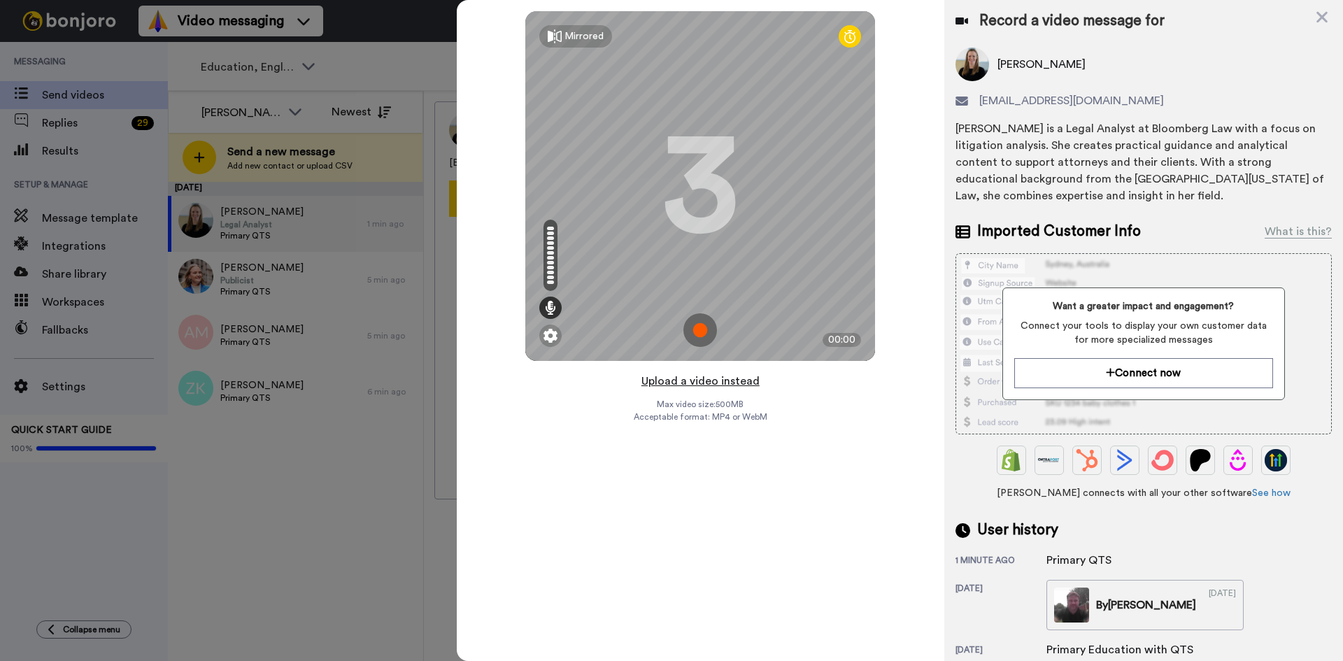
click at [716, 379] on button "Upload a video instead" at bounding box center [700, 381] width 127 height 18
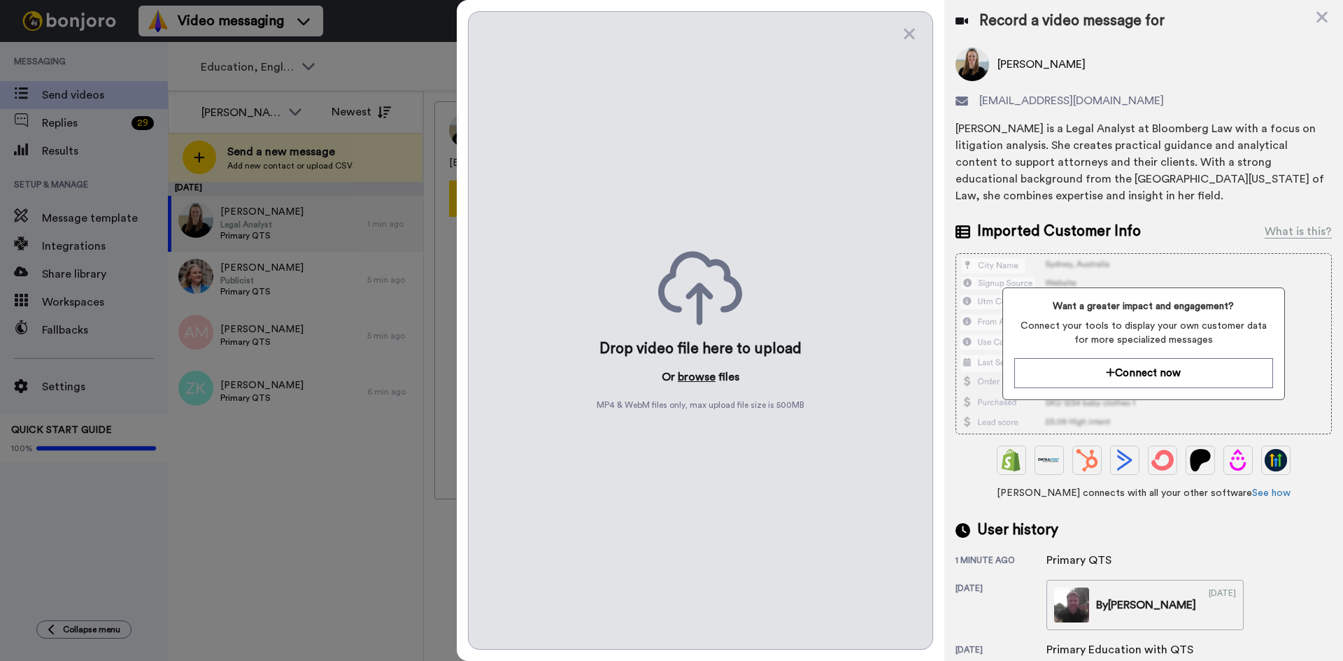
click at [692, 376] on button "browse" at bounding box center [697, 377] width 38 height 17
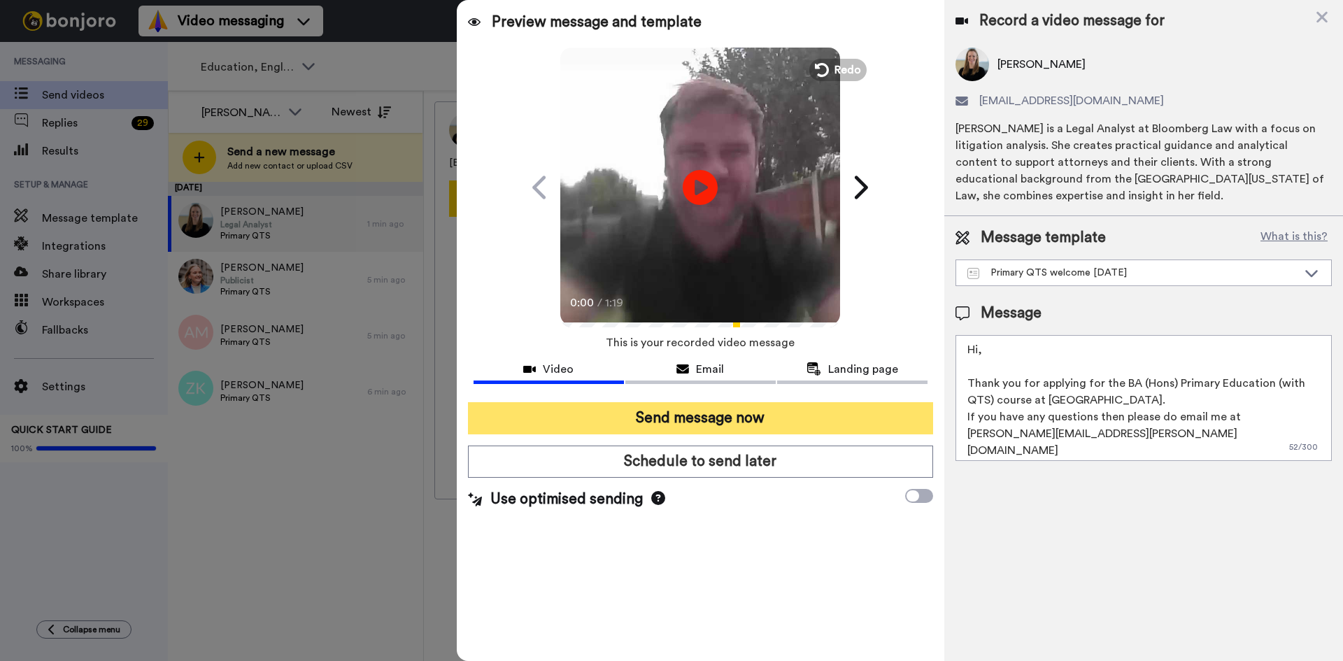
click at [716, 419] on button "Send message now" at bounding box center [700, 418] width 465 height 32
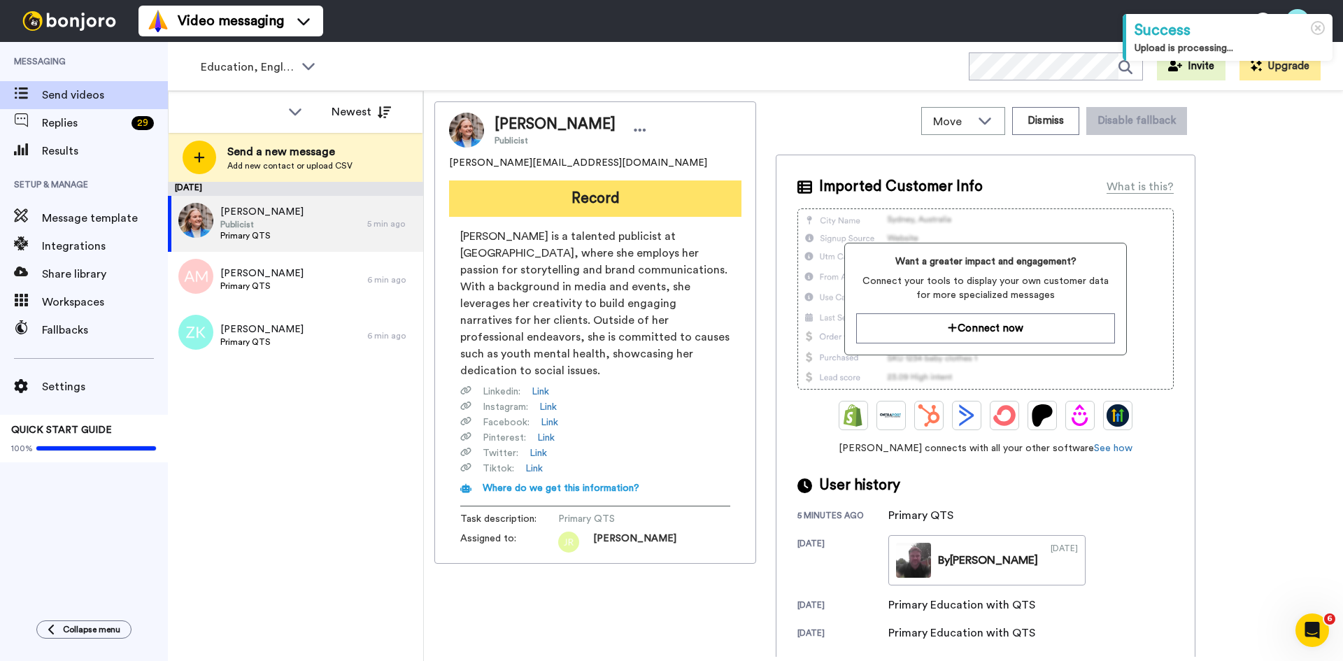
click at [571, 204] on button "Record" at bounding box center [595, 198] width 292 height 36
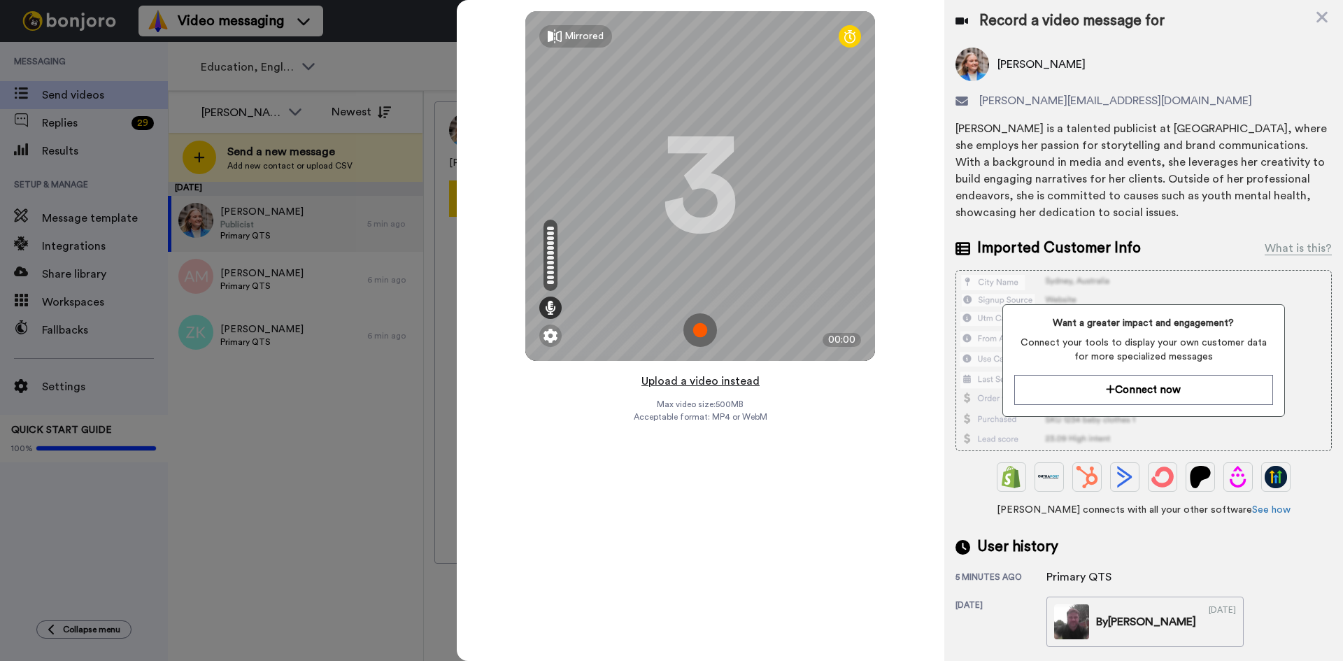
click at [712, 383] on button "Upload a video instead" at bounding box center [700, 381] width 127 height 18
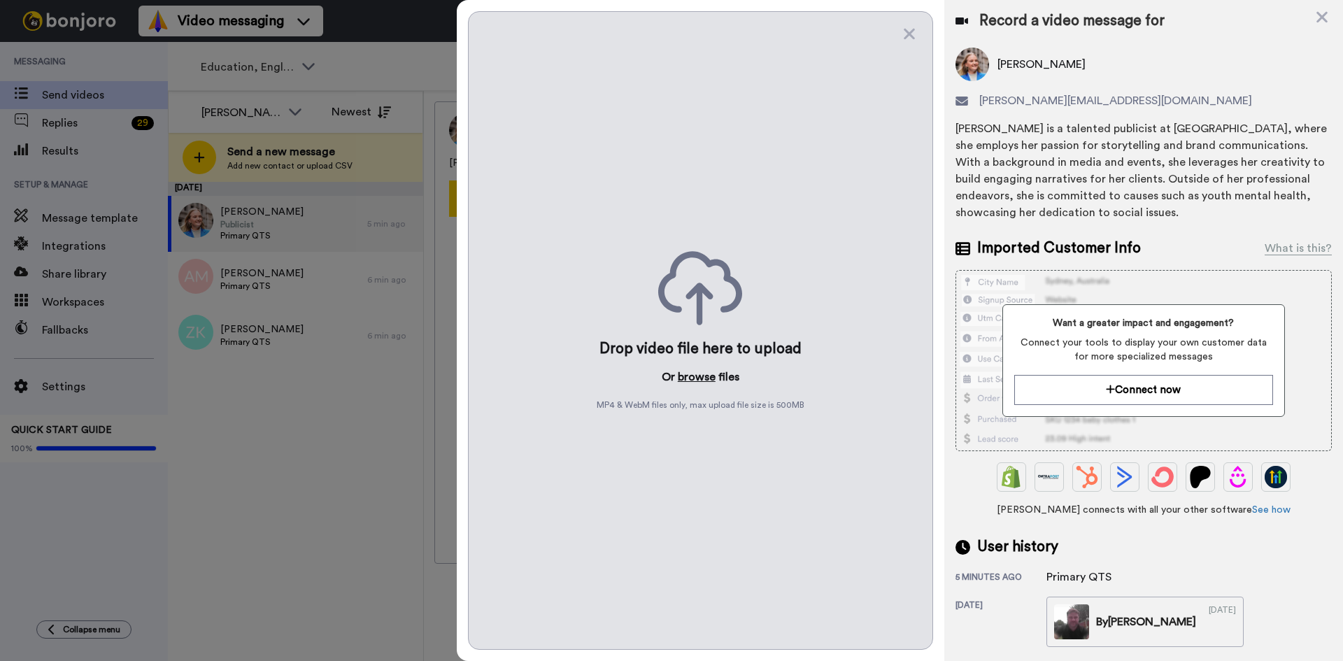
click at [696, 374] on button "browse" at bounding box center [697, 377] width 38 height 17
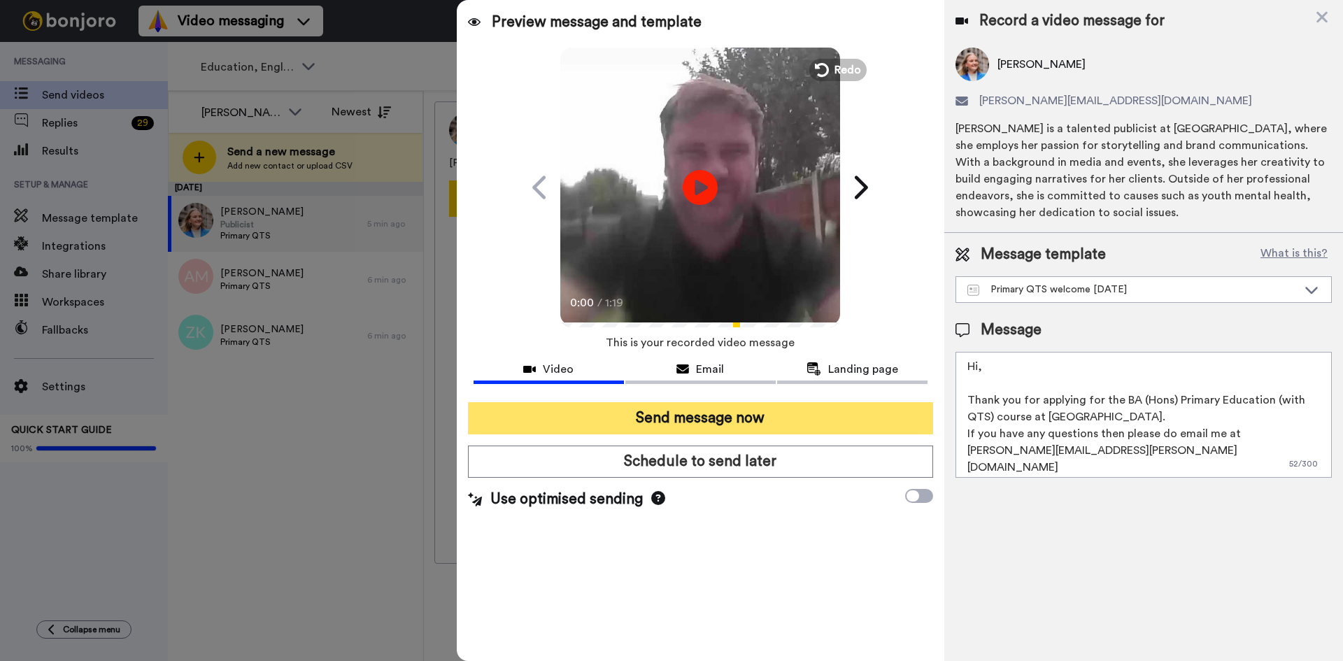
click at [644, 418] on button "Send message now" at bounding box center [700, 418] width 465 height 32
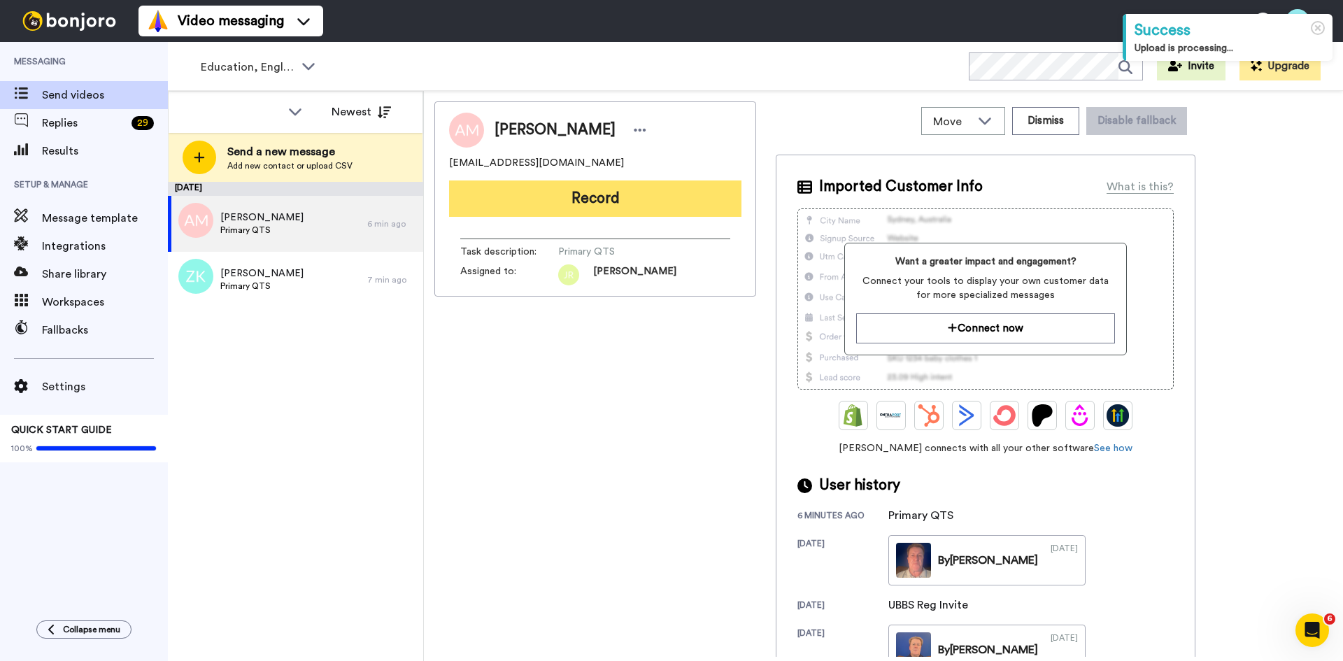
click at [597, 199] on button "Record" at bounding box center [595, 198] width 292 height 36
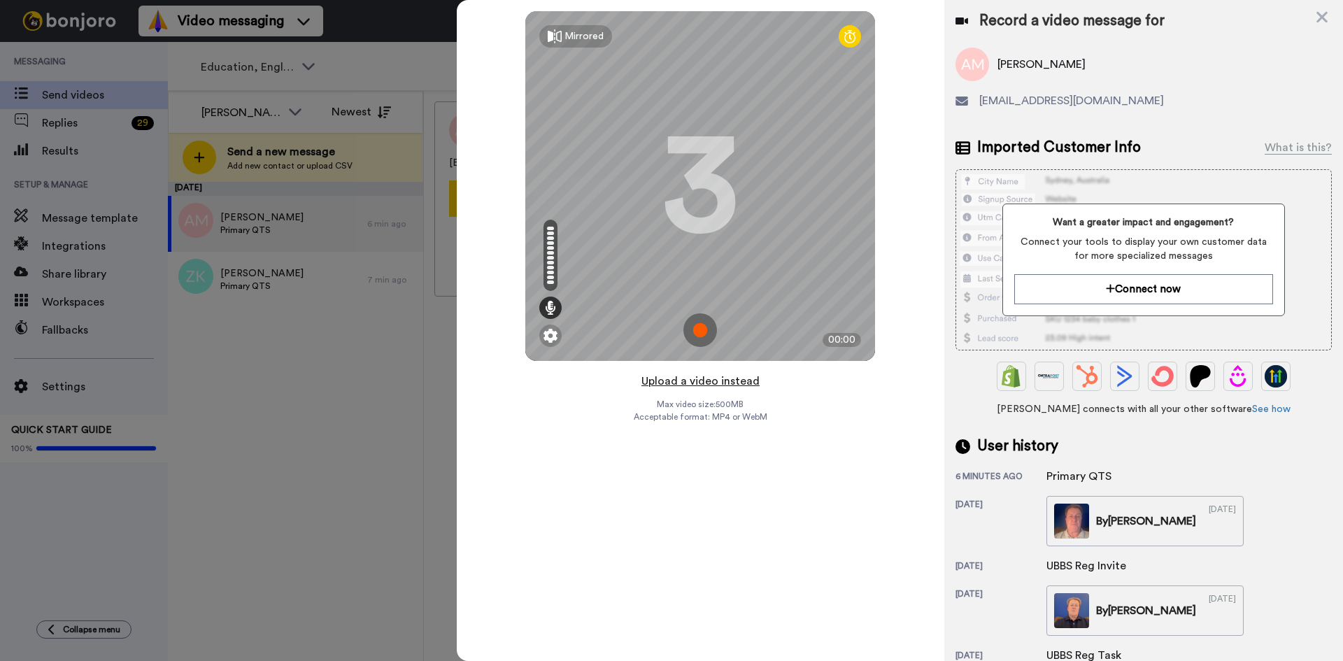
click at [688, 383] on button "Upload a video instead" at bounding box center [700, 381] width 127 height 18
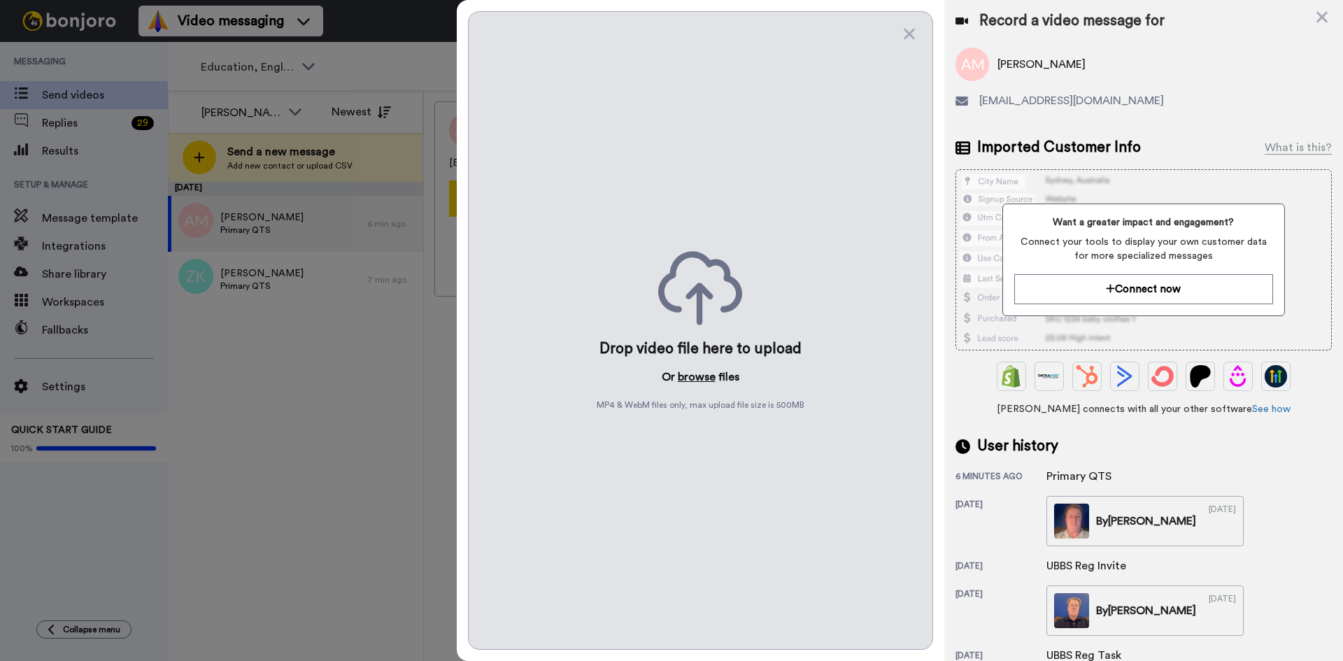
click at [688, 373] on button "browse" at bounding box center [697, 377] width 38 height 17
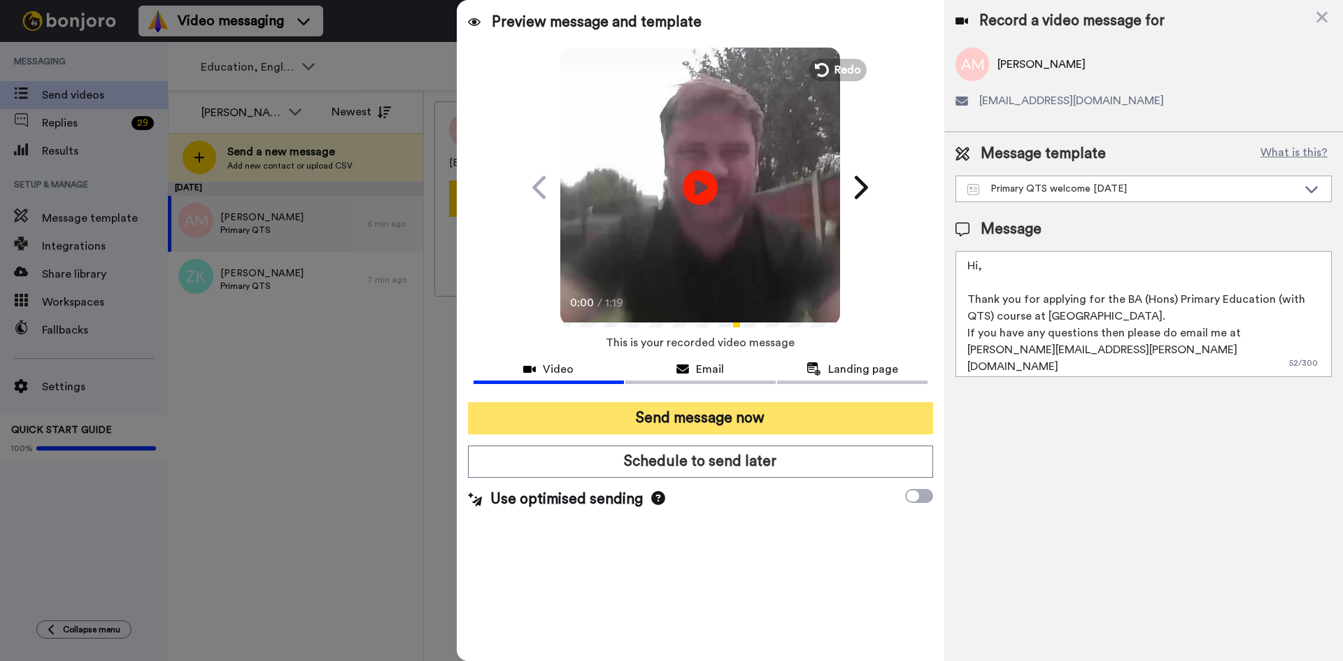
click at [612, 426] on button "Send message now" at bounding box center [700, 418] width 465 height 32
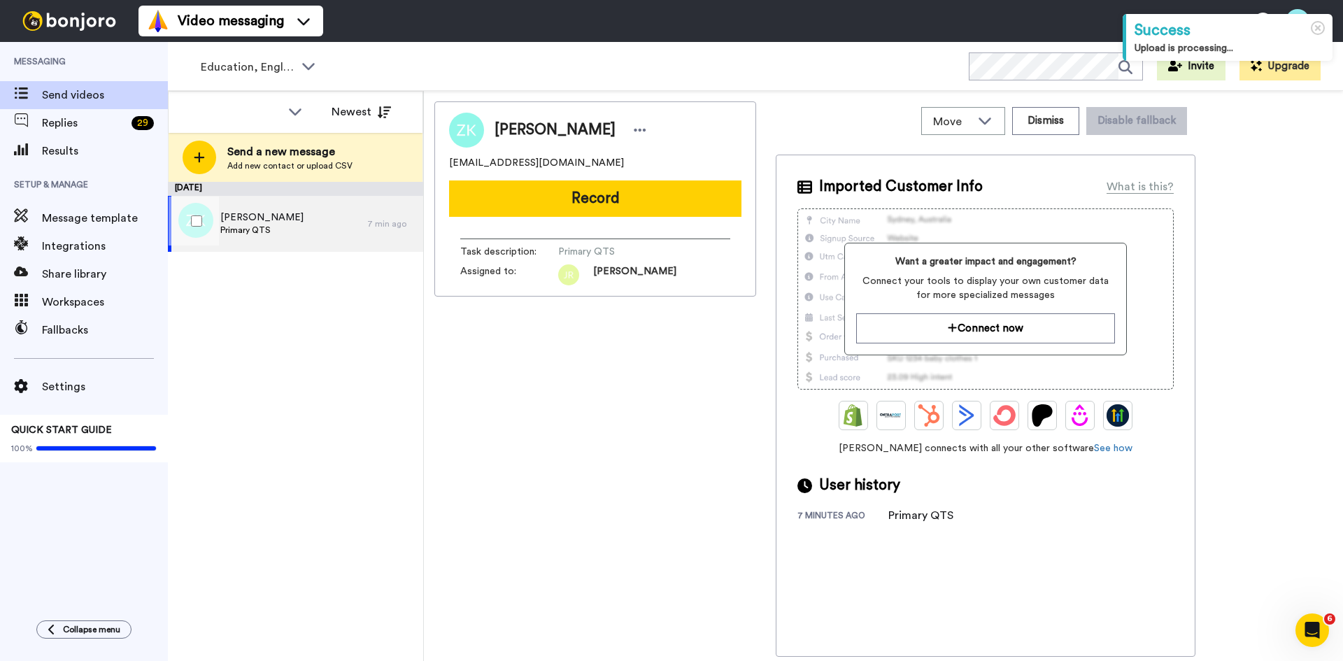
click at [253, 229] on span "Primary QTS" at bounding box center [261, 230] width 83 height 11
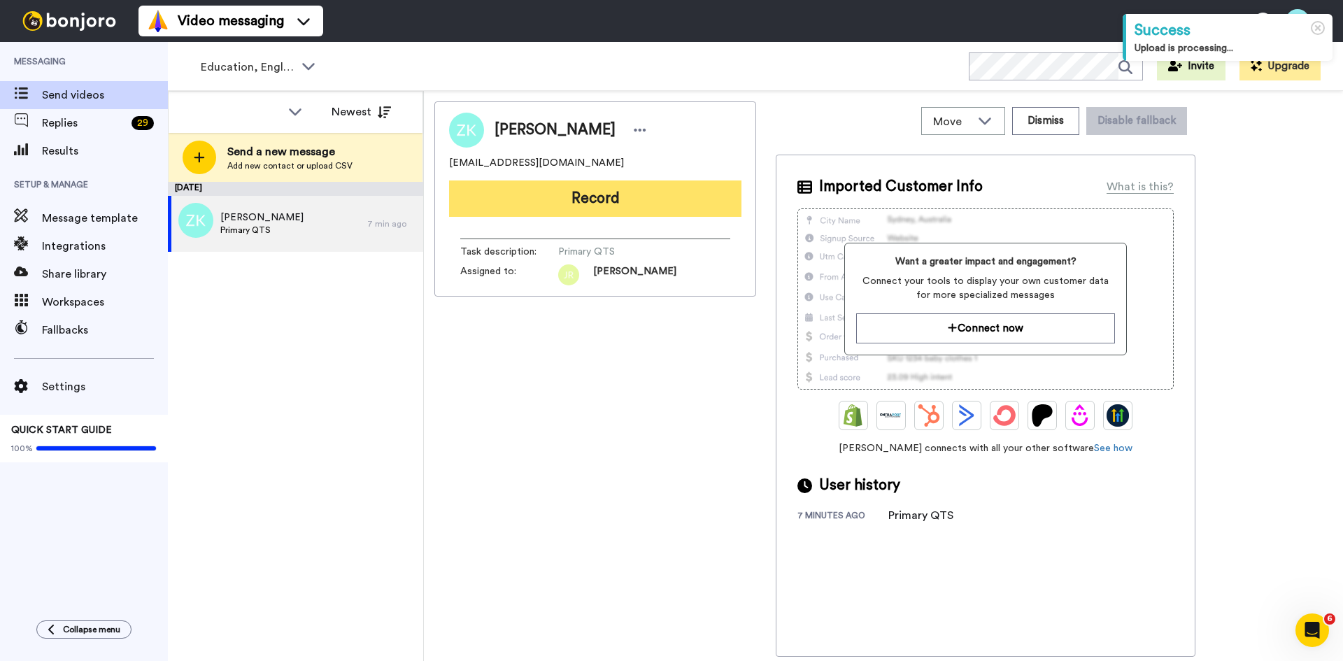
click at [577, 197] on button "Record" at bounding box center [595, 198] width 292 height 36
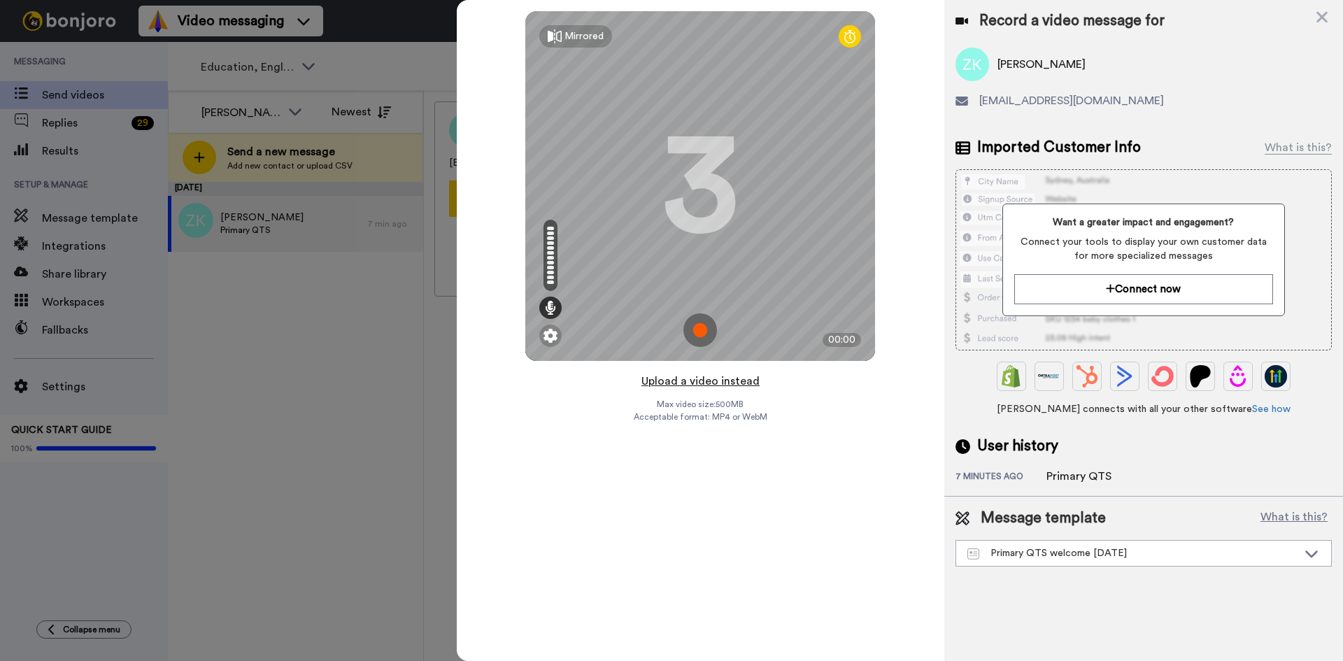
click at [718, 383] on button "Upload a video instead" at bounding box center [700, 381] width 127 height 18
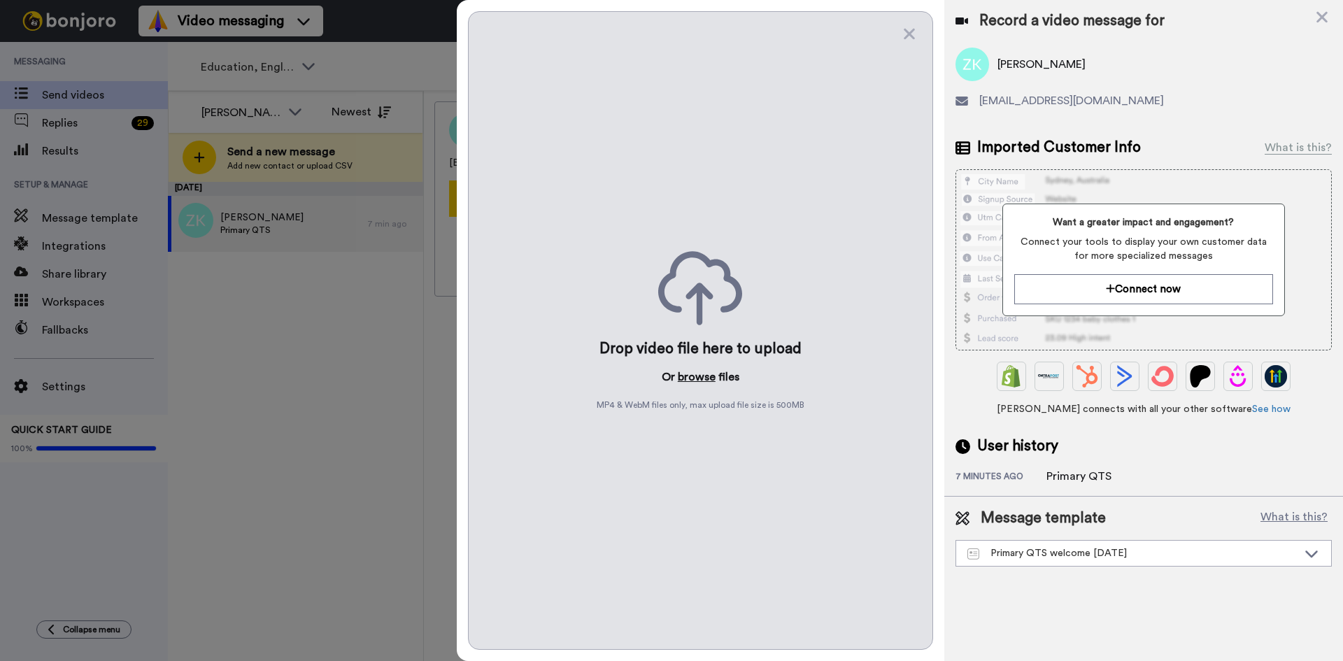
click at [691, 375] on button "browse" at bounding box center [697, 377] width 38 height 17
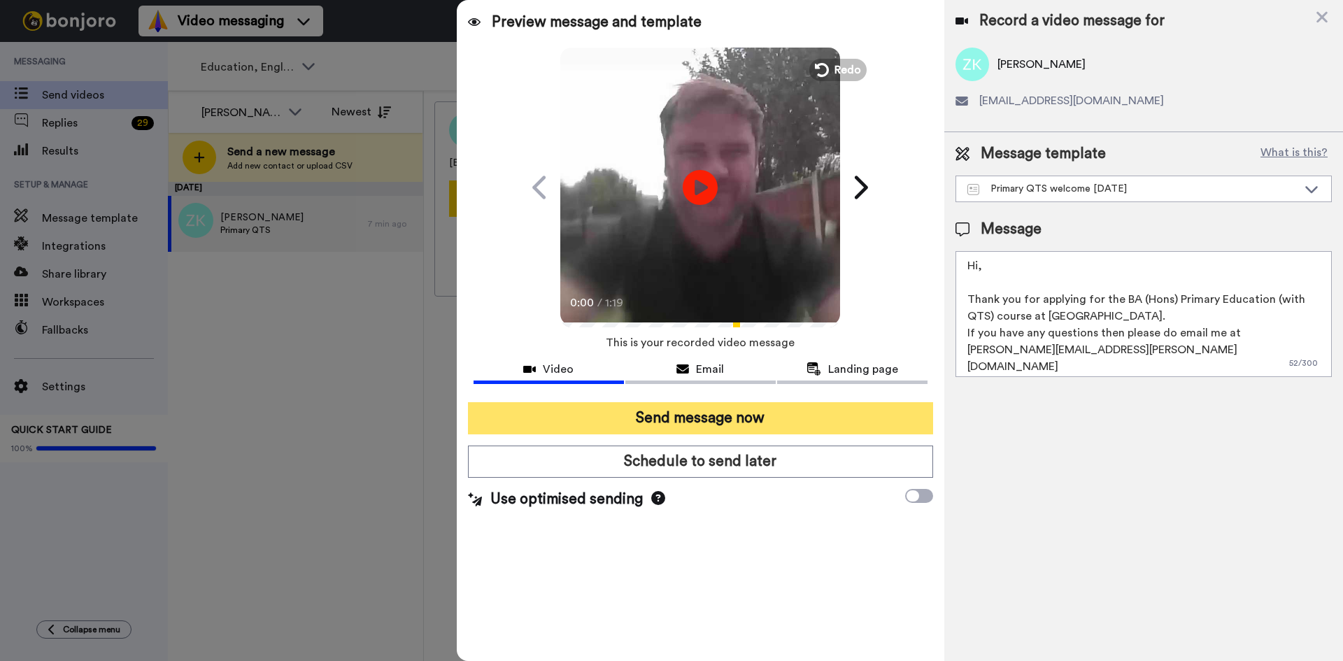
click at [711, 409] on button "Send message now" at bounding box center [700, 418] width 465 height 32
